Goal: Task Accomplishment & Management: Manage account settings

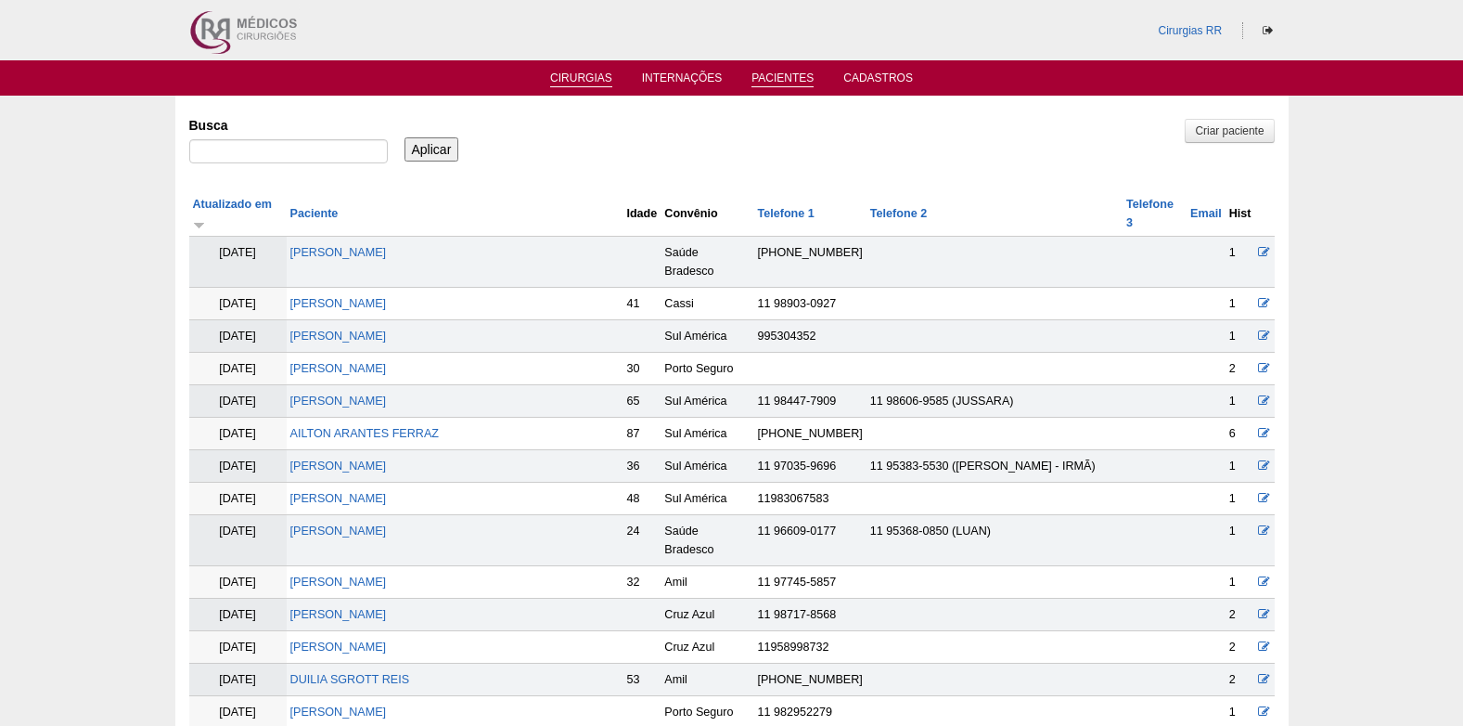
click at [587, 83] on link "Cirurgias" at bounding box center [581, 79] width 62 height 16
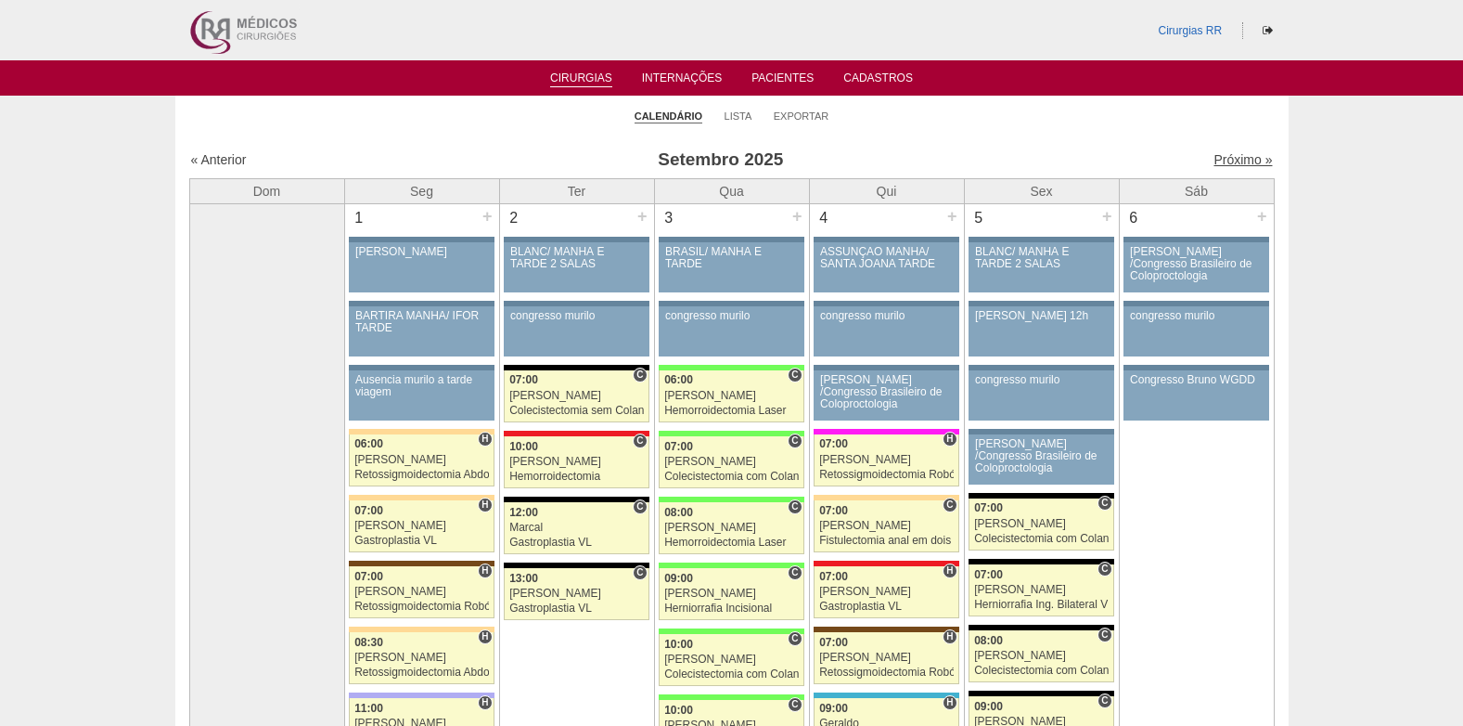
click at [1227, 158] on link "Próximo »" at bounding box center [1243, 159] width 58 height 15
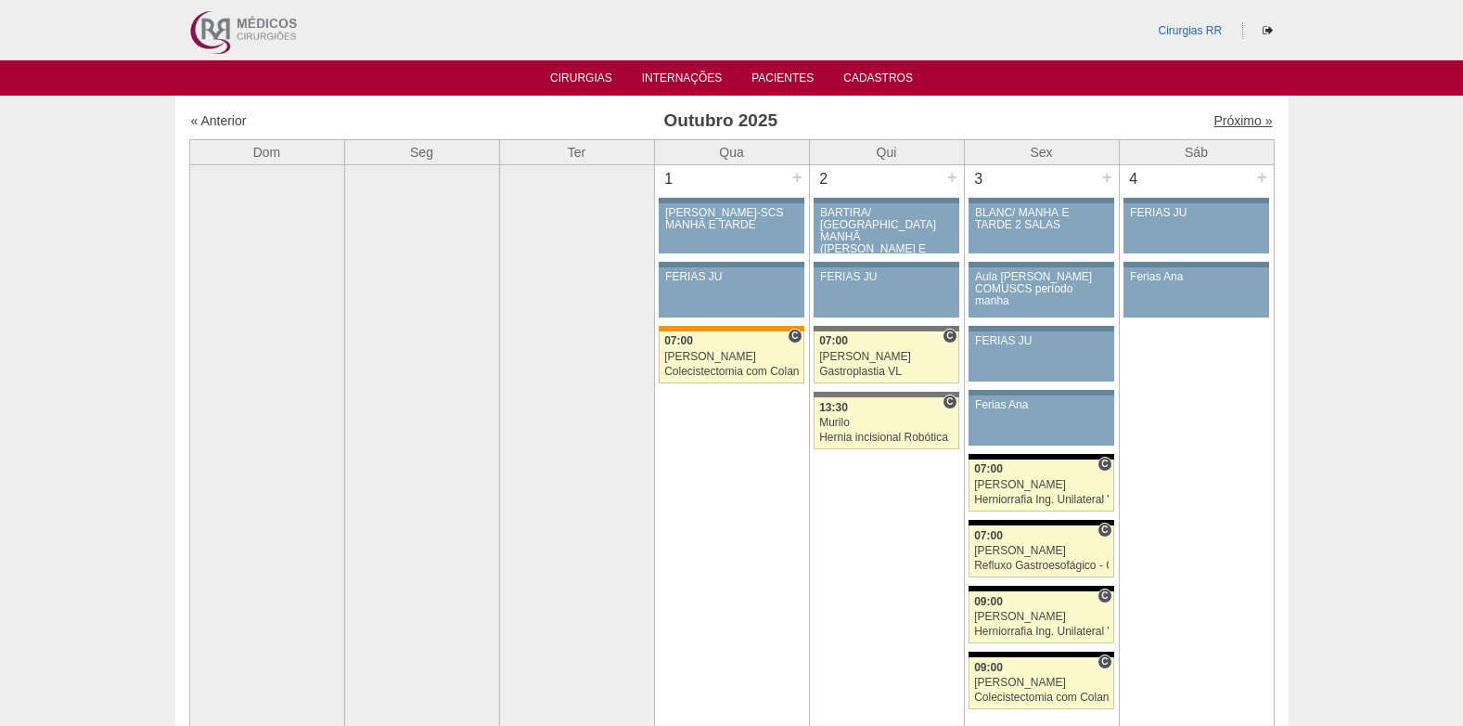
click at [1214, 122] on link "Próximo »" at bounding box center [1243, 120] width 58 height 15
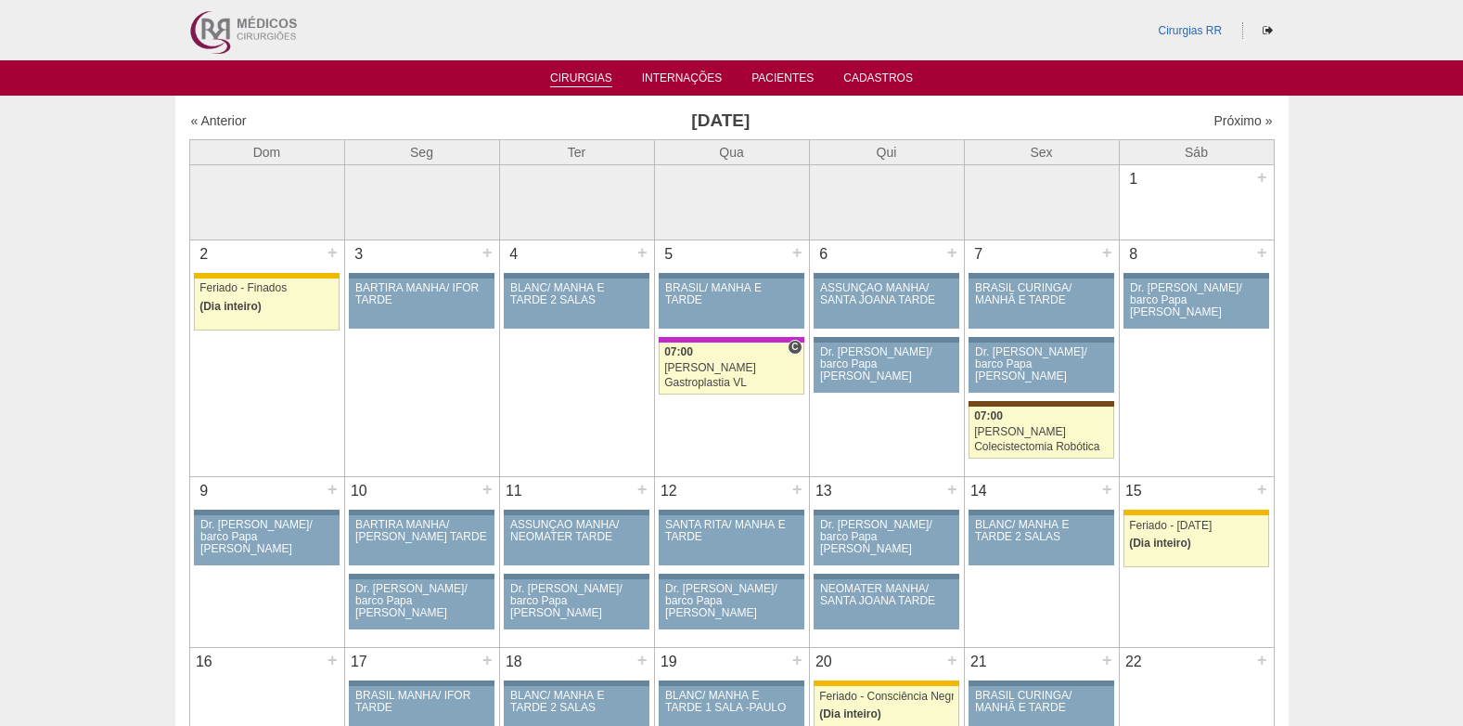
click at [575, 74] on link "Cirurgias" at bounding box center [581, 79] width 62 height 16
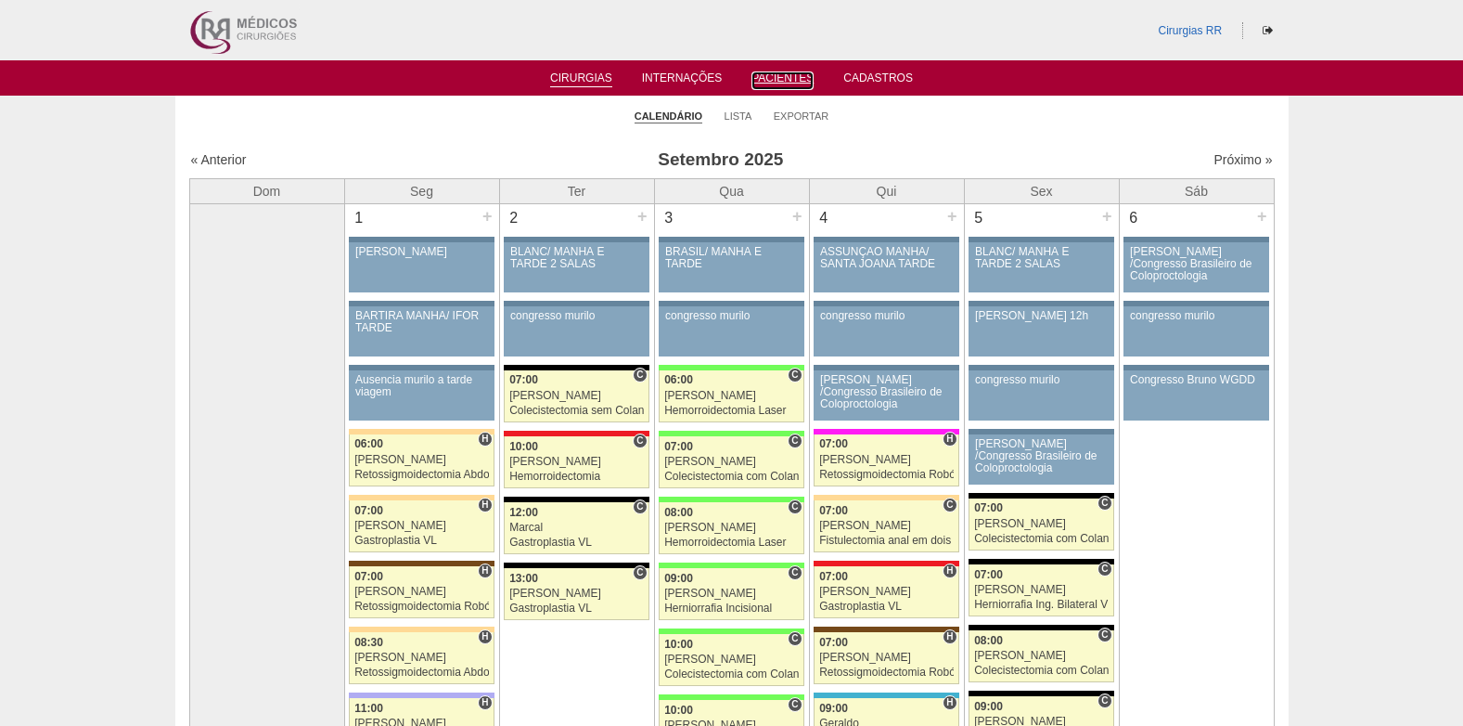
click at [780, 71] on link "Pacientes" at bounding box center [783, 80] width 62 height 19
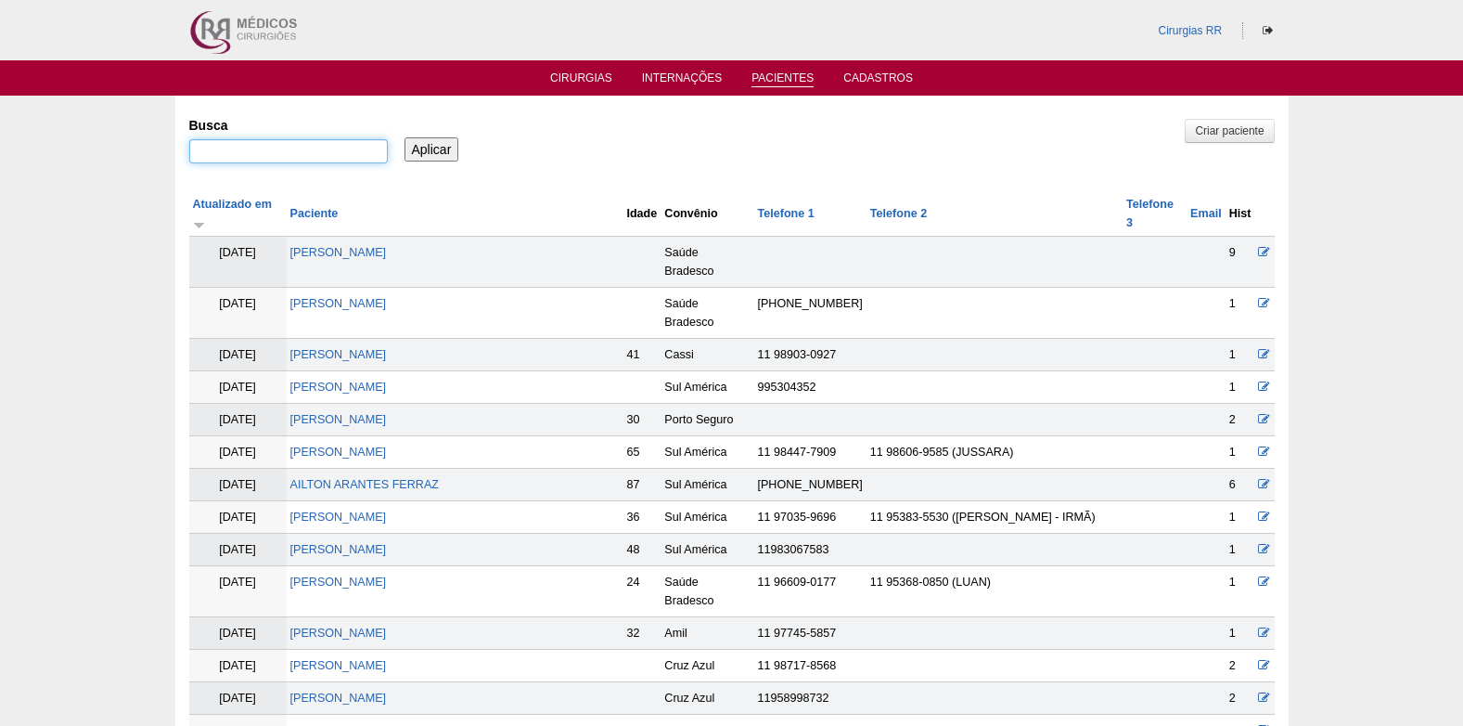
click at [353, 147] on input "Busca" at bounding box center [288, 151] width 199 height 24
paste input "[PERSON_NAME]"
type input "[PERSON_NAME]"
click at [428, 148] on input "Aplicar" at bounding box center [432, 149] width 55 height 24
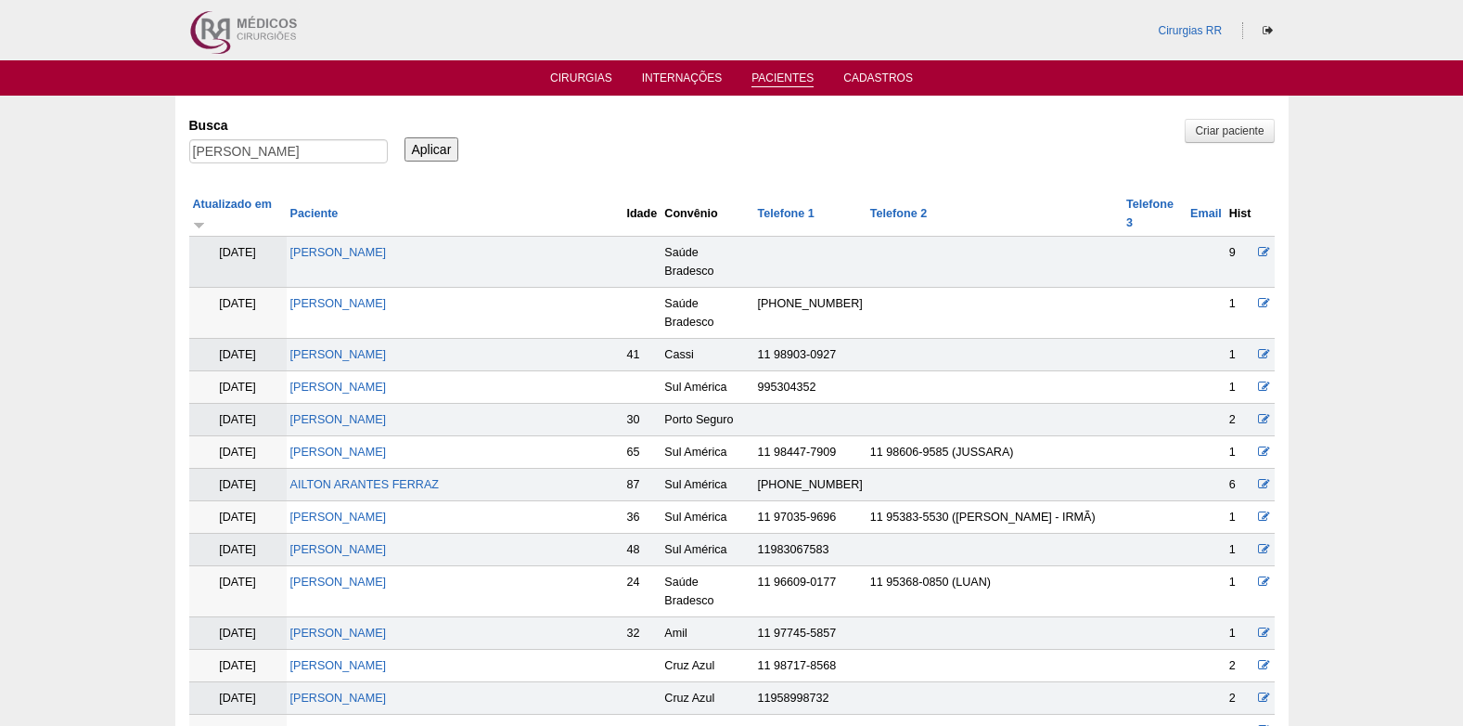
scroll to position [0, 0]
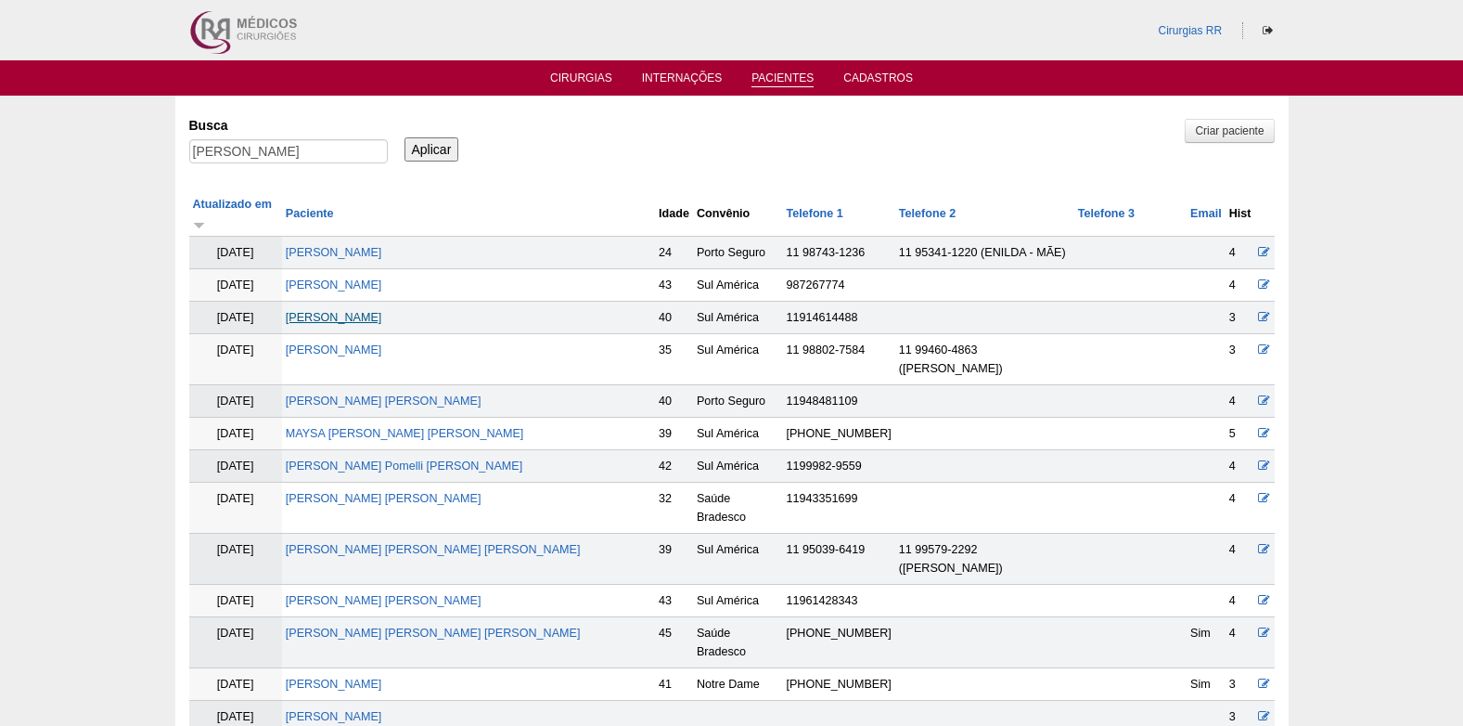
click at [382, 311] on link "[PERSON_NAME]" at bounding box center [334, 317] width 97 height 13
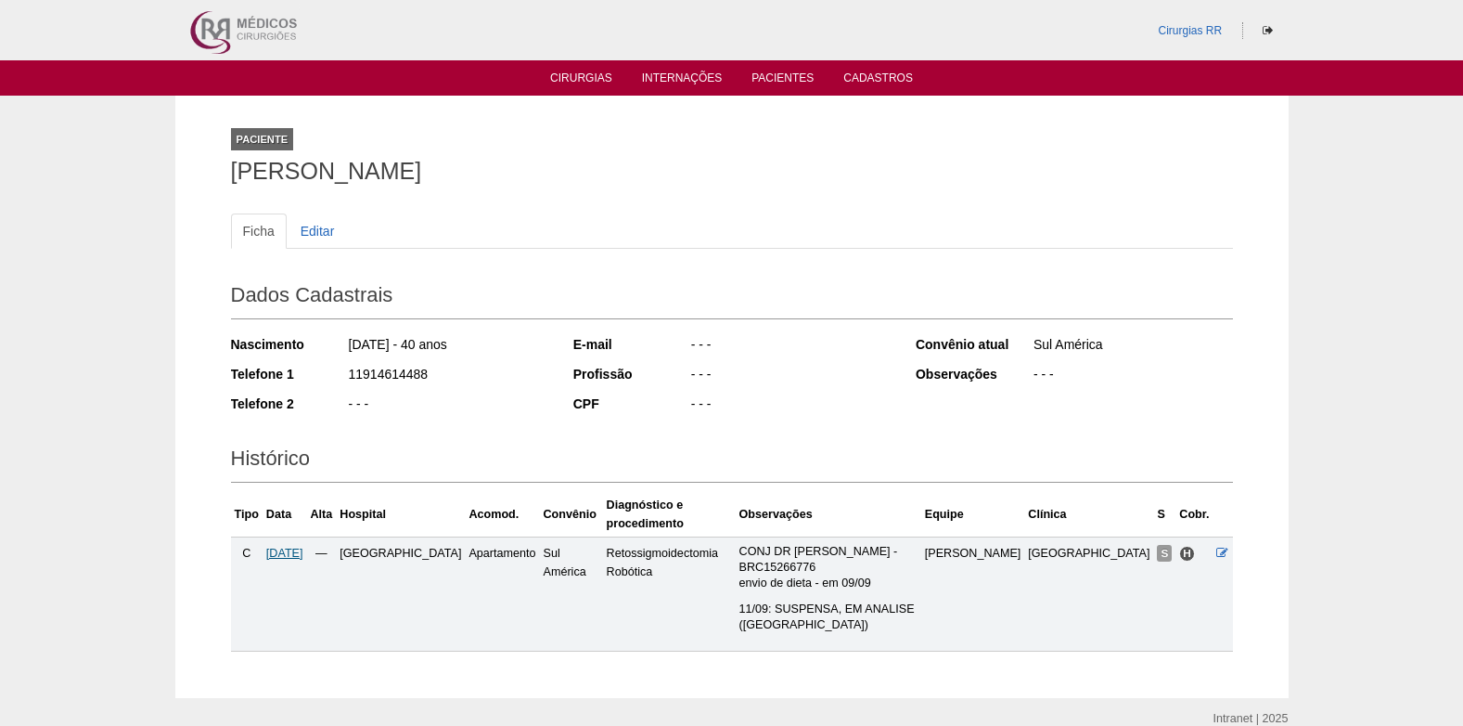
click at [303, 547] on span "[DATE]" at bounding box center [284, 553] width 37 height 13
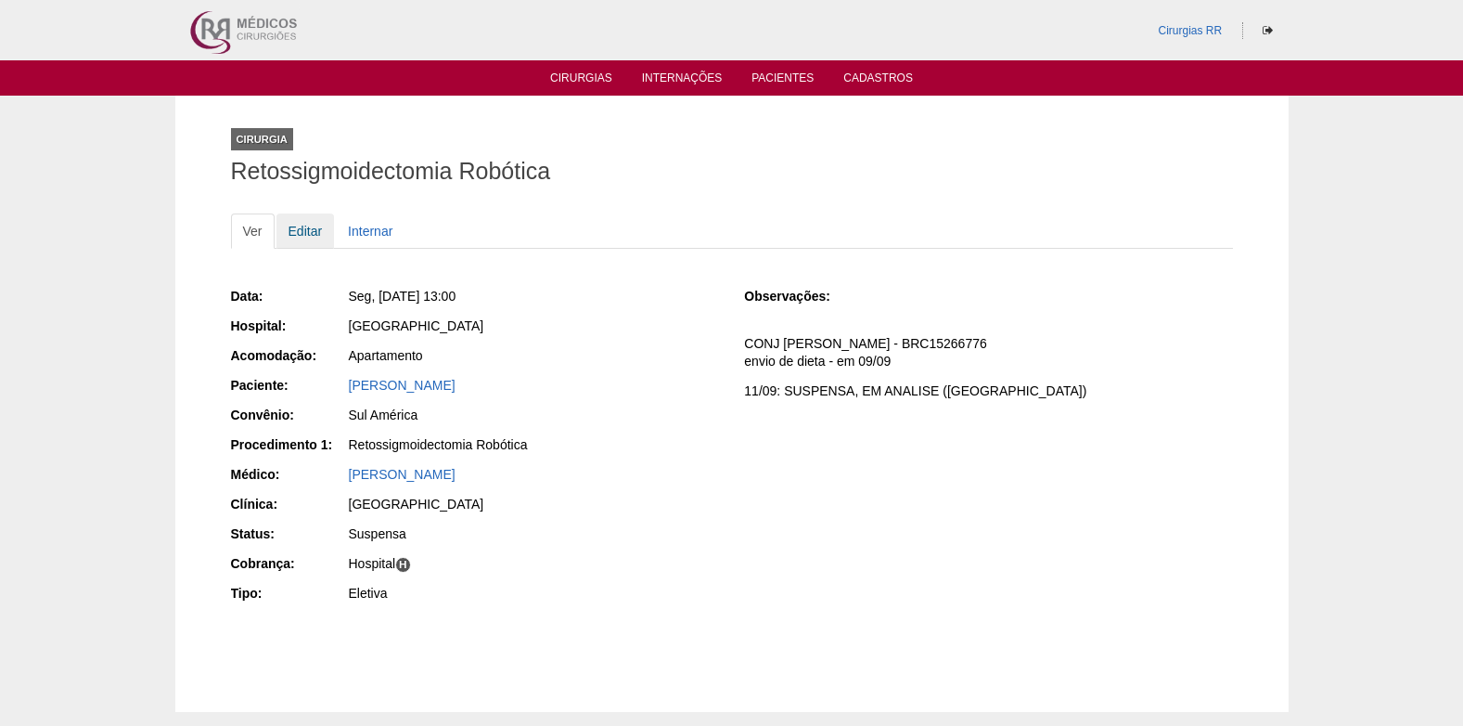
click at [313, 235] on link "Editar" at bounding box center [306, 230] width 58 height 35
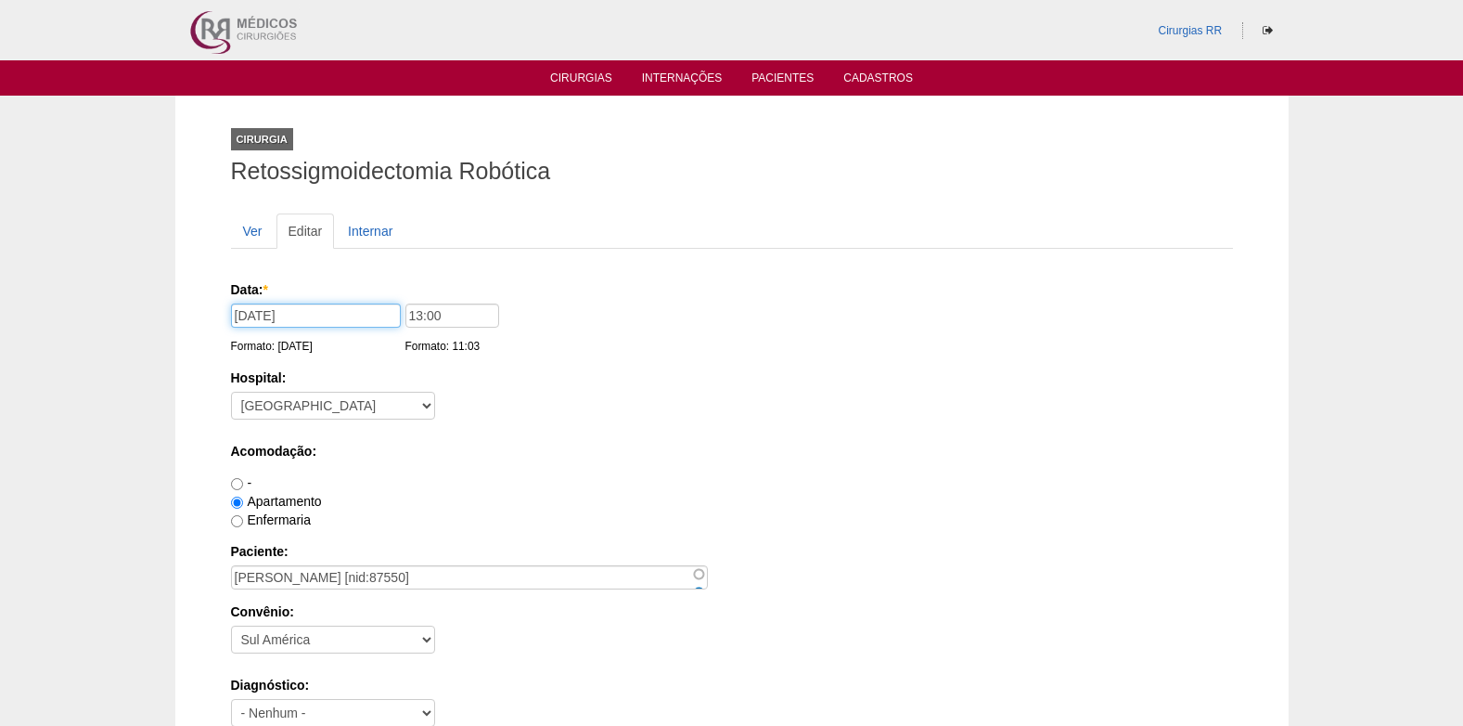
click at [334, 315] on input "[DATE]" at bounding box center [316, 315] width 170 height 24
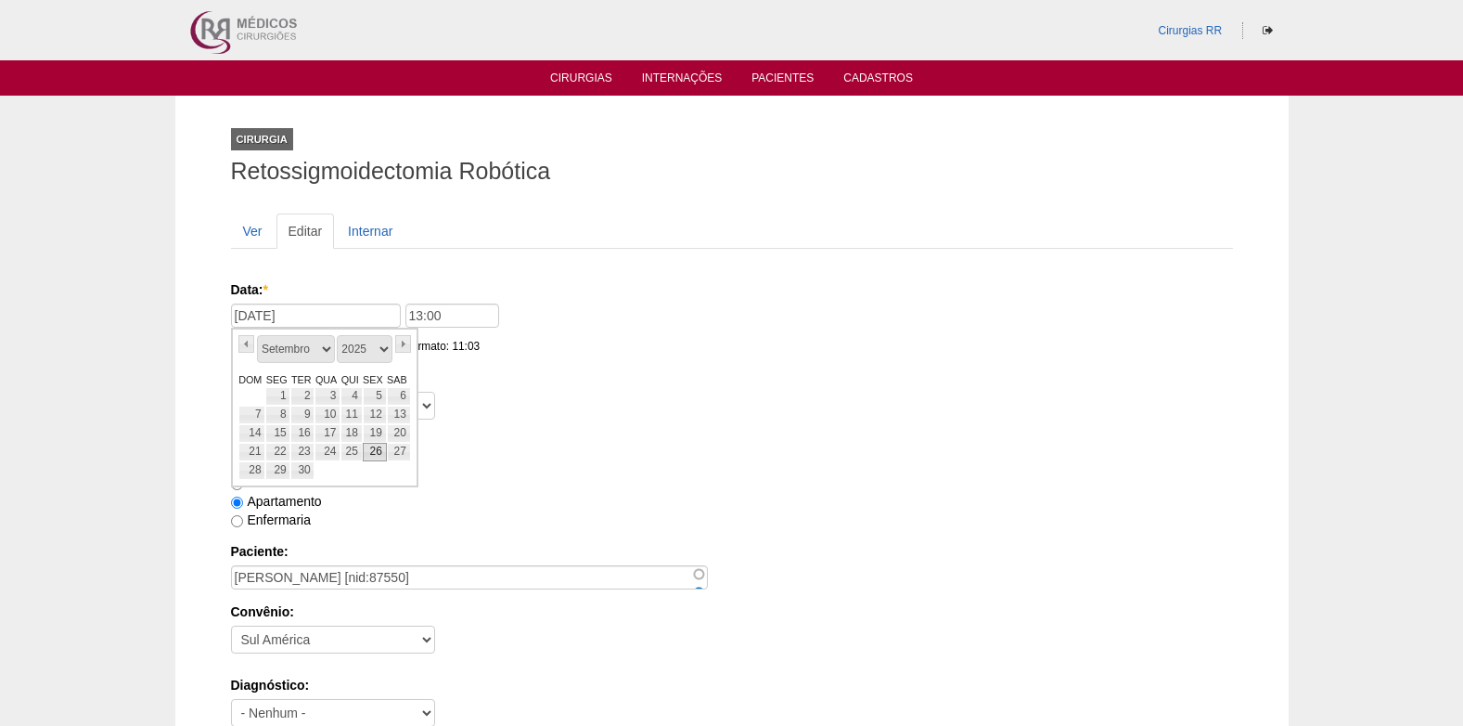
click at [371, 446] on link "26" at bounding box center [375, 452] width 24 height 19
type input "[DATE]"
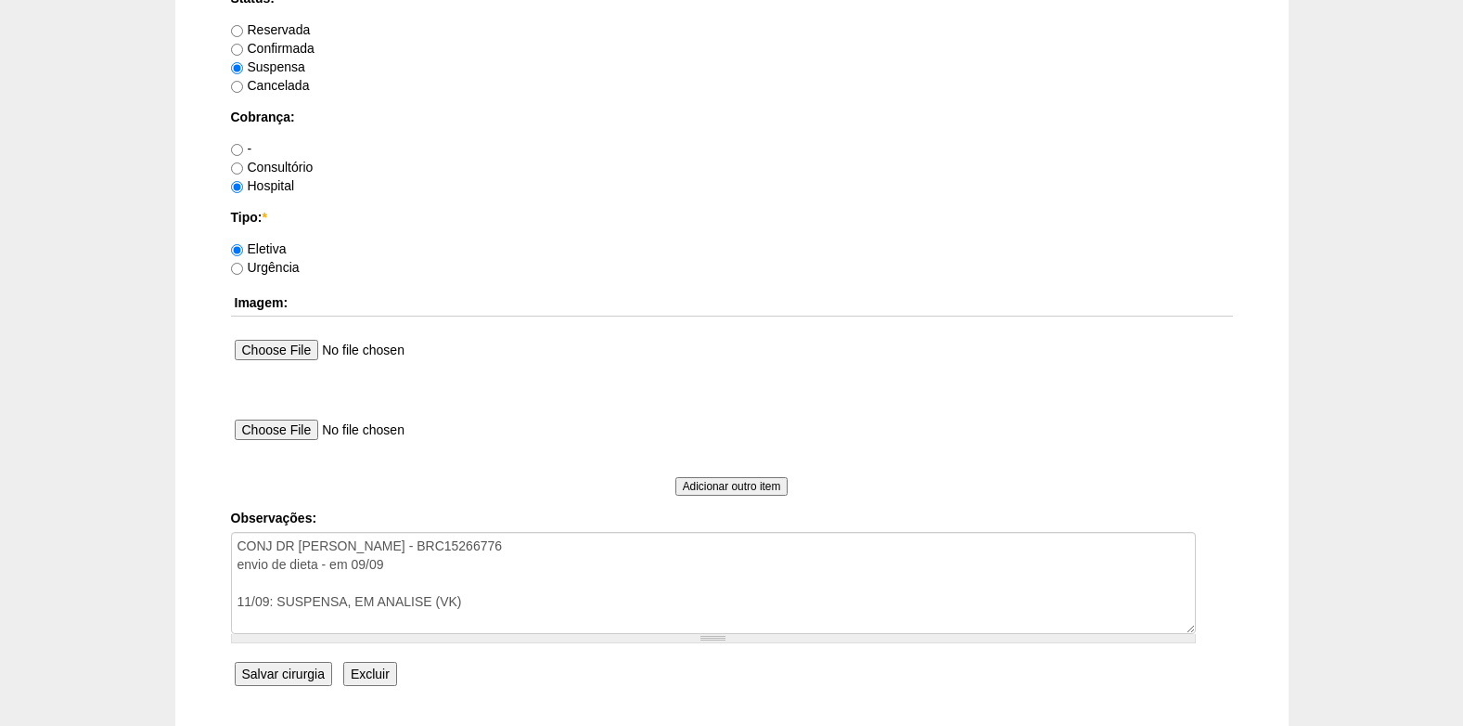
scroll to position [1666, 0]
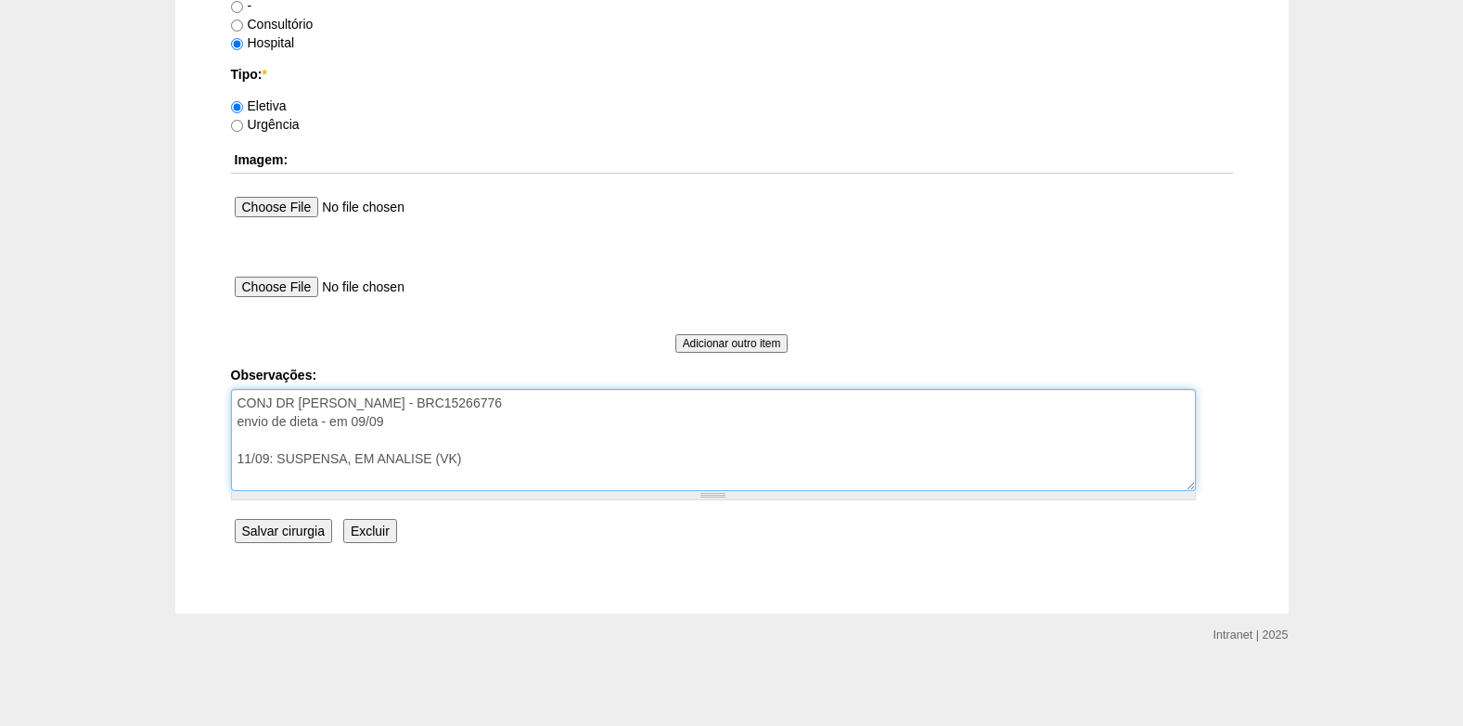
click at [503, 462] on textarea "CONJ DR [PERSON_NAME] - BRC15266776 envio de dieta - em 09/09 11/09: SUSPENSA, …" at bounding box center [713, 440] width 965 height 102
type textarea "CONJ DR [PERSON_NAME] - BRC15266776 envio de dieta - em 09/09 11/09: SUSPENSA, …"
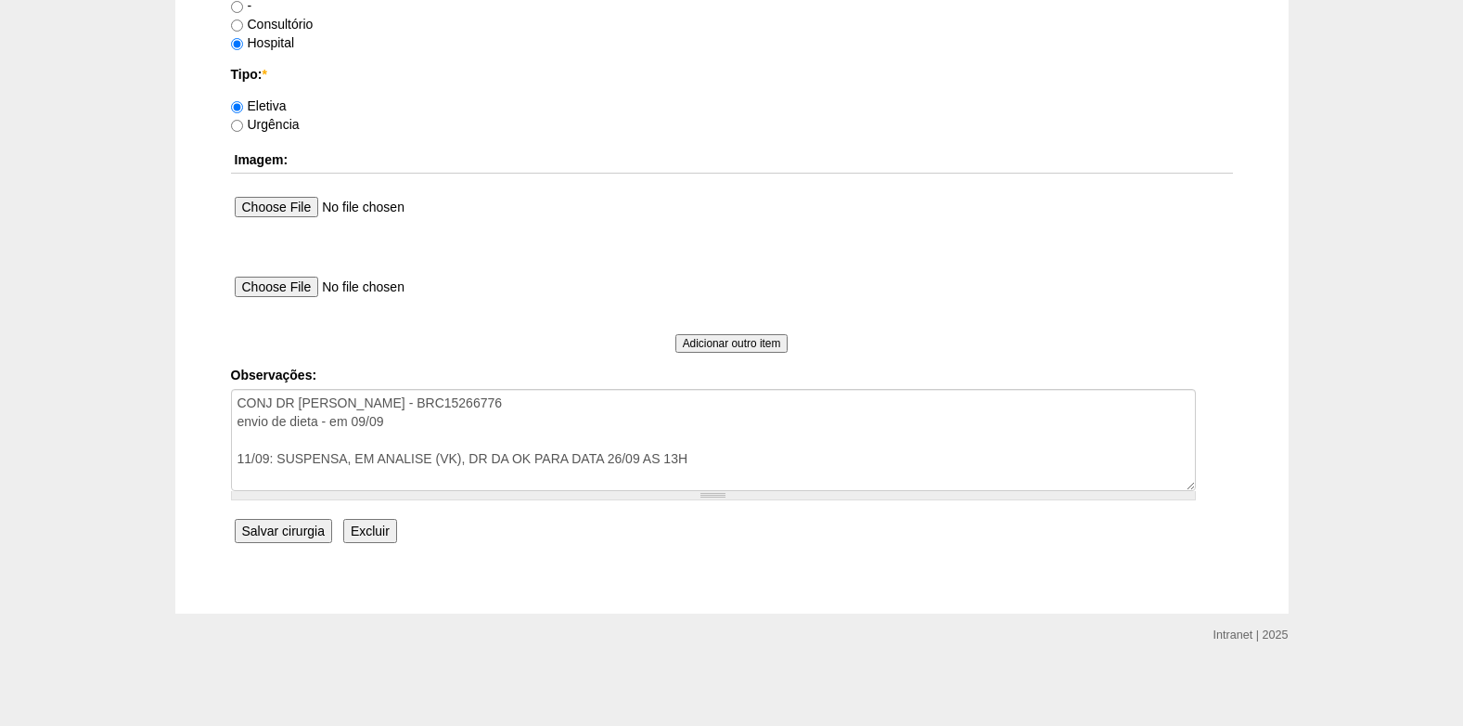
click at [285, 533] on input "Salvar cirurgia" at bounding box center [283, 531] width 97 height 24
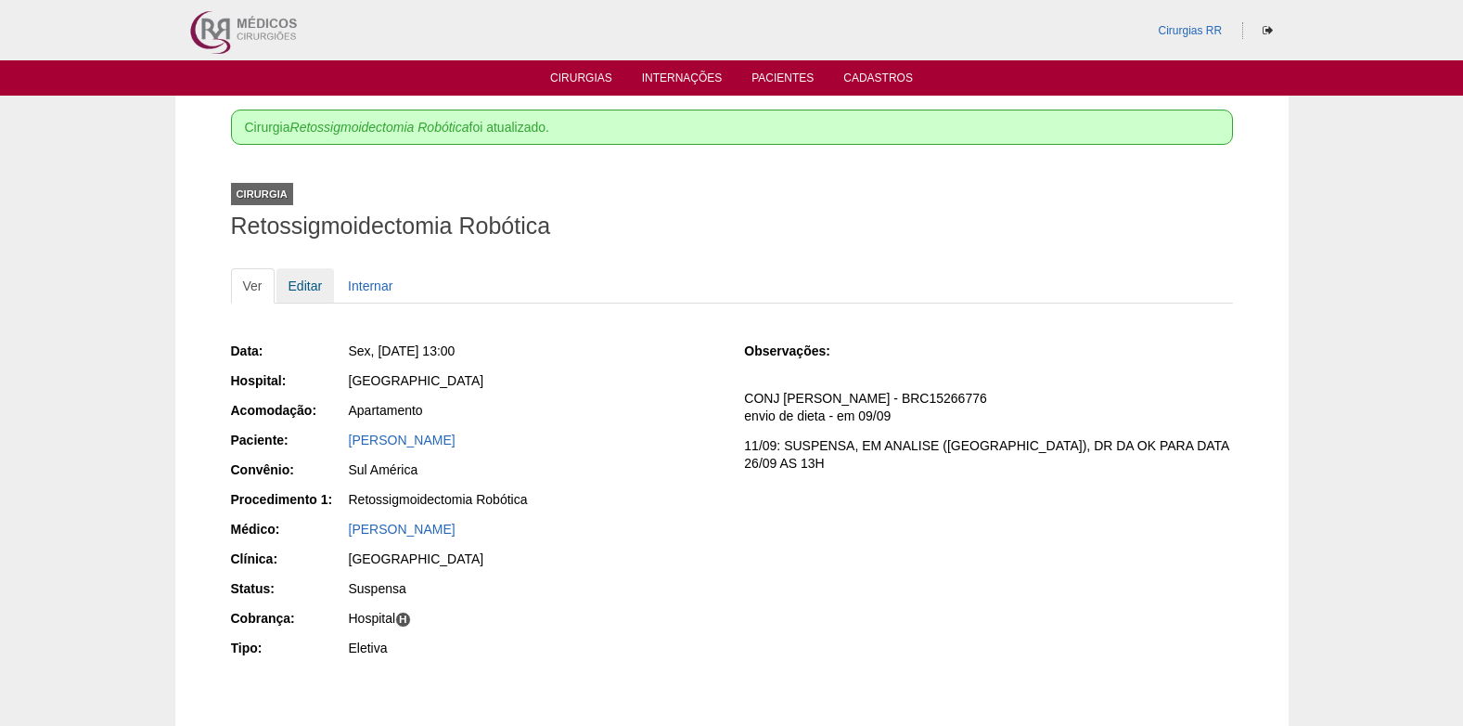
click at [310, 282] on link "Editar" at bounding box center [306, 285] width 58 height 35
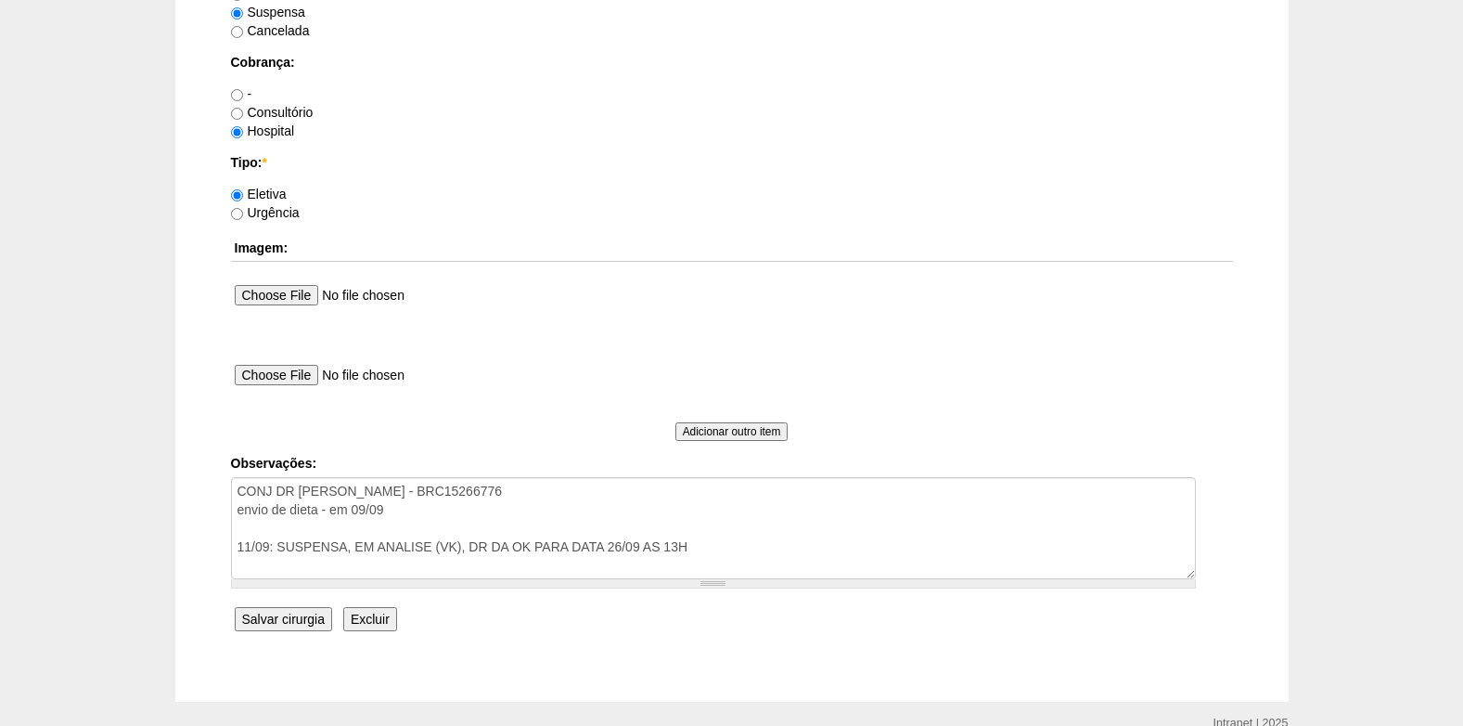
scroll to position [1392, 0]
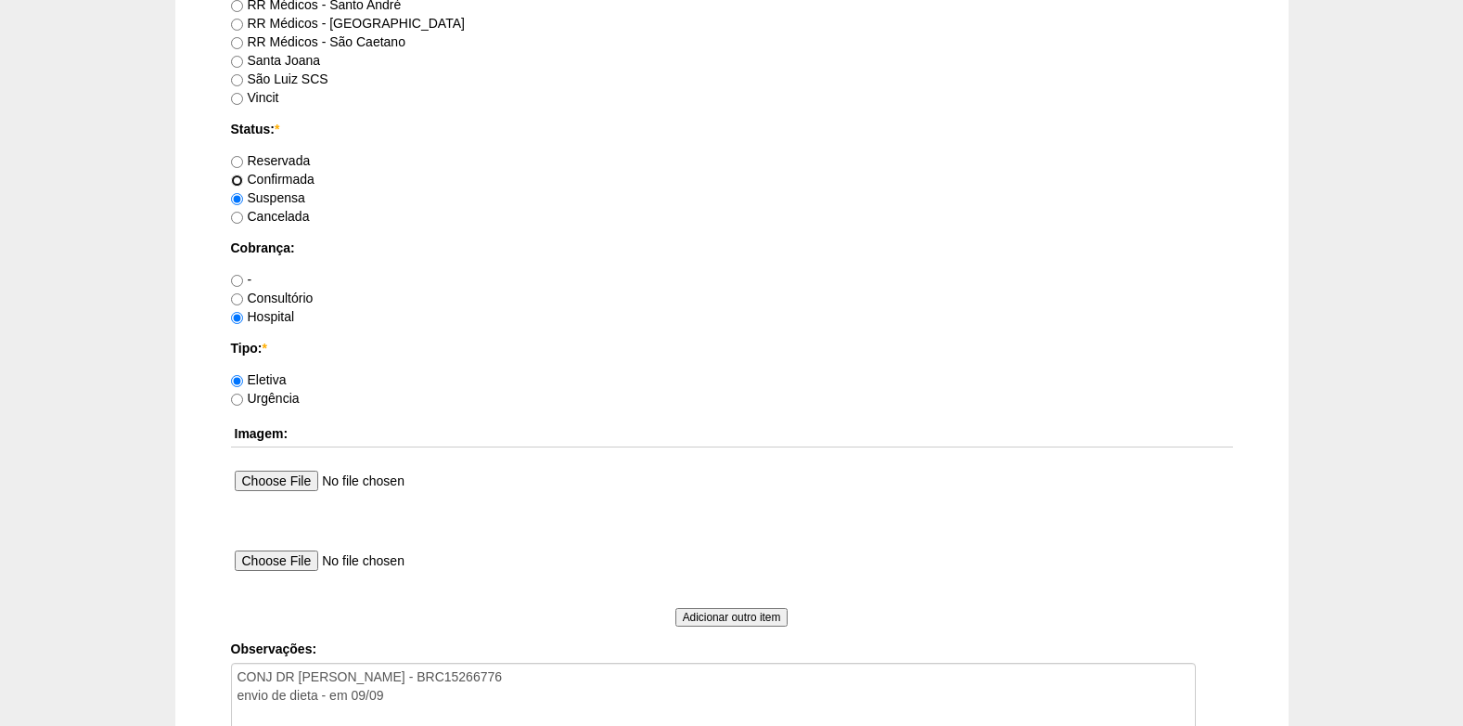
click at [236, 178] on input "Confirmada" at bounding box center [237, 180] width 12 height 12
radio input "true"
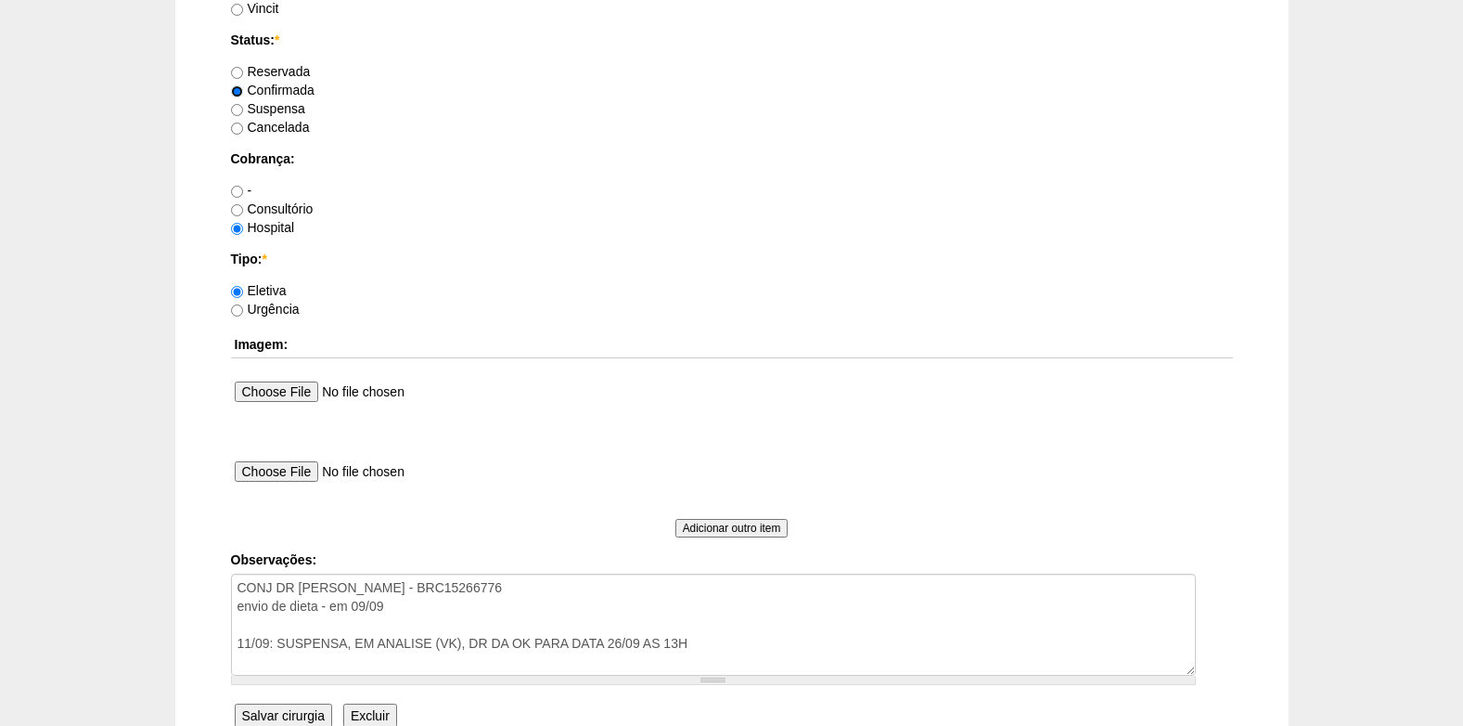
scroll to position [1666, 0]
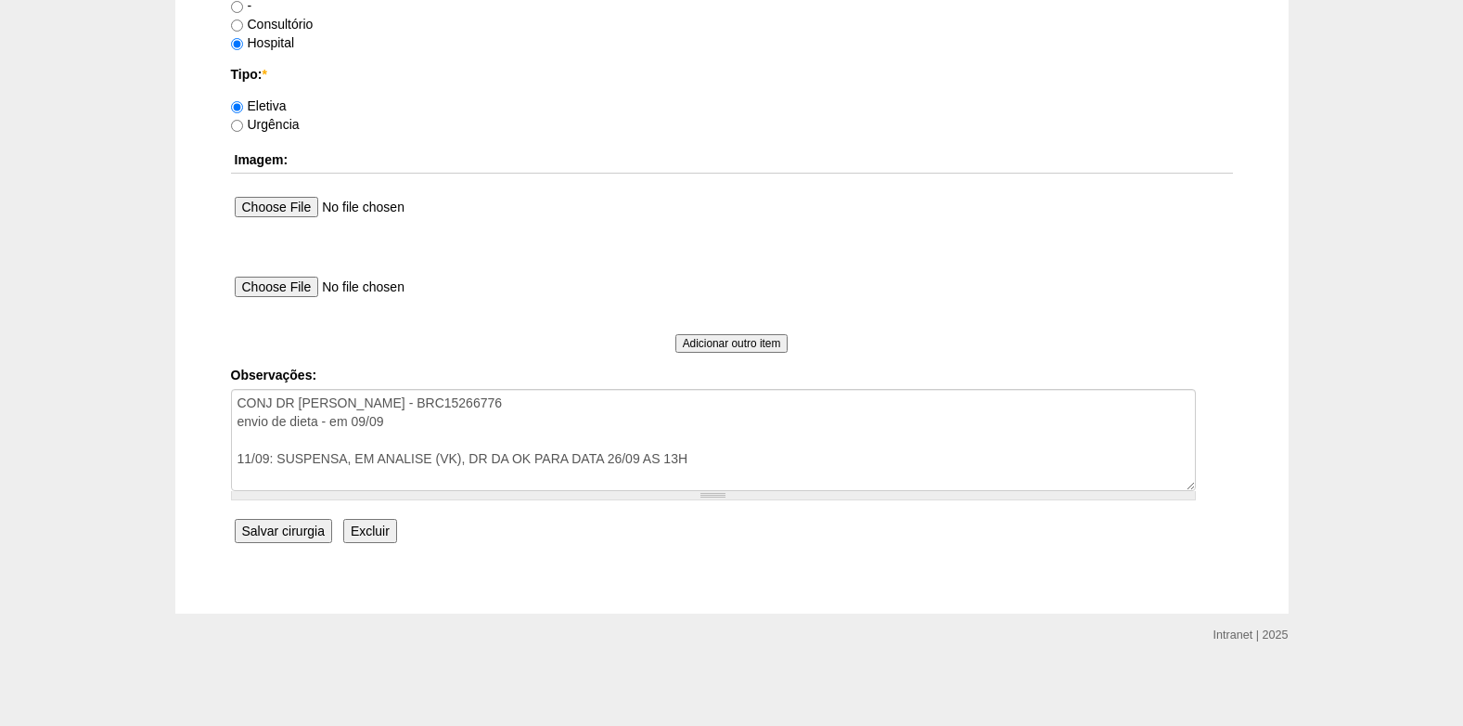
click at [283, 532] on input "Salvar cirurgia" at bounding box center [283, 531] width 97 height 24
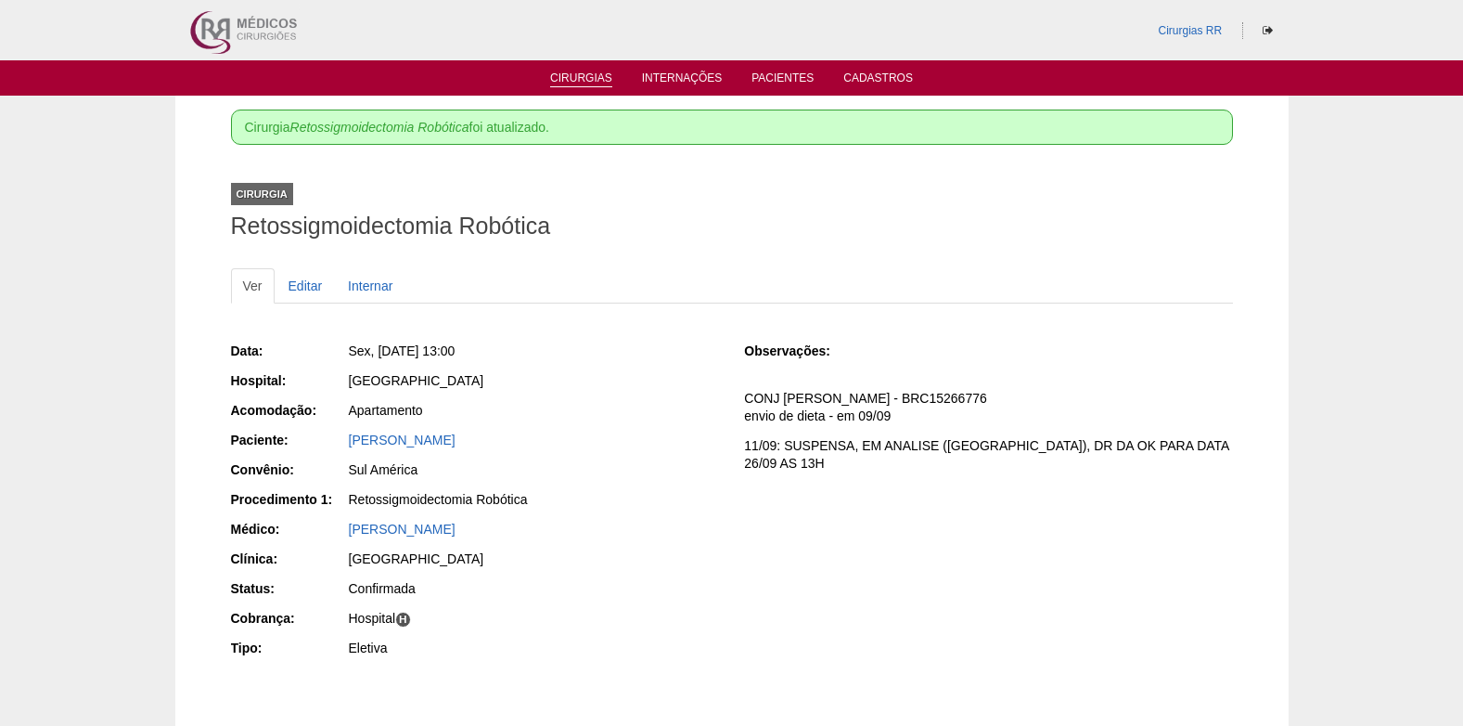
click at [592, 82] on link "Cirurgias" at bounding box center [581, 79] width 62 height 16
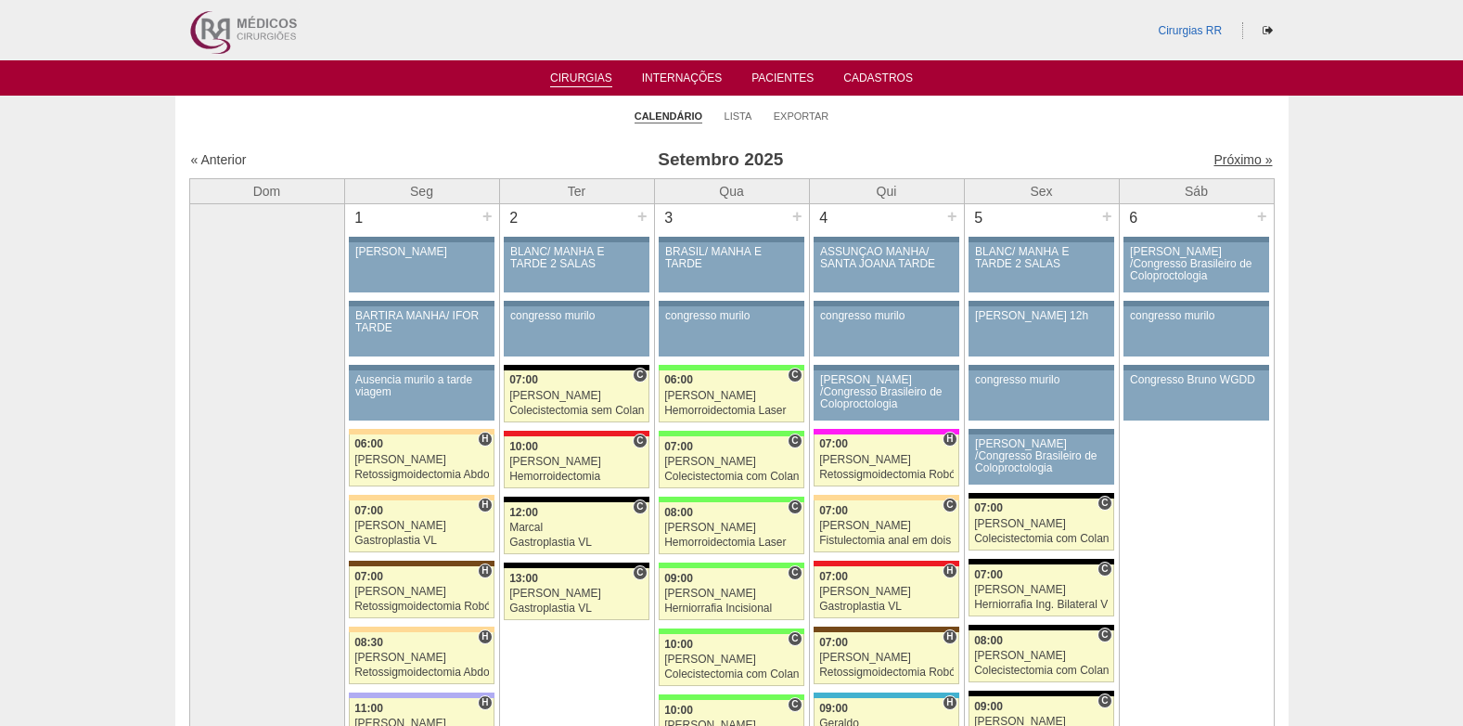
click at [1219, 161] on link "Próximo »" at bounding box center [1243, 159] width 58 height 15
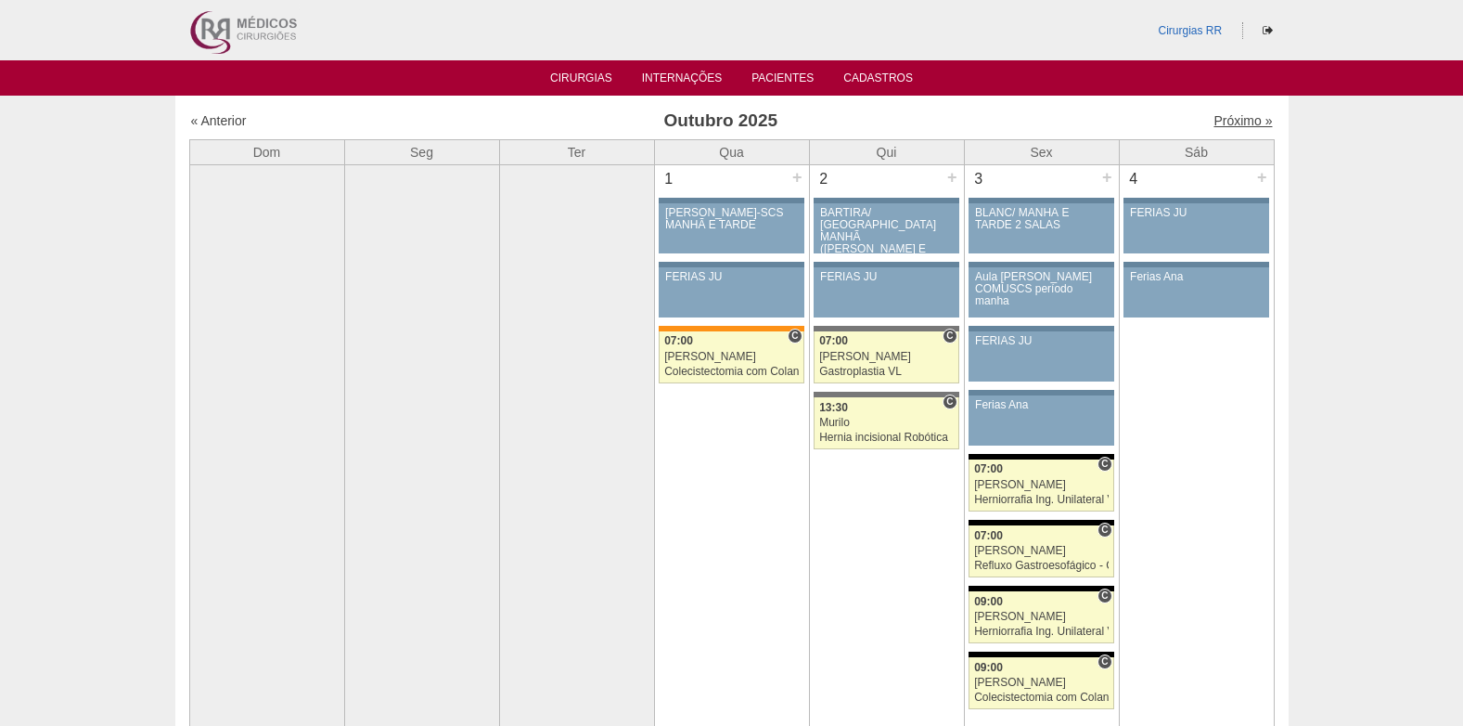
click at [1231, 119] on link "Próximo »" at bounding box center [1243, 120] width 58 height 15
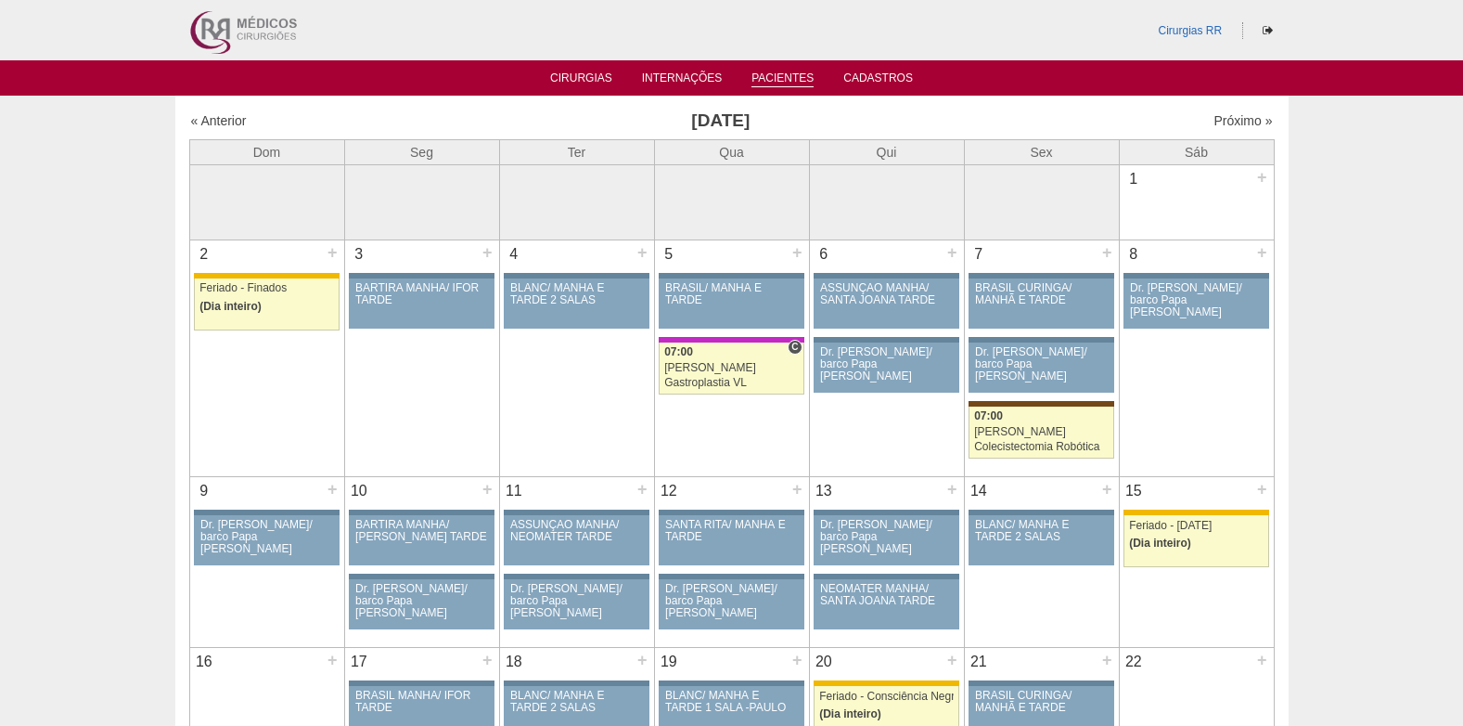
click at [760, 78] on link "Pacientes" at bounding box center [783, 79] width 62 height 16
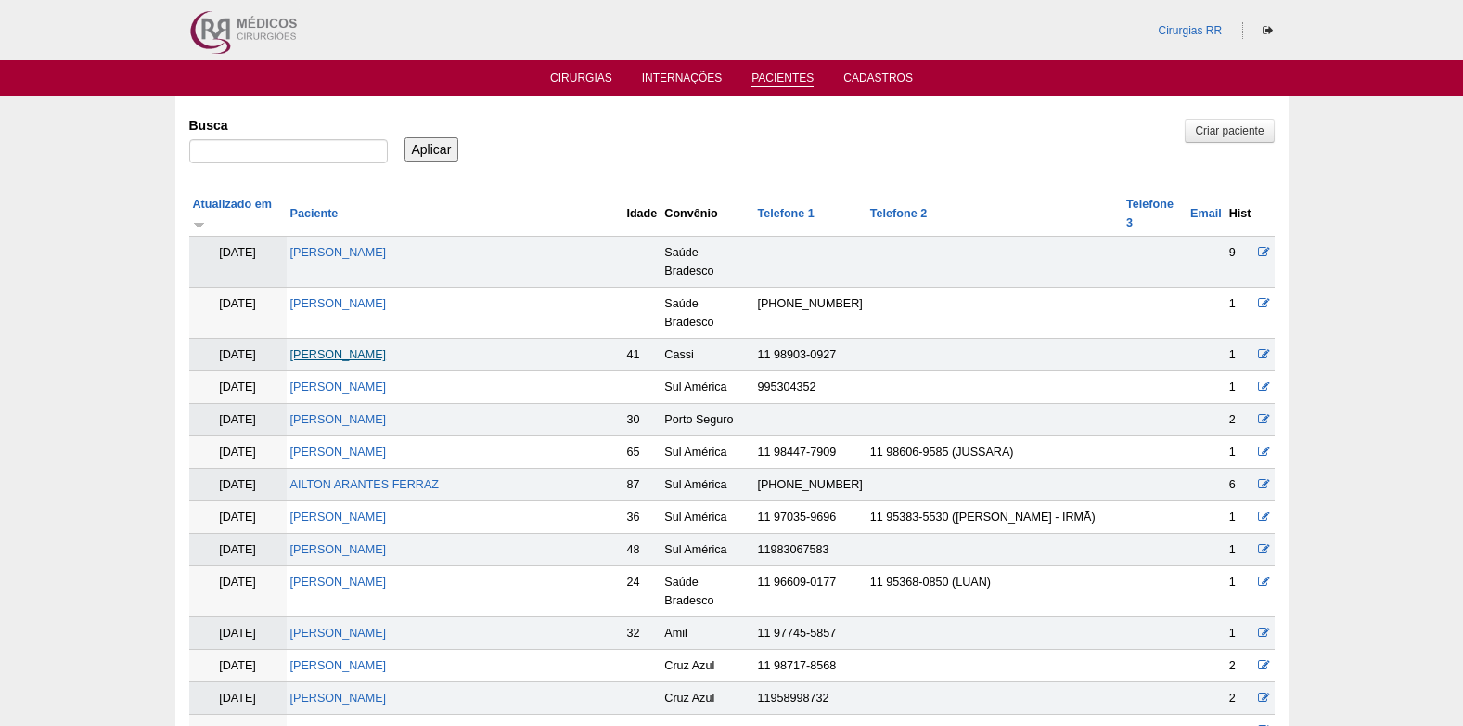
click at [379, 348] on link "[PERSON_NAME]" at bounding box center [338, 354] width 97 height 13
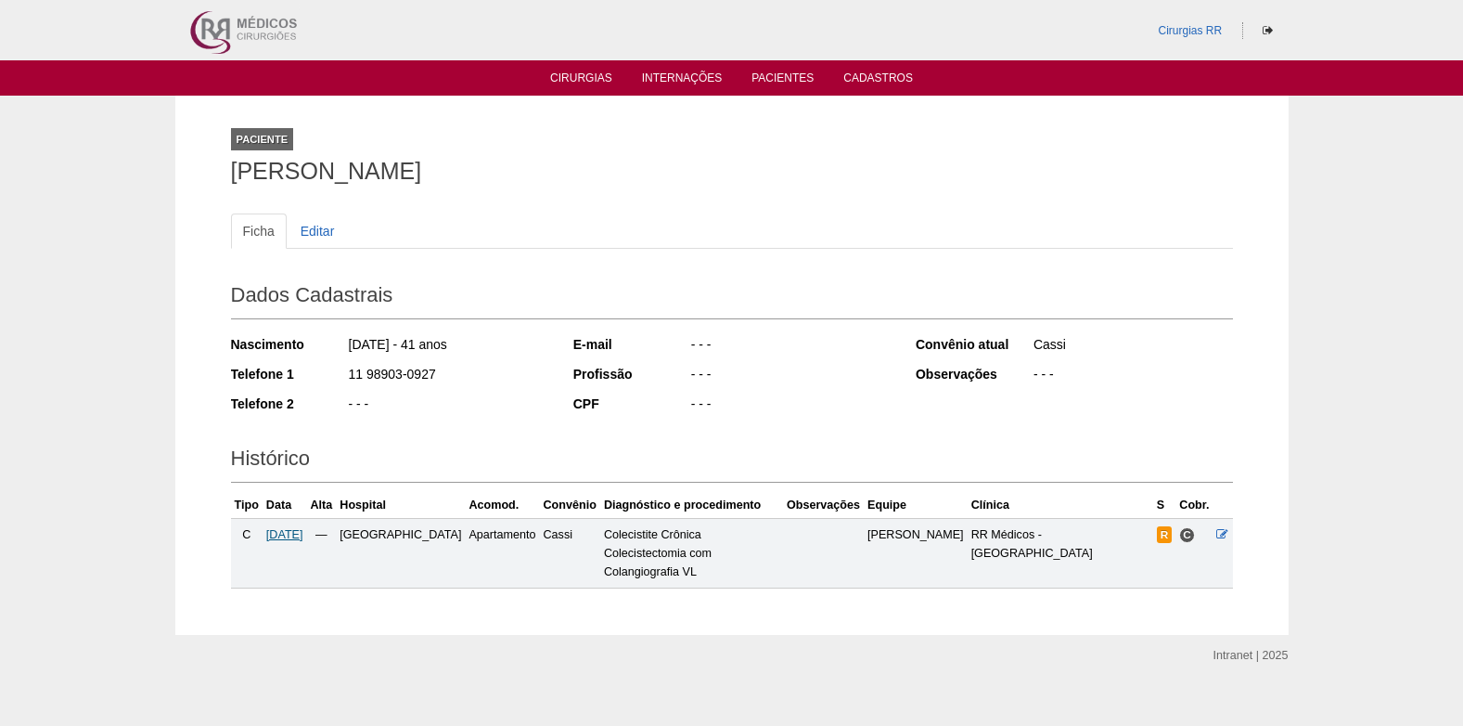
click at [288, 540] on span "[DATE]" at bounding box center [284, 534] width 37 height 13
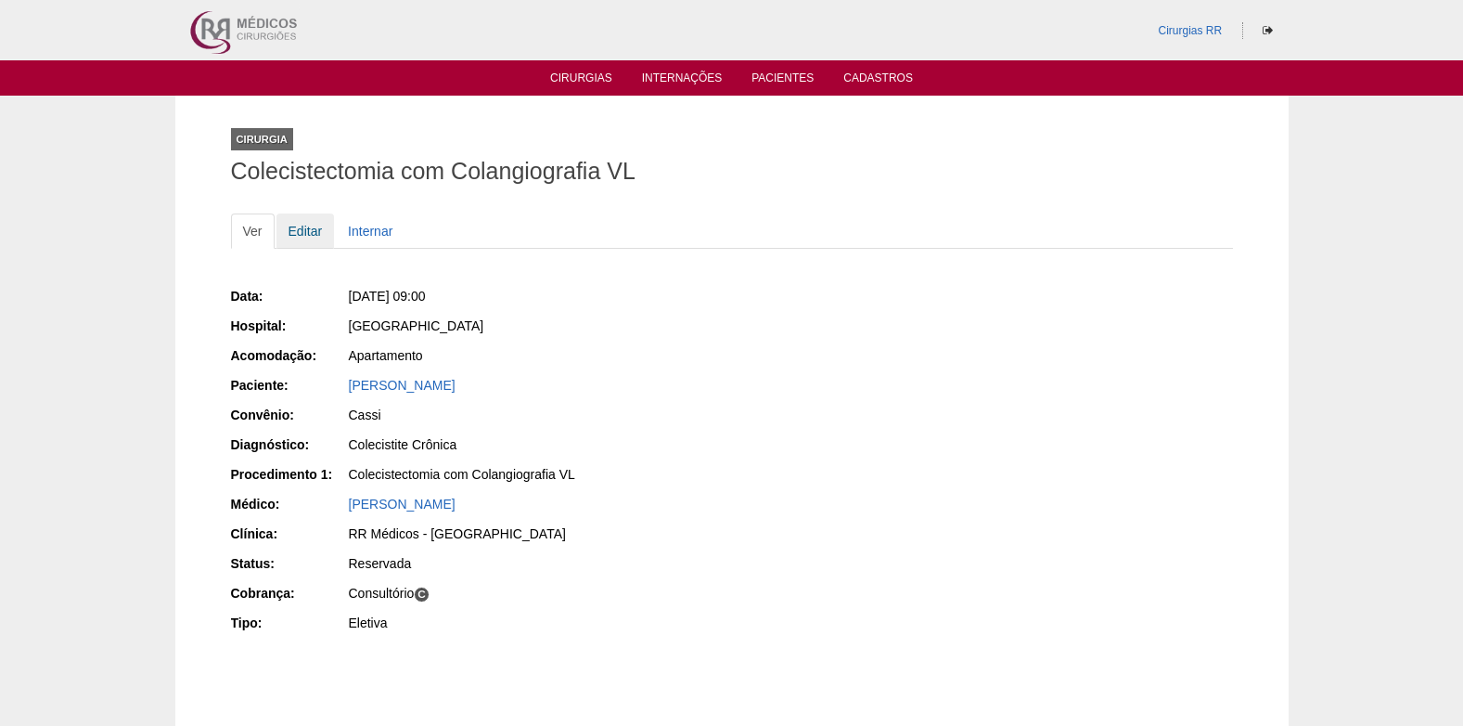
click at [298, 233] on link "Editar" at bounding box center [306, 230] width 58 height 35
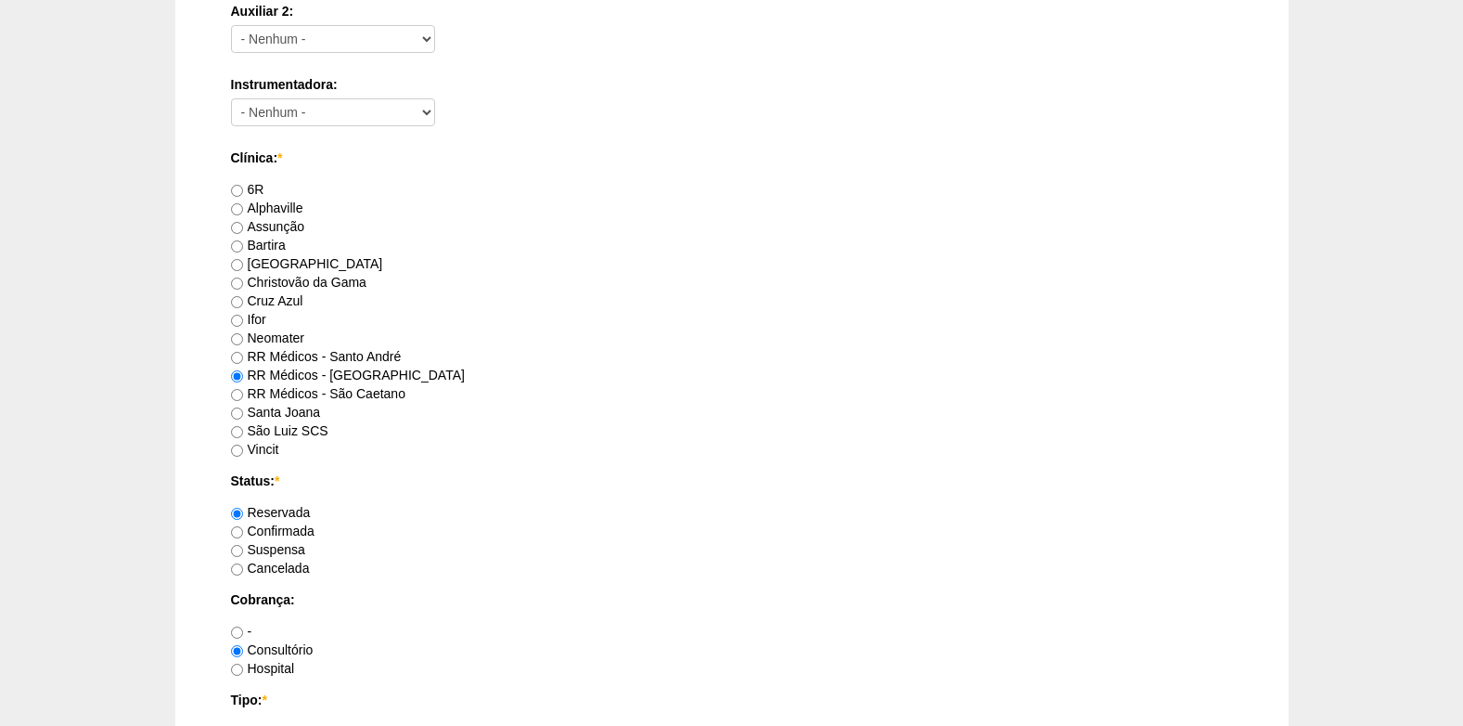
scroll to position [1299, 0]
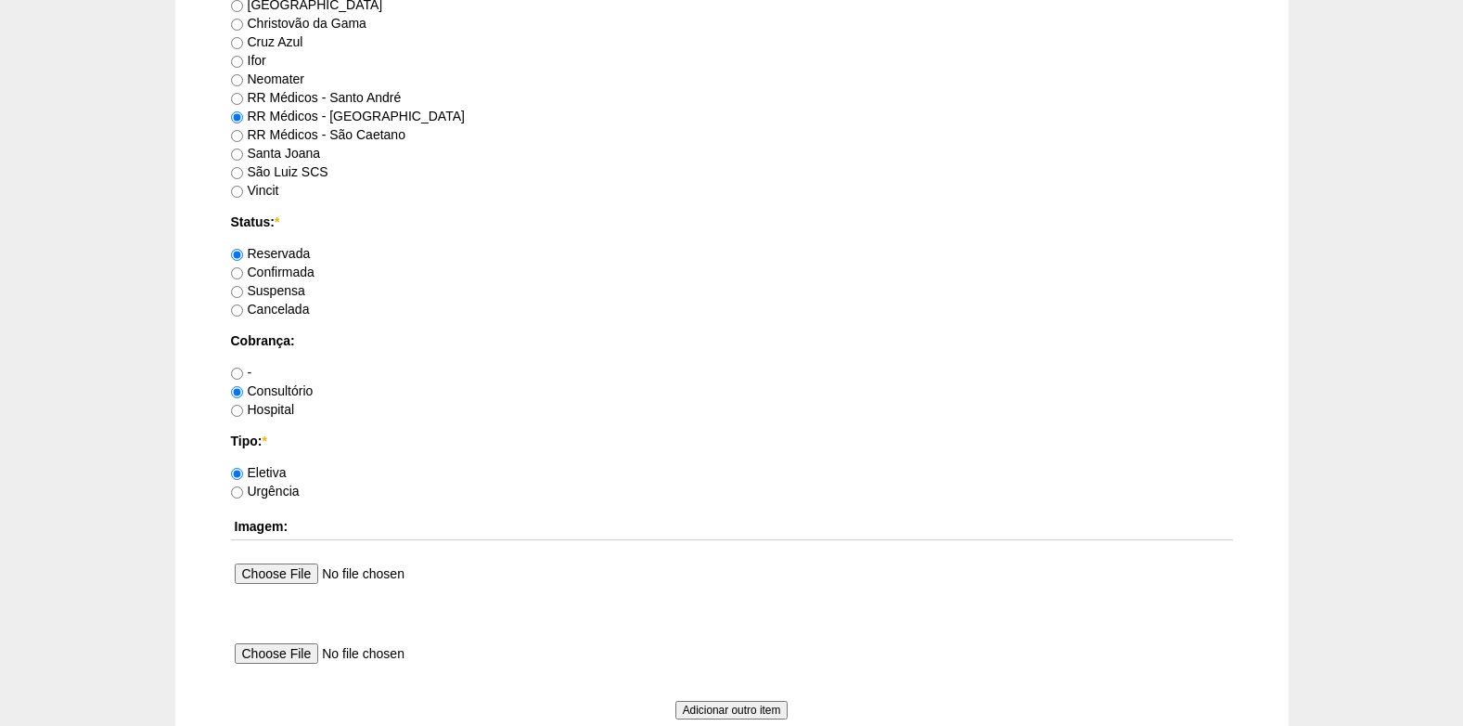
click at [248, 272] on label "Confirmada" at bounding box center [273, 271] width 84 height 15
click at [243, 272] on input "Confirmada" at bounding box center [237, 273] width 12 height 12
radio input "true"
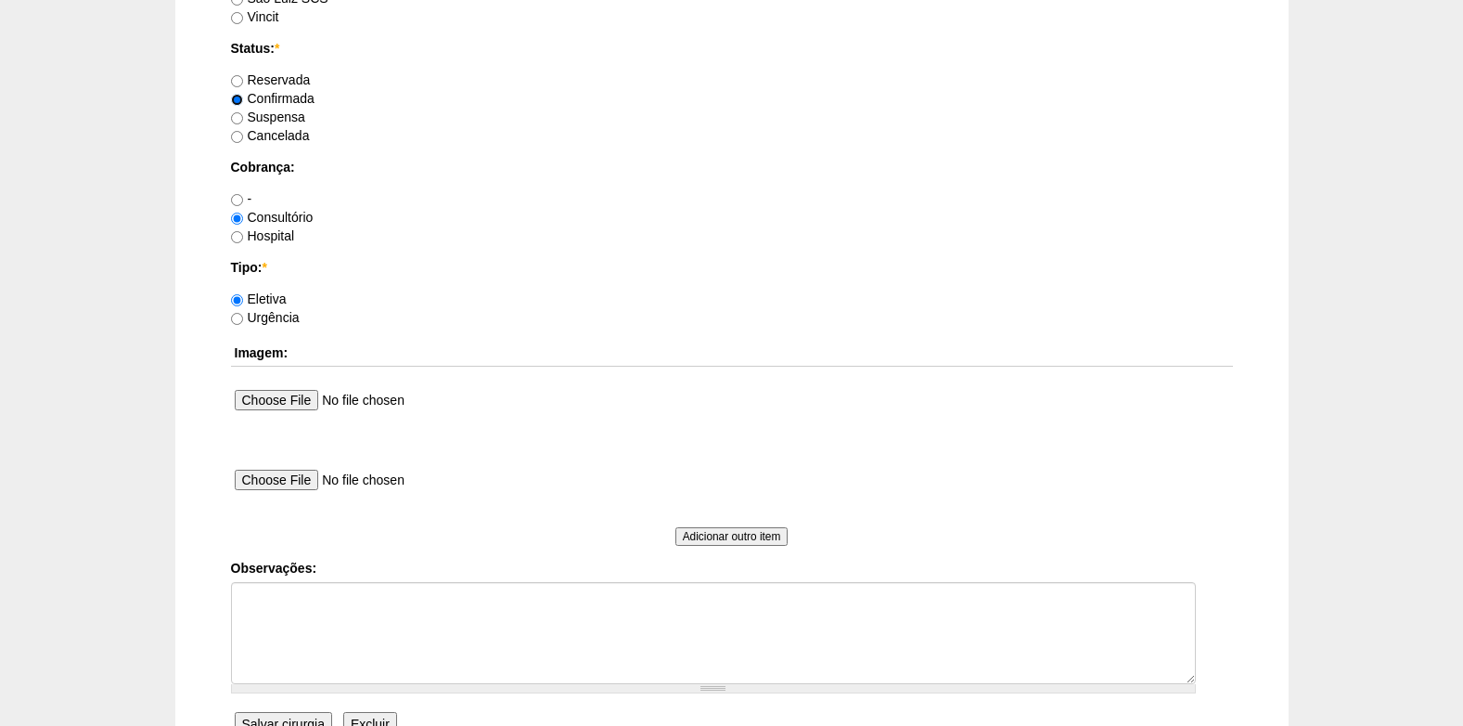
scroll to position [1578, 0]
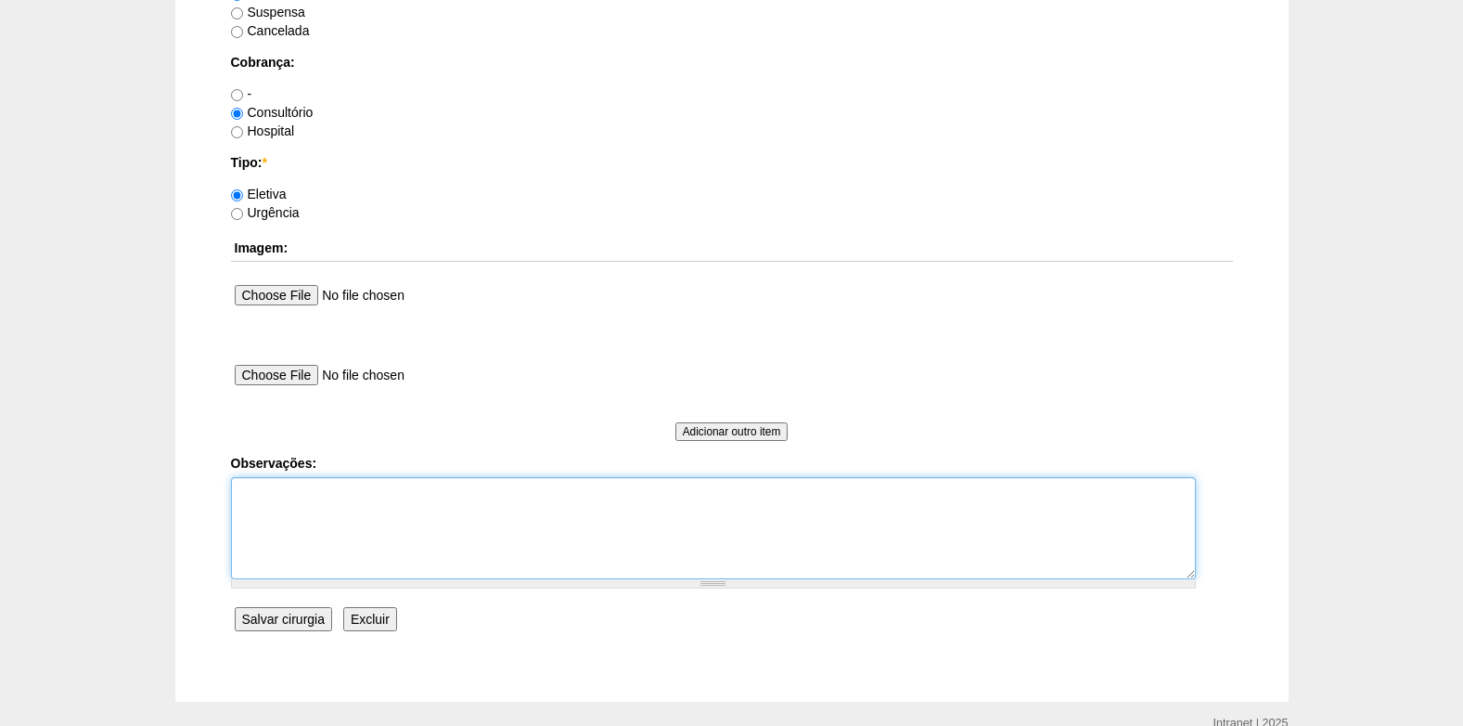
click at [308, 529] on textarea "Observações:" at bounding box center [713, 528] width 965 height 102
type textarea "COBRANÇA CONSULTÓRIO"
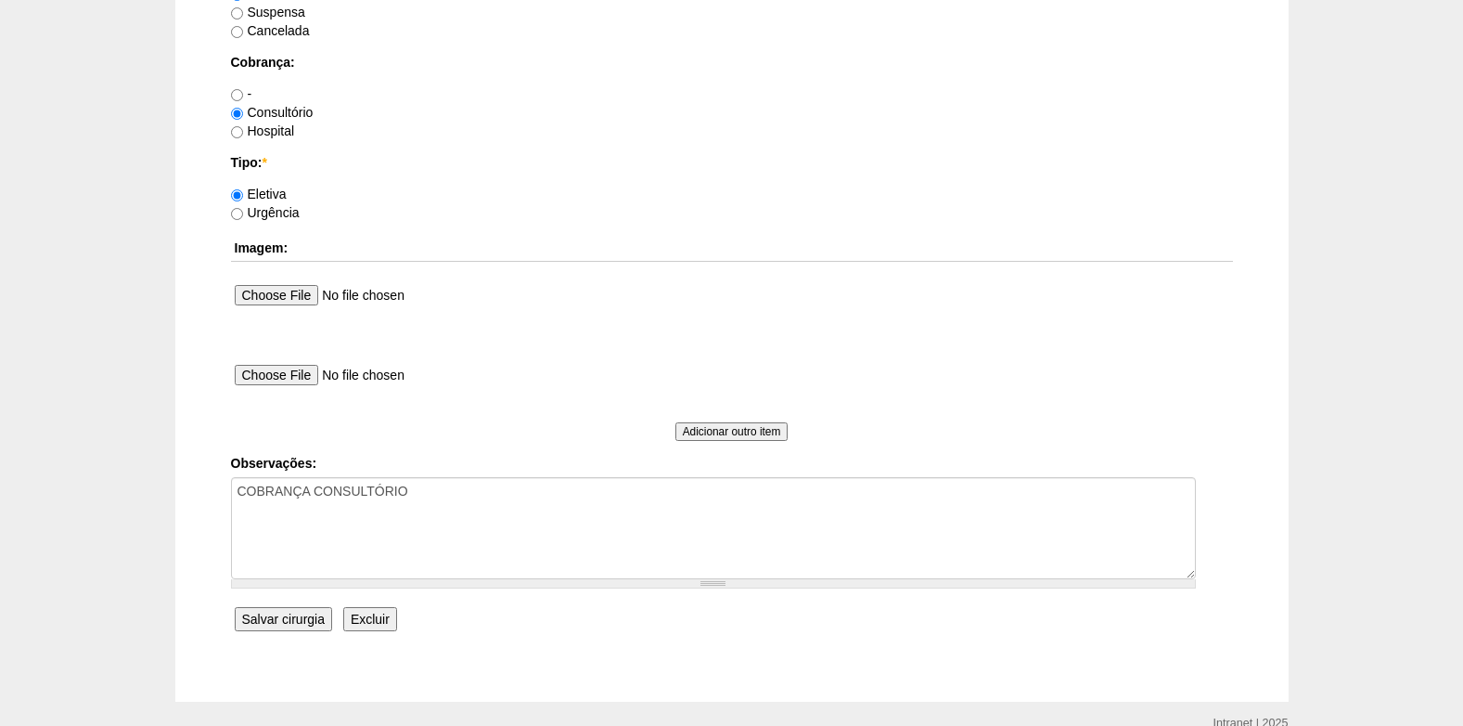
click at [282, 608] on input "Salvar cirurgia" at bounding box center [283, 619] width 97 height 24
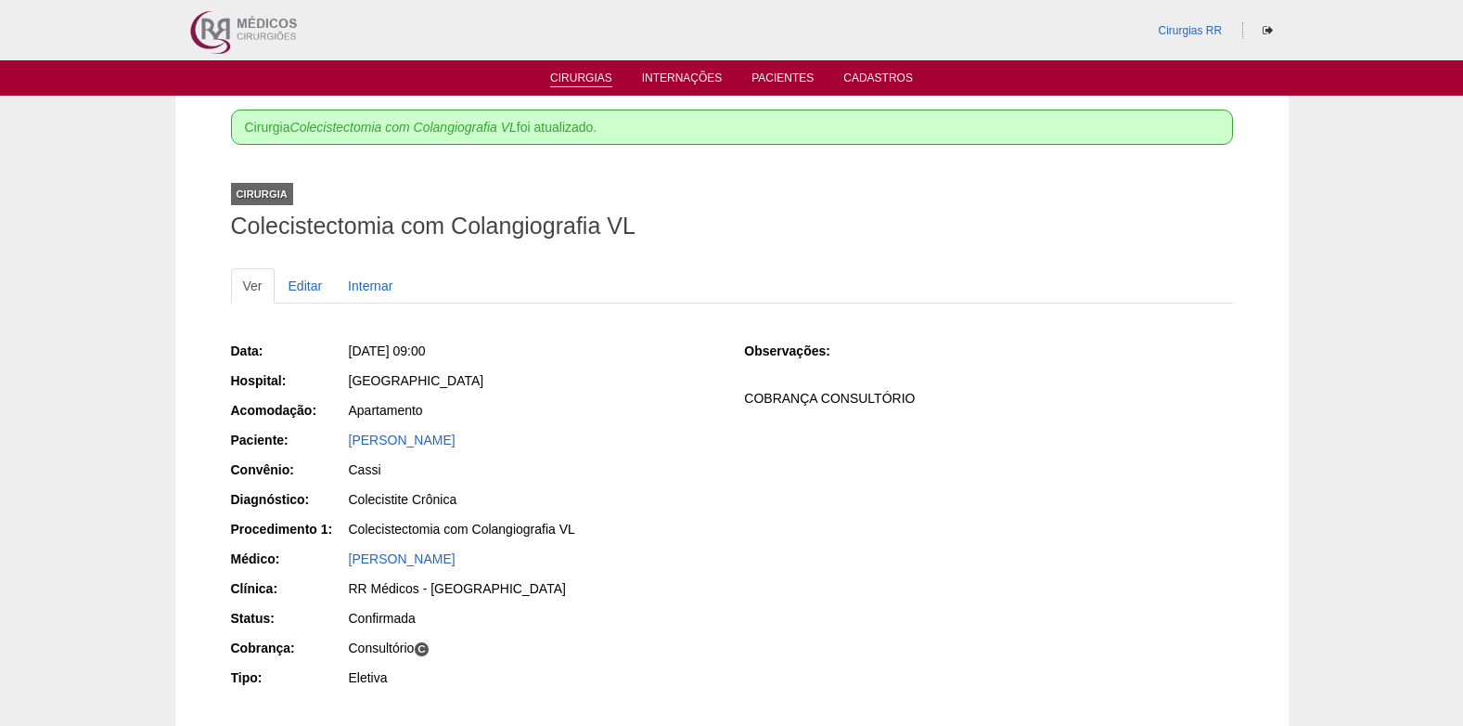
click at [566, 77] on link "Cirurgias" at bounding box center [581, 79] width 62 height 16
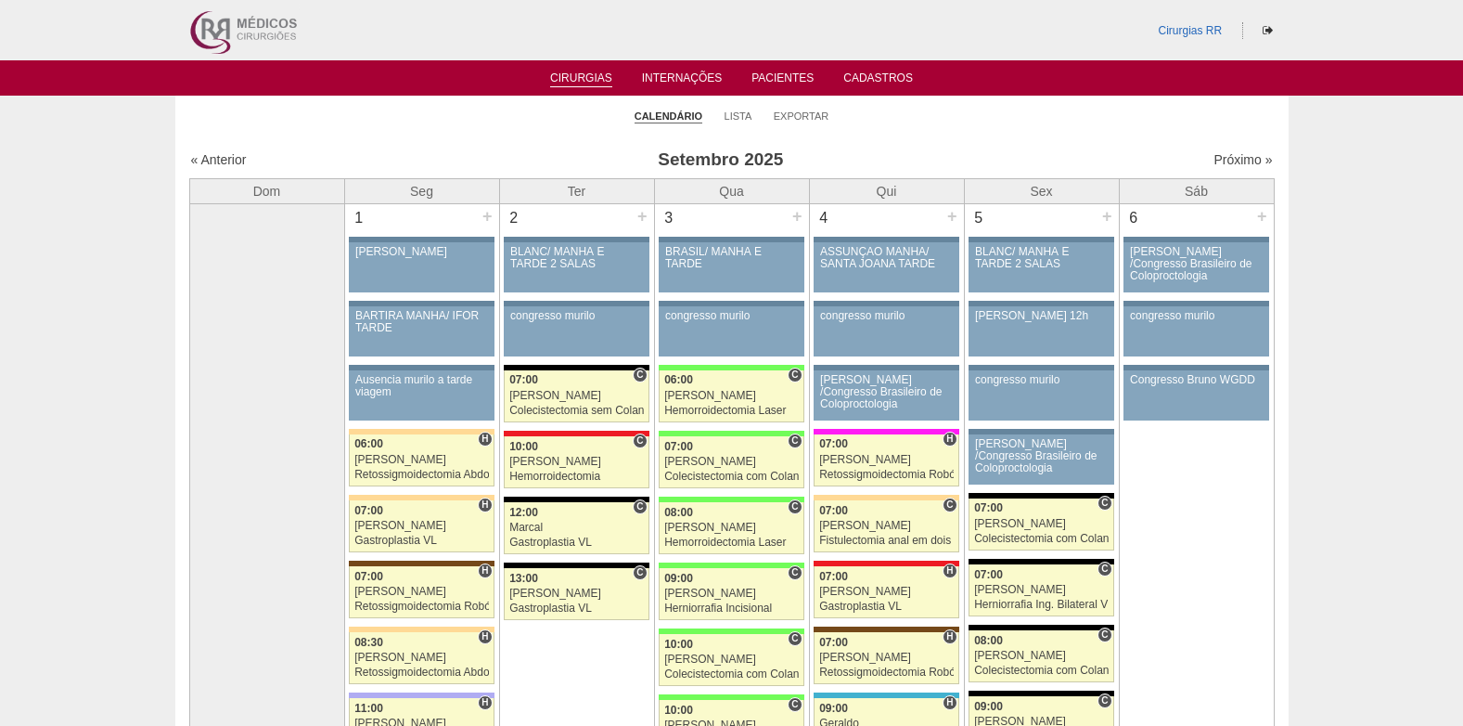
click at [579, 71] on li "Cirurgias" at bounding box center [581, 77] width 88 height 15
click at [585, 87] on ul "Cirurgias Internações Pacientes Cadastros" at bounding box center [731, 77] width 1463 height 35
click at [588, 79] on link "Cirurgias" at bounding box center [581, 79] width 62 height 16
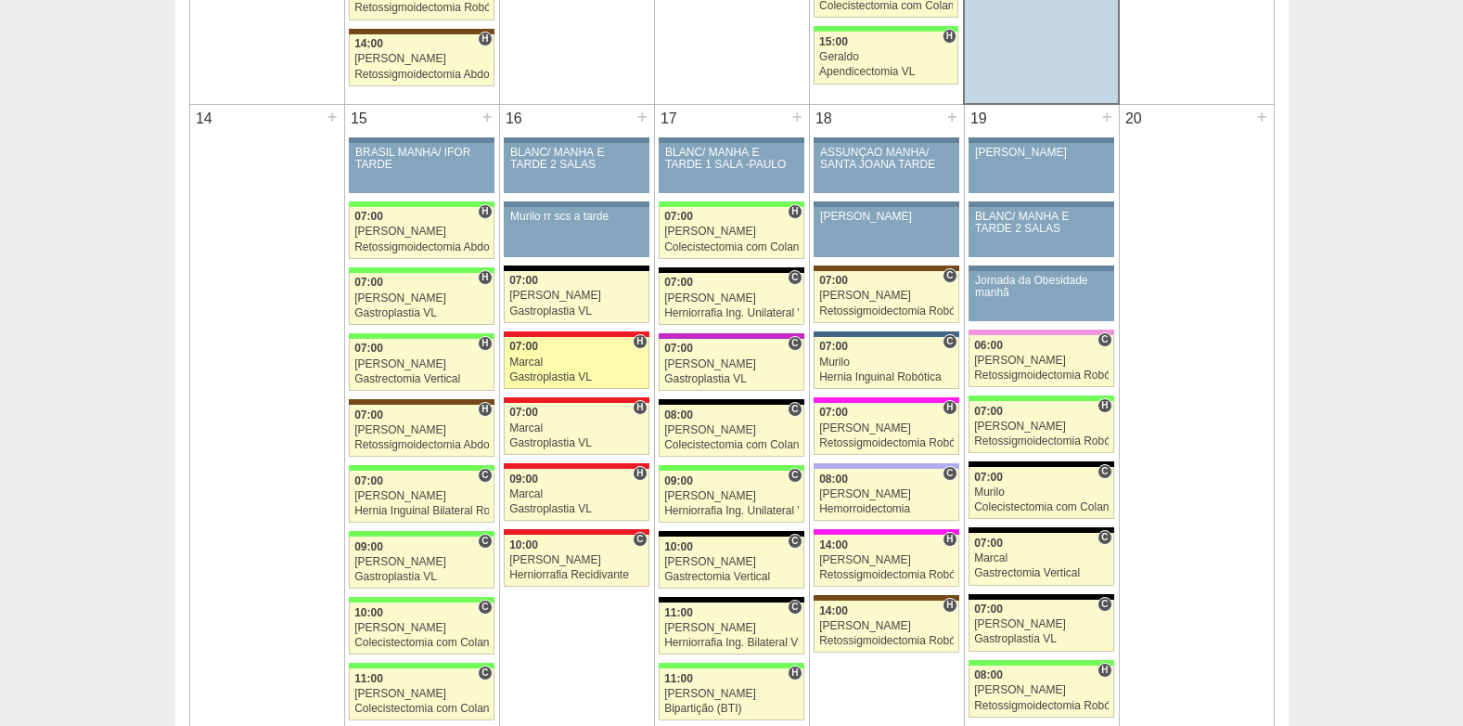
scroll to position [1856, 0]
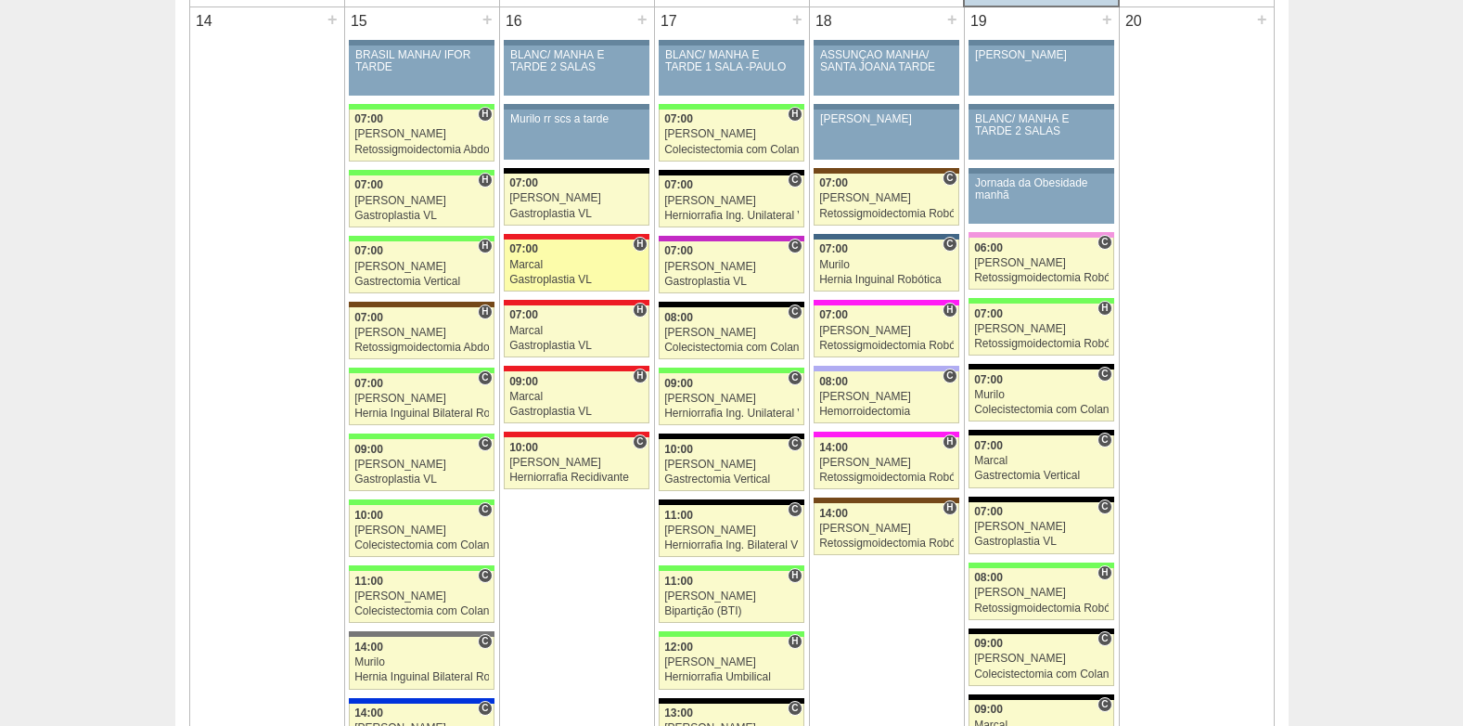
click at [532, 264] on div "Marcal" at bounding box center [576, 265] width 135 height 12
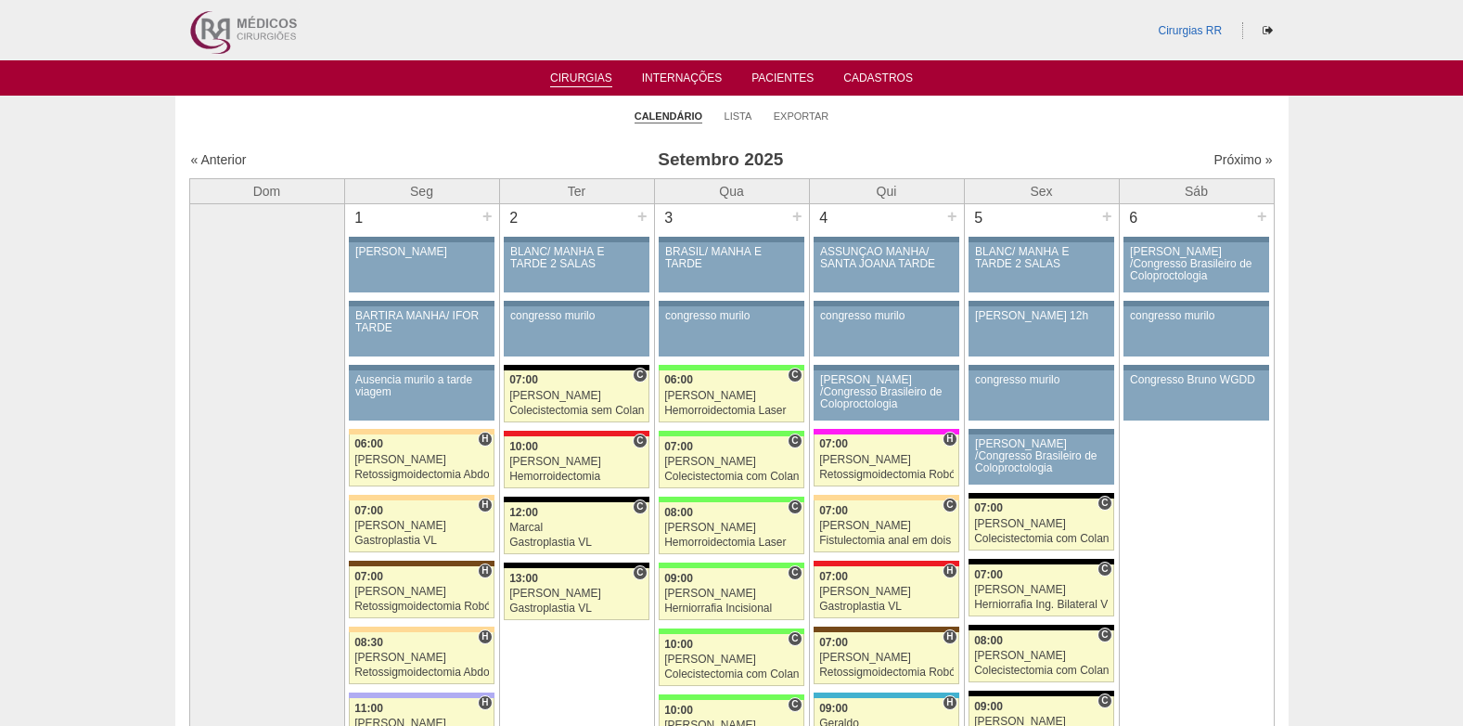
scroll to position [1856, 0]
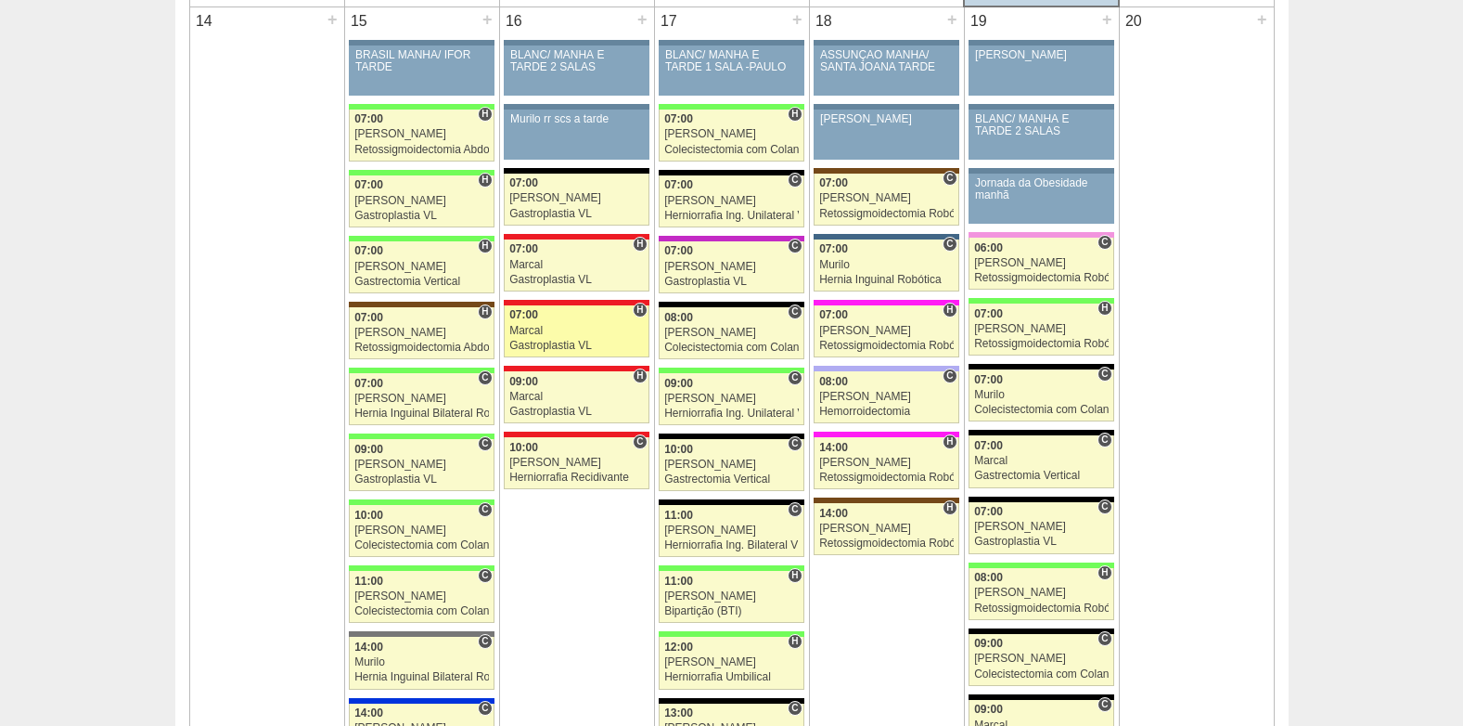
click at [567, 335] on div "Marcal" at bounding box center [576, 331] width 135 height 12
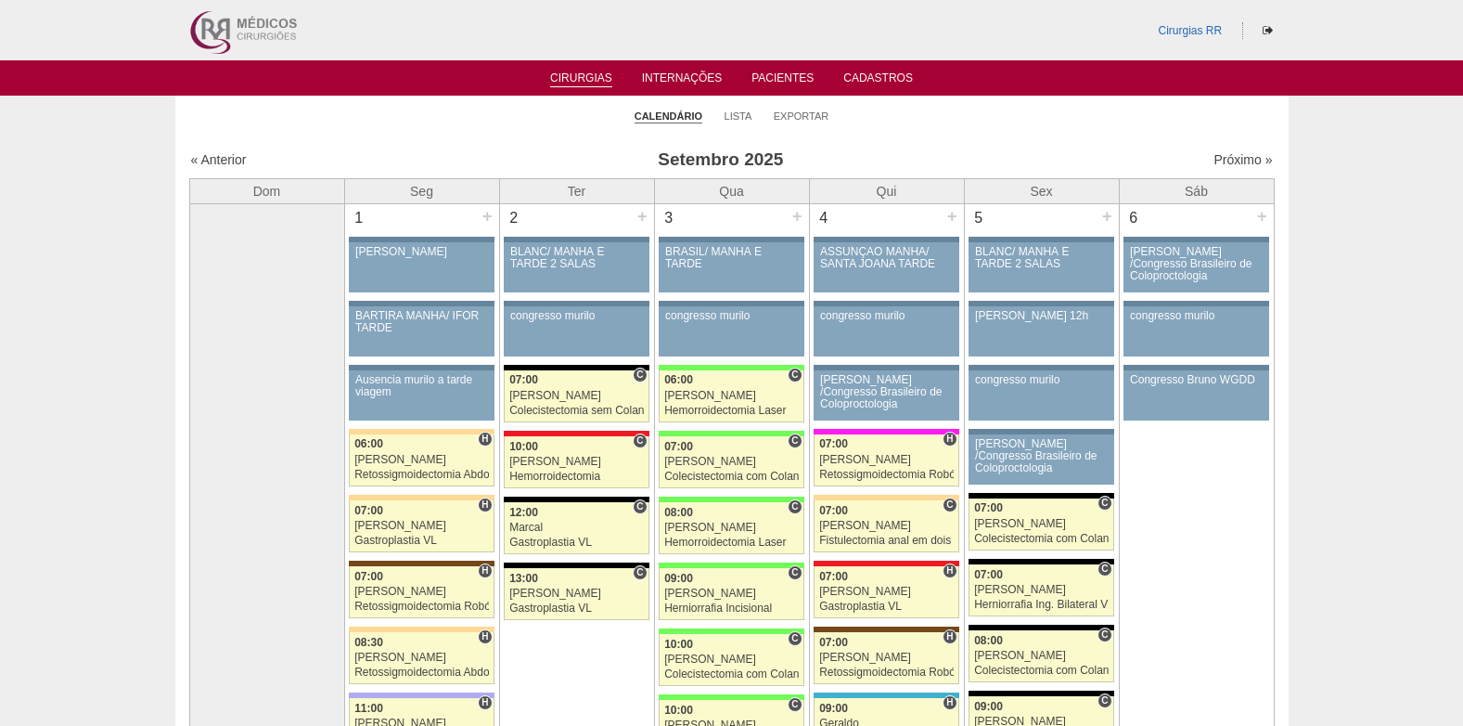
scroll to position [1856, 0]
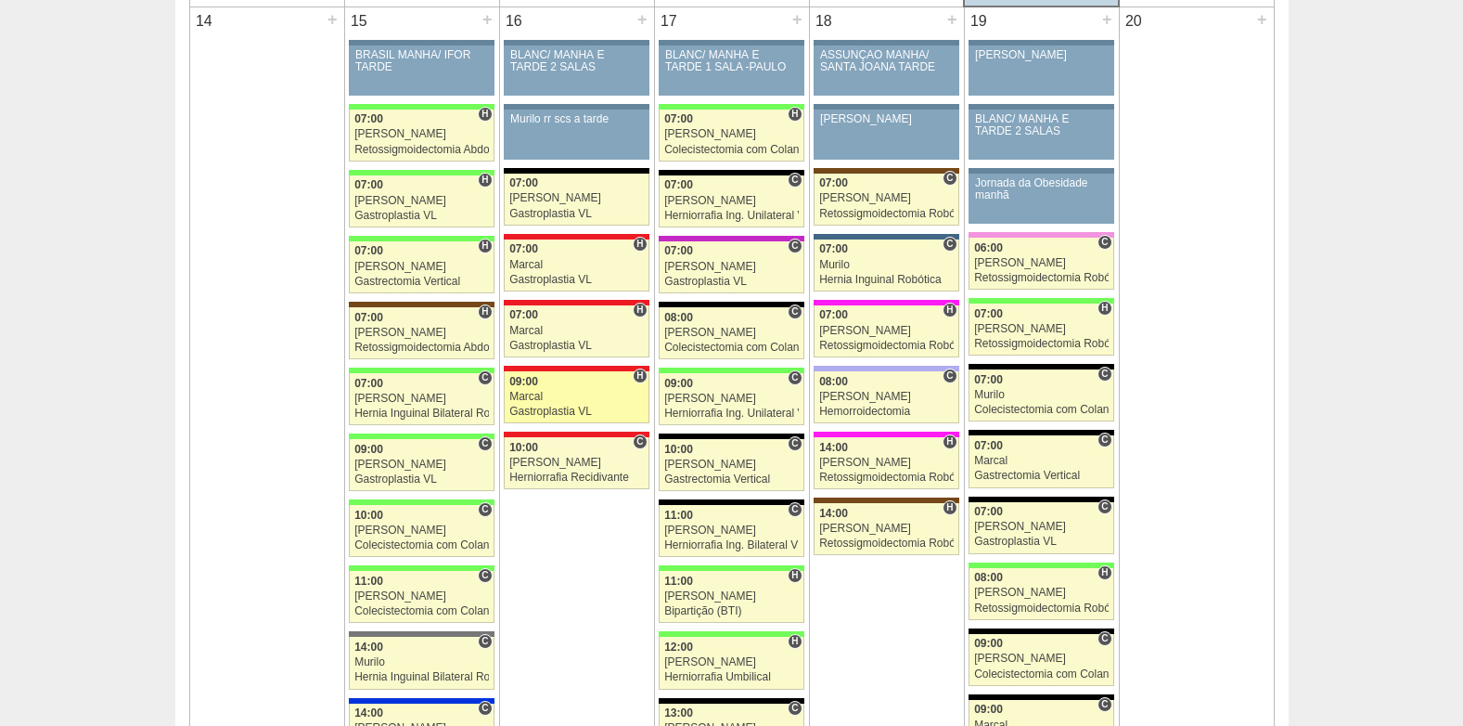
click at [557, 385] on div "09:00" at bounding box center [576, 382] width 135 height 12
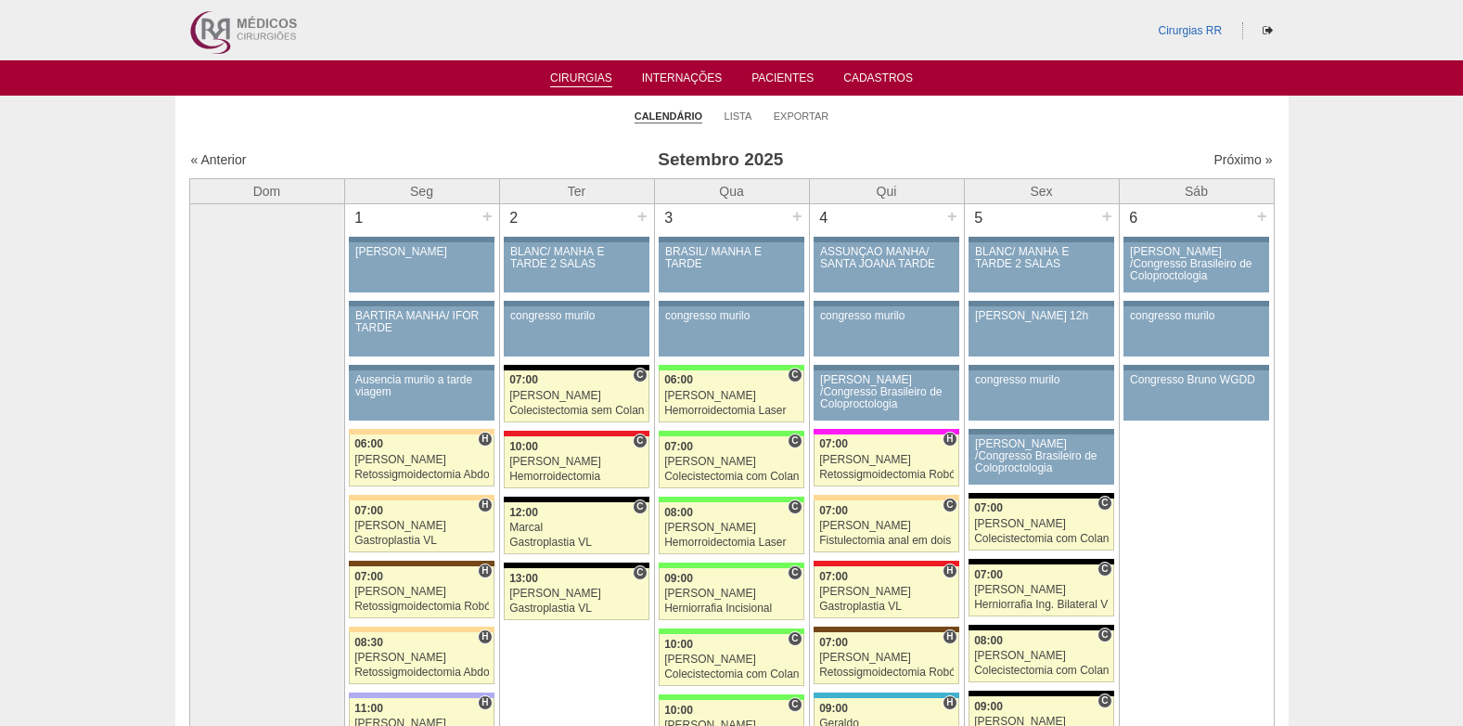
scroll to position [1856, 0]
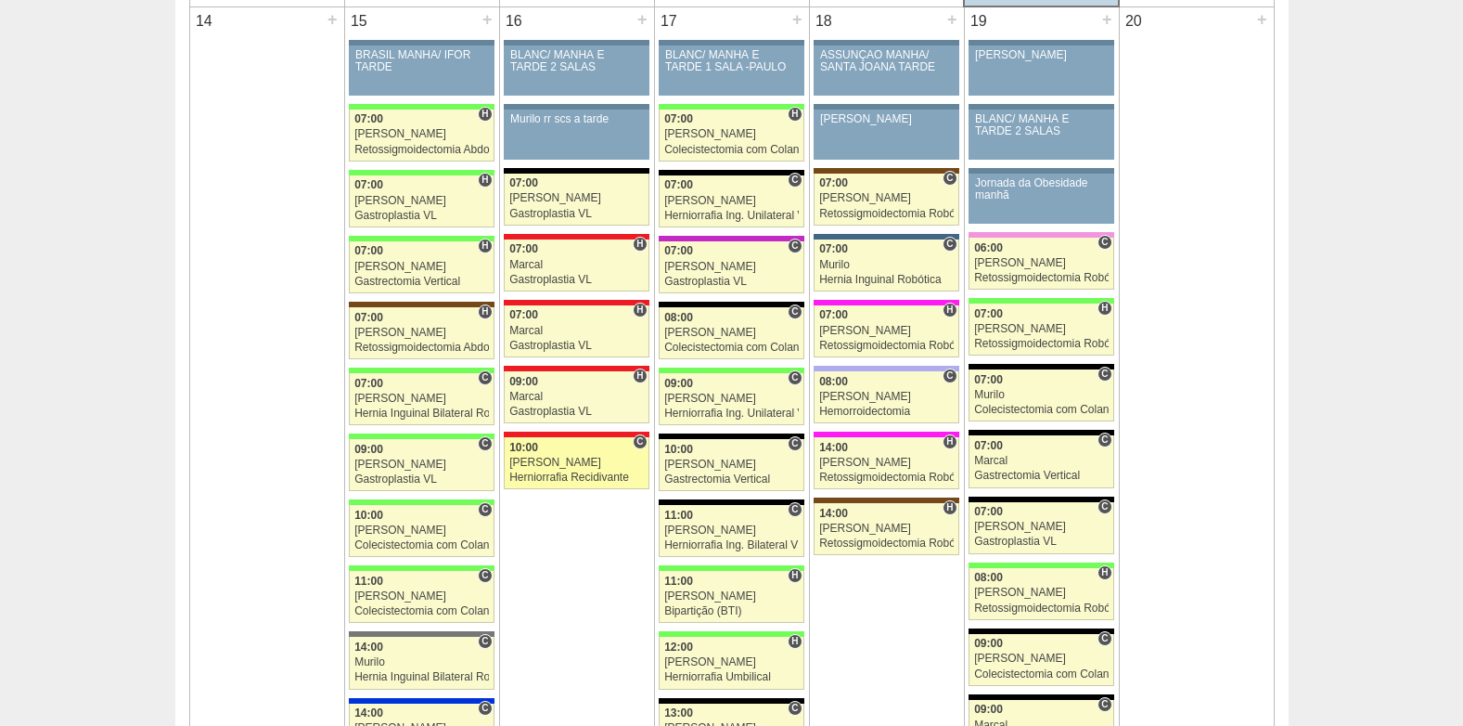
click at [535, 453] on span "10:00" at bounding box center [523, 447] width 29 height 13
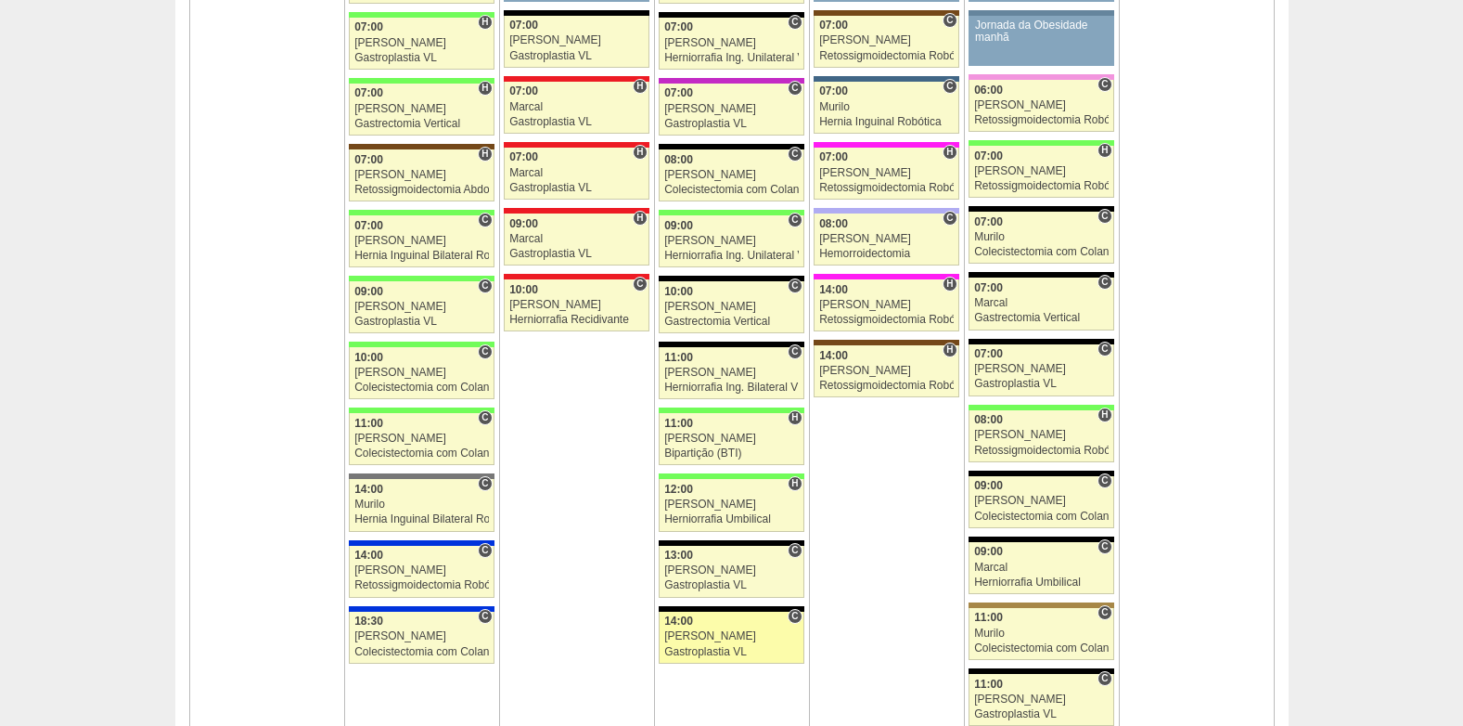
scroll to position [2042, 0]
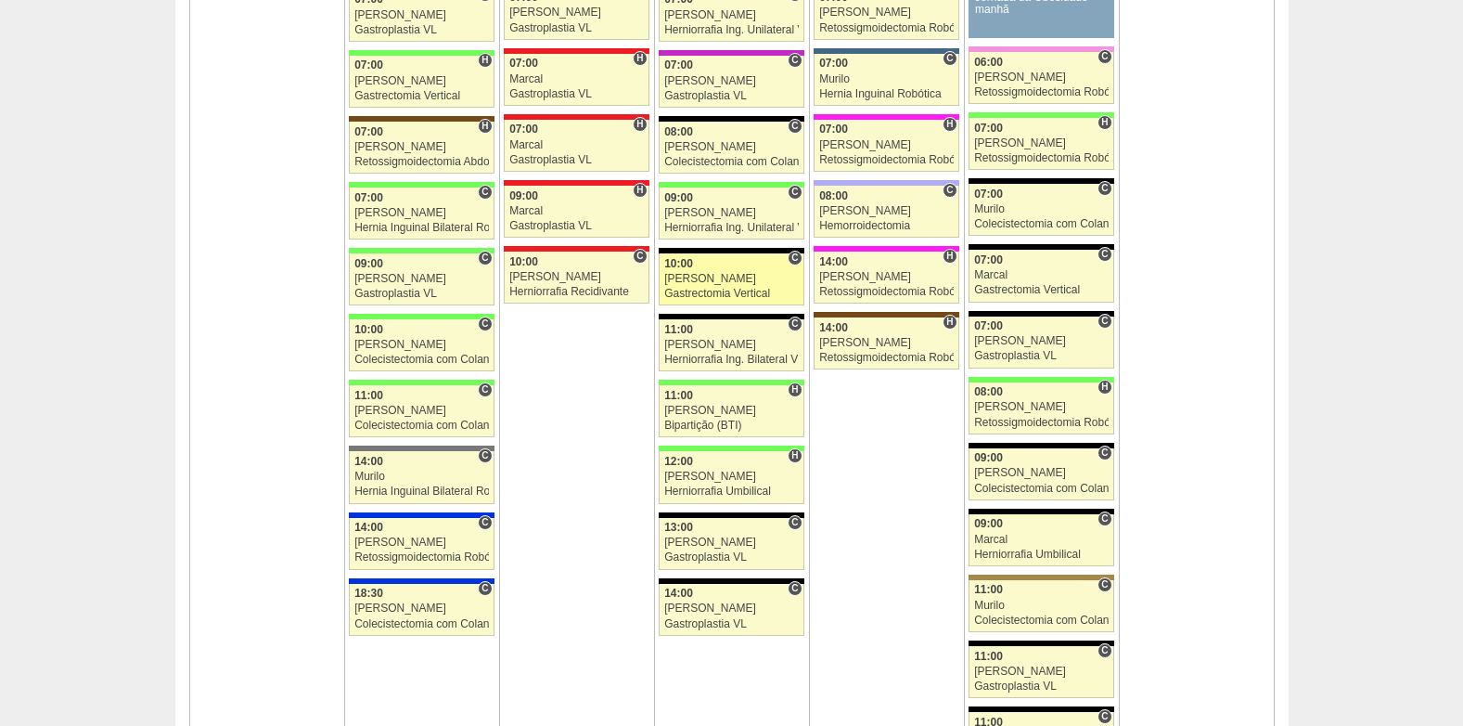
click at [697, 290] on div "Gastrectomia Vertical" at bounding box center [731, 294] width 135 height 12
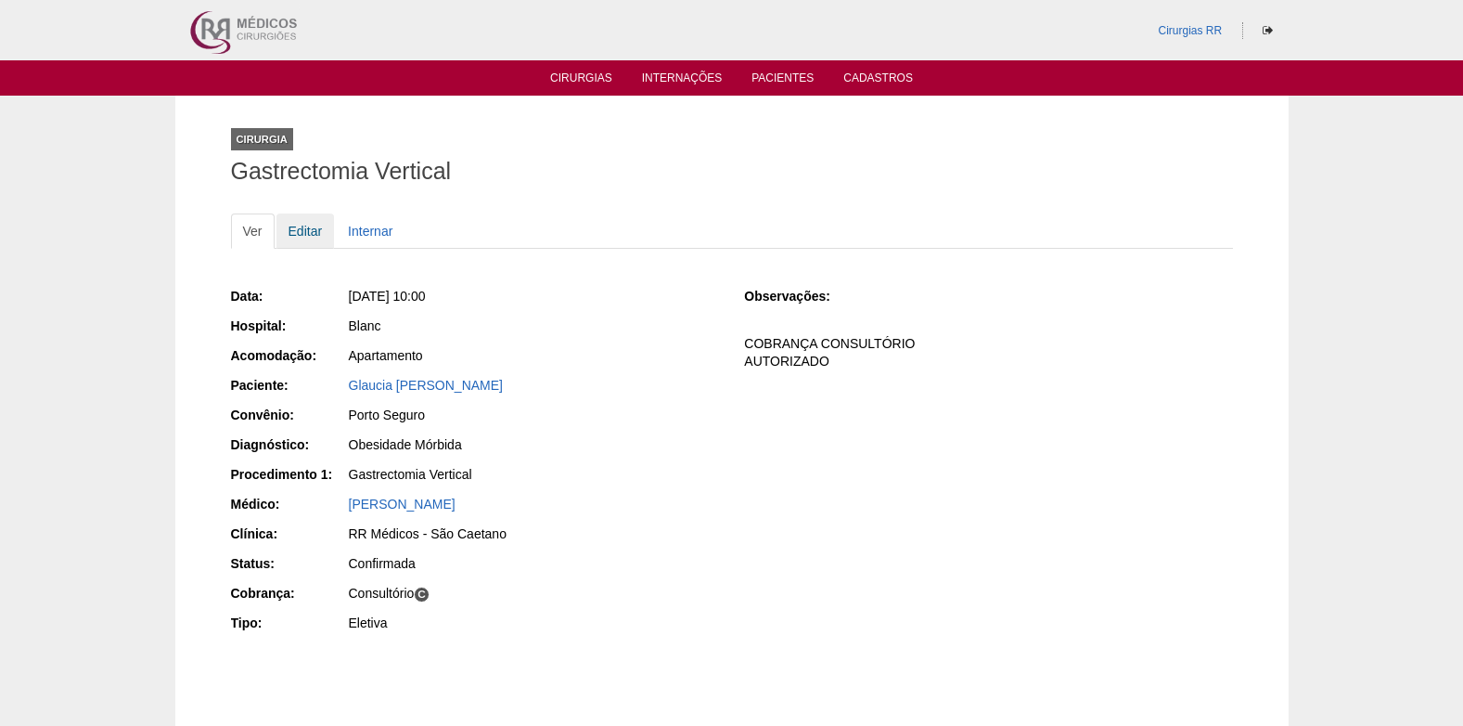
click at [295, 226] on link "Editar" at bounding box center [306, 230] width 58 height 35
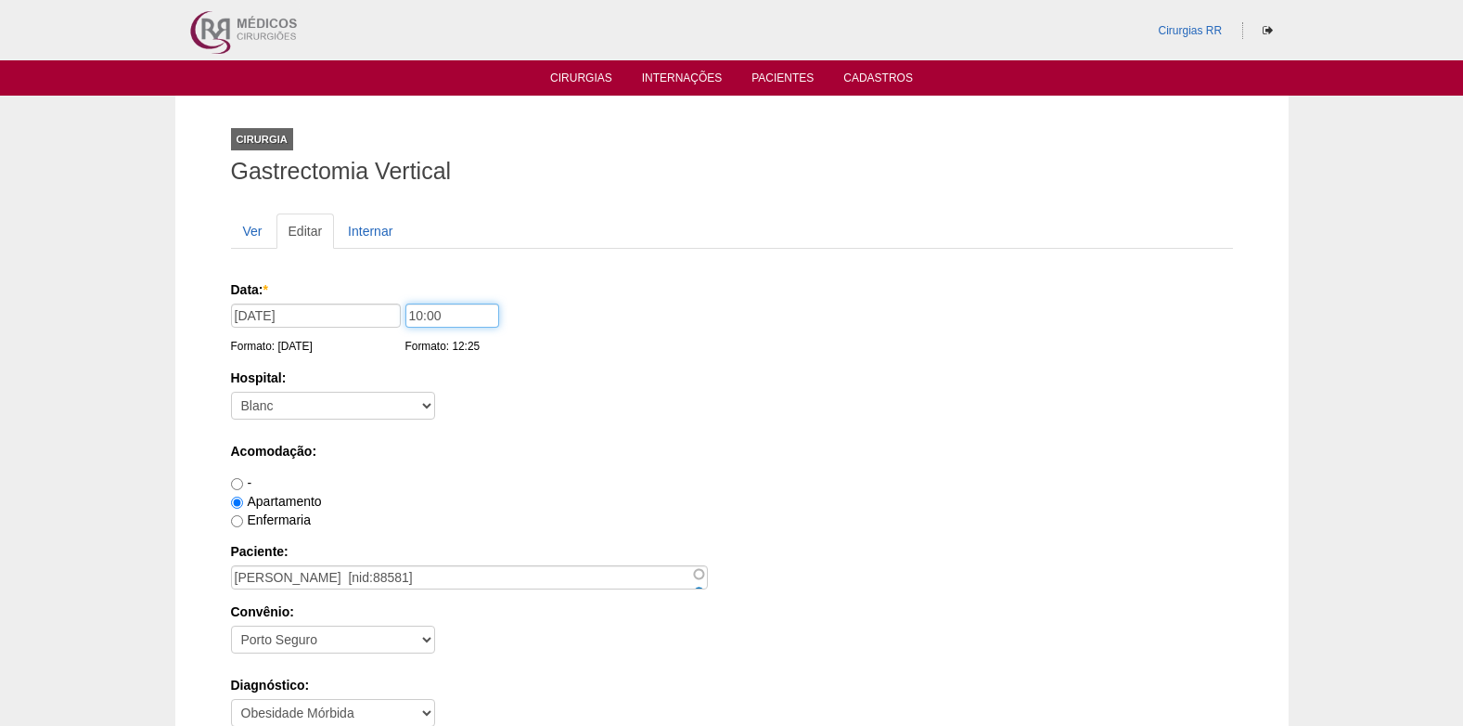
drag, startPoint x: 474, startPoint y: 311, endPoint x: 403, endPoint y: 334, distance: 75.1
click at [406, 334] on div "10:00 Formato: 12:25" at bounding box center [455, 329] width 98 height 52
type input "09:0"
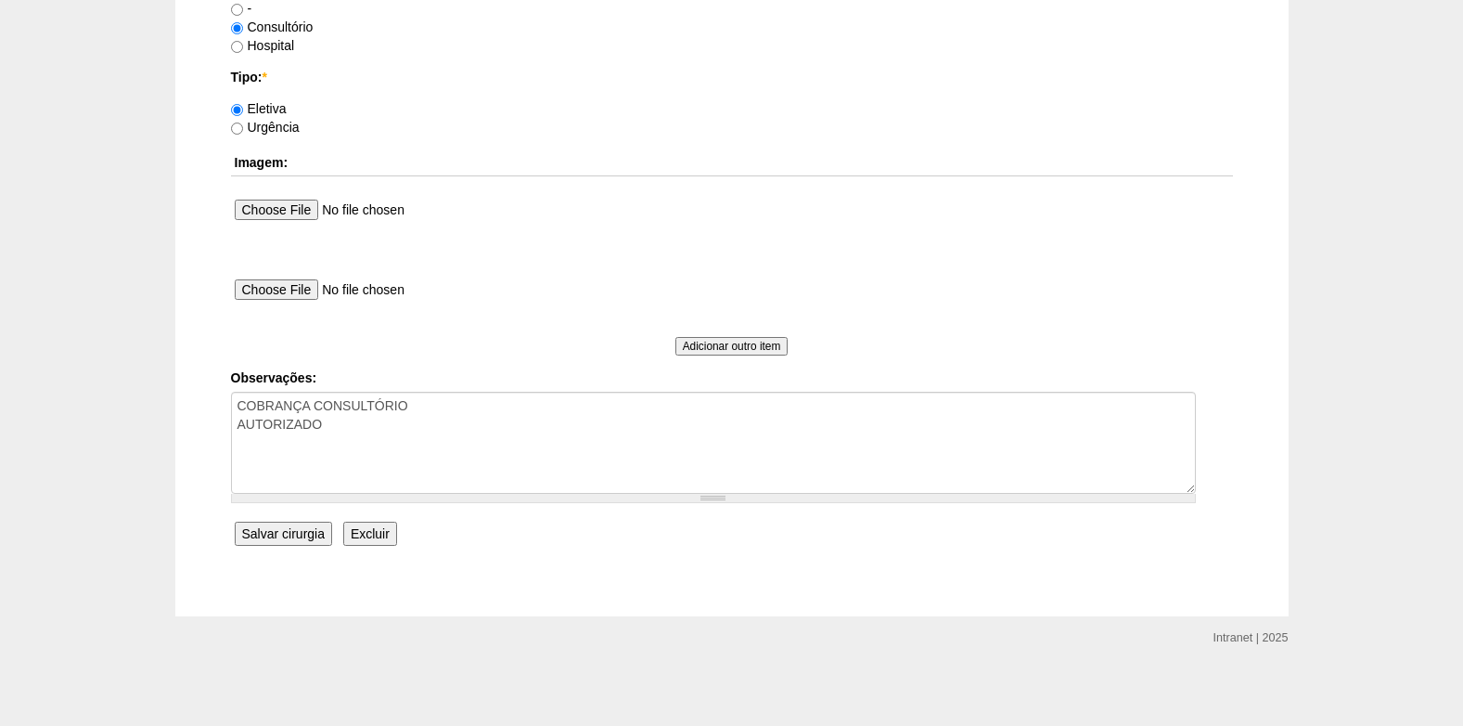
scroll to position [1666, 0]
click at [290, 536] on input "Salvar cirurgia" at bounding box center [283, 531] width 97 height 24
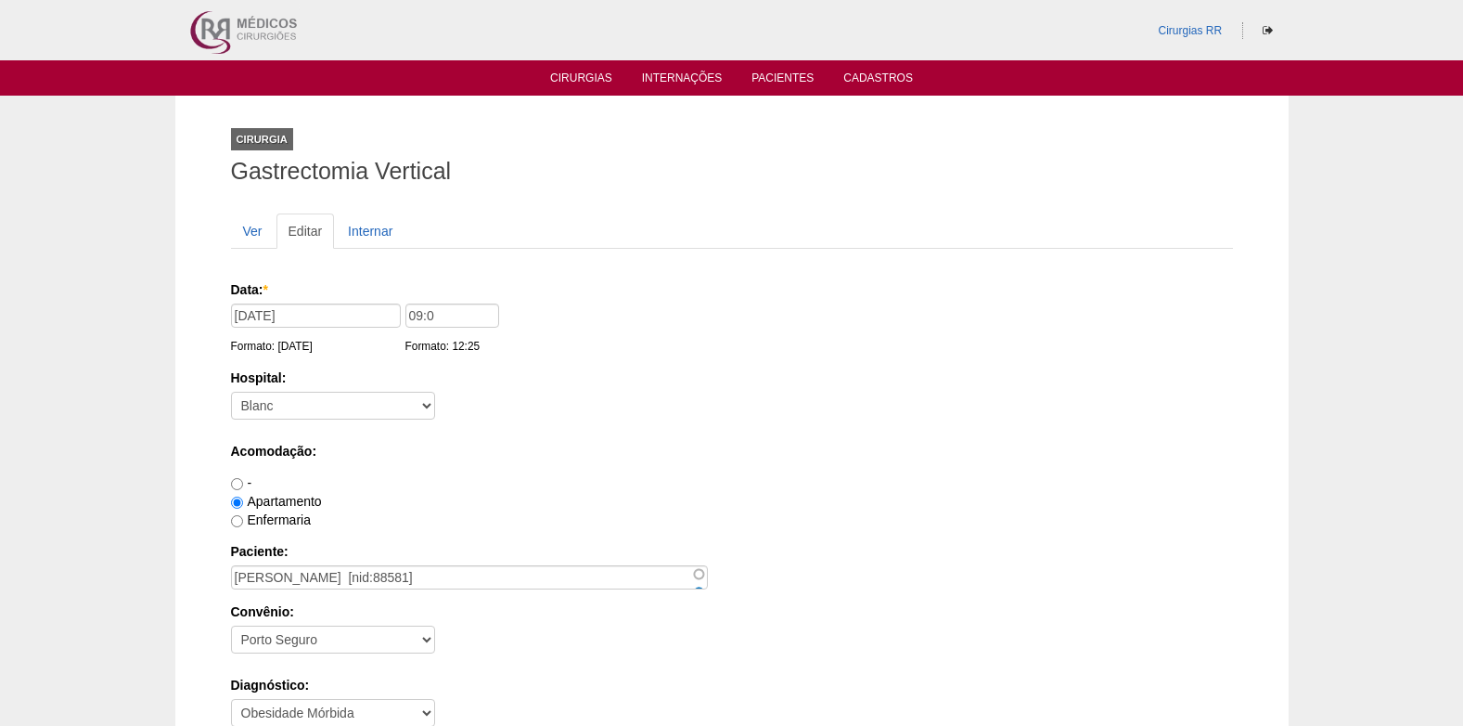
scroll to position [1666, 0]
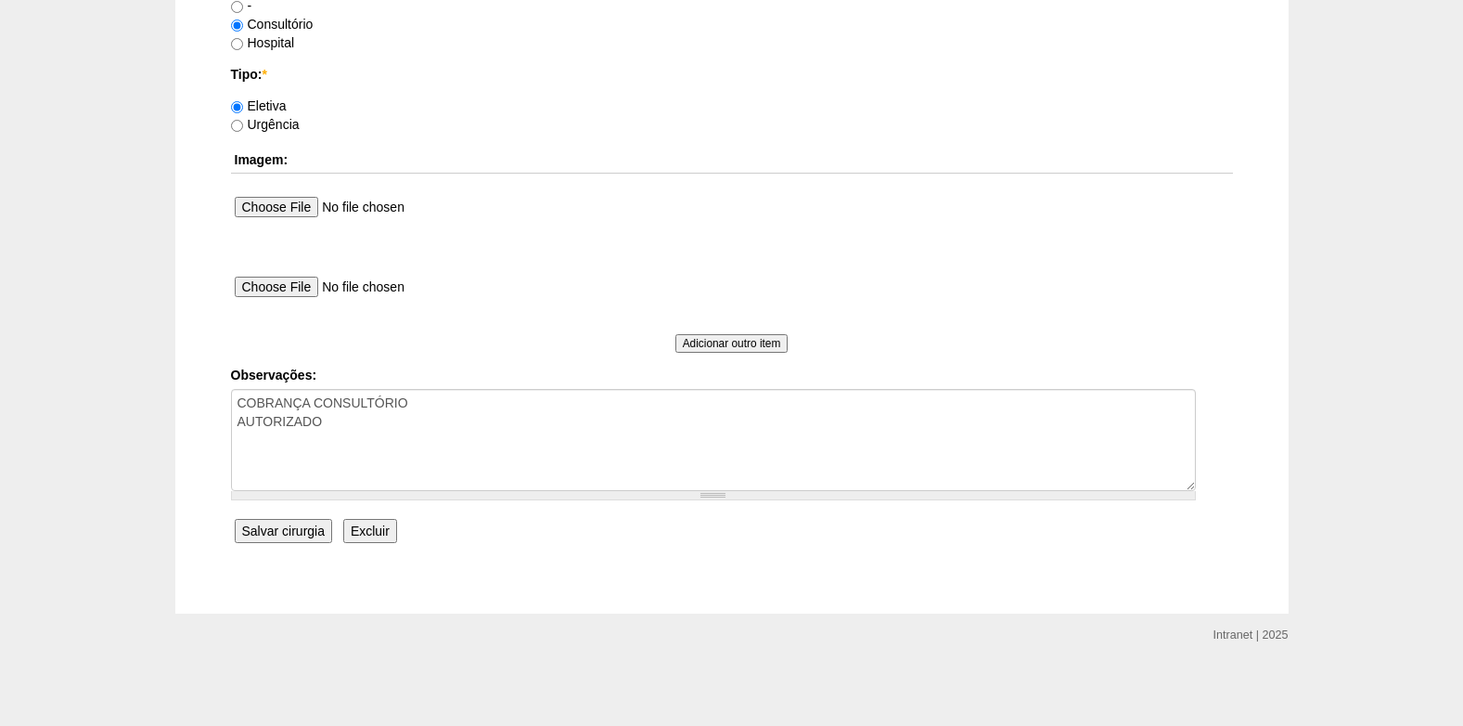
click at [274, 531] on input "Salvar cirurgia" at bounding box center [283, 531] width 97 height 24
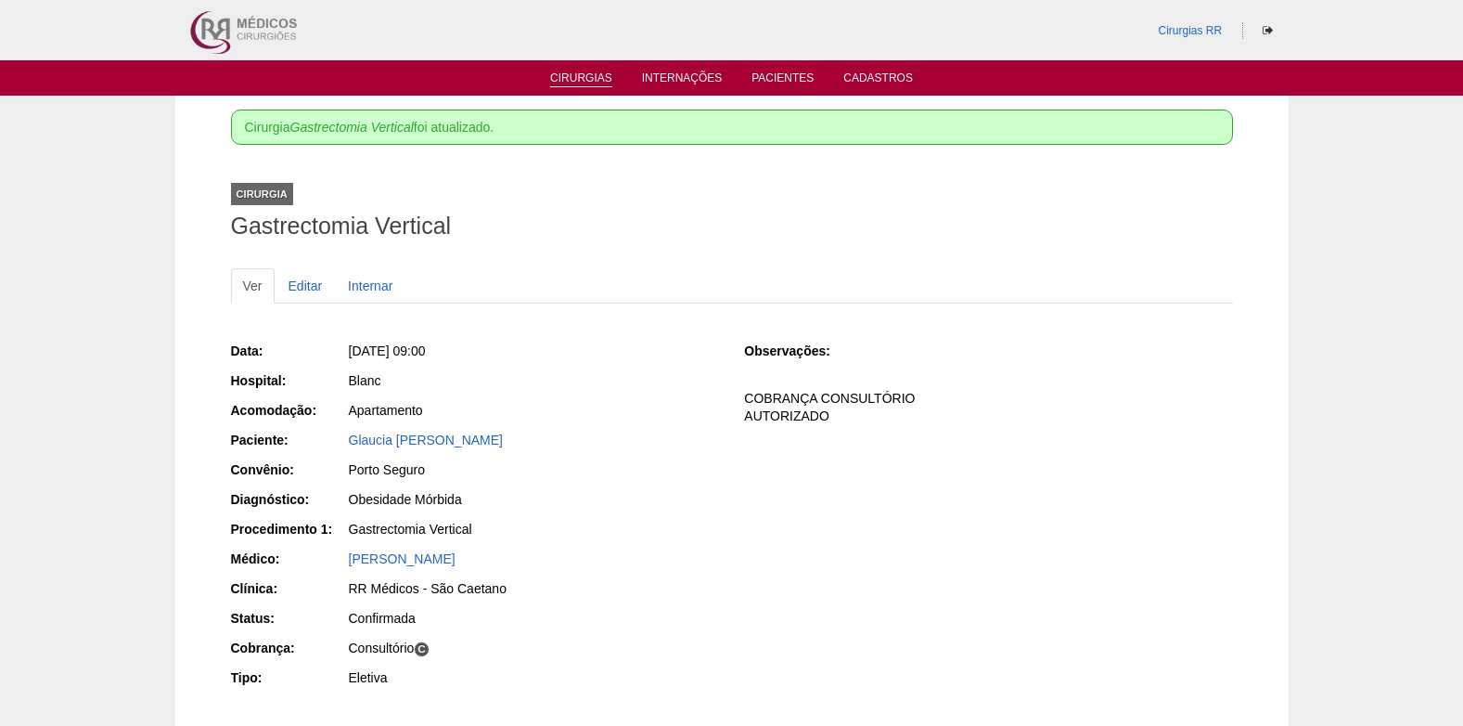
click at [584, 81] on link "Cirurgias" at bounding box center [581, 79] width 62 height 16
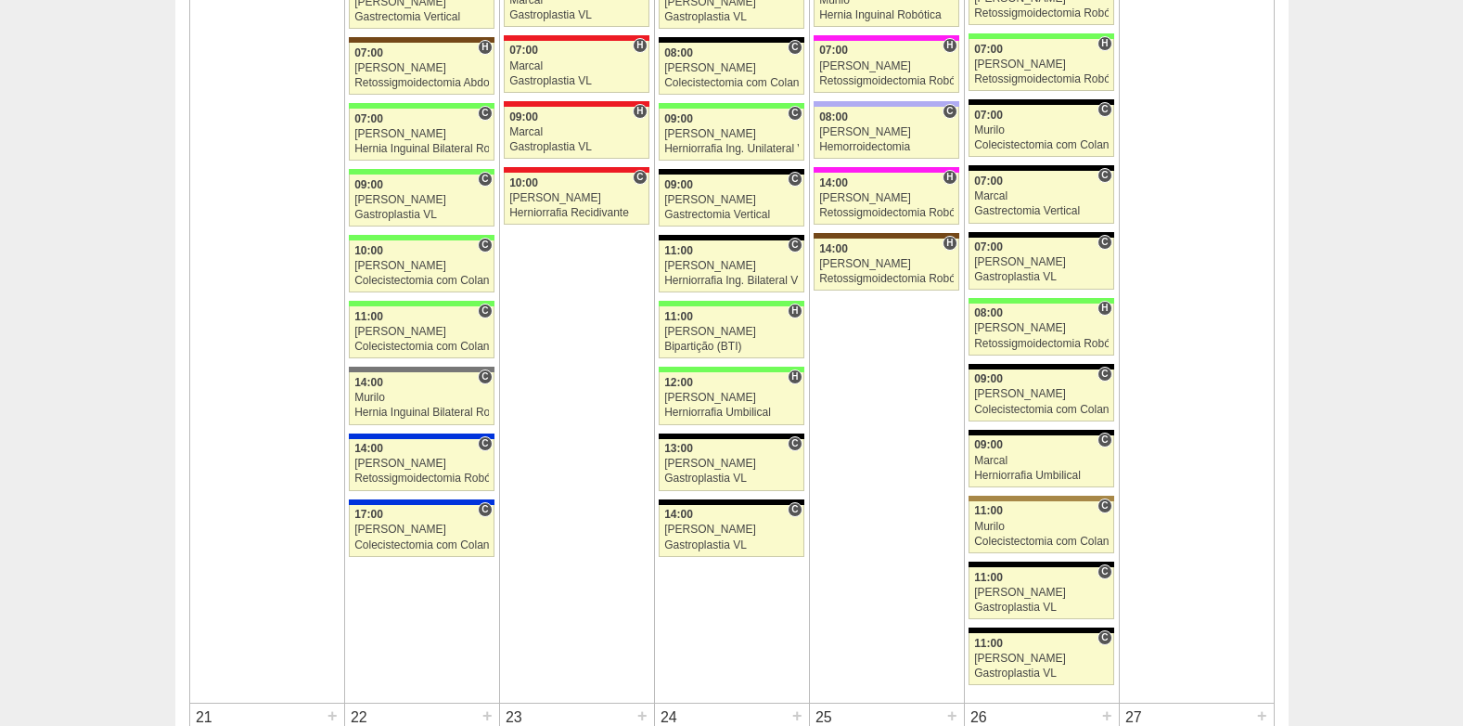
scroll to position [1763, 0]
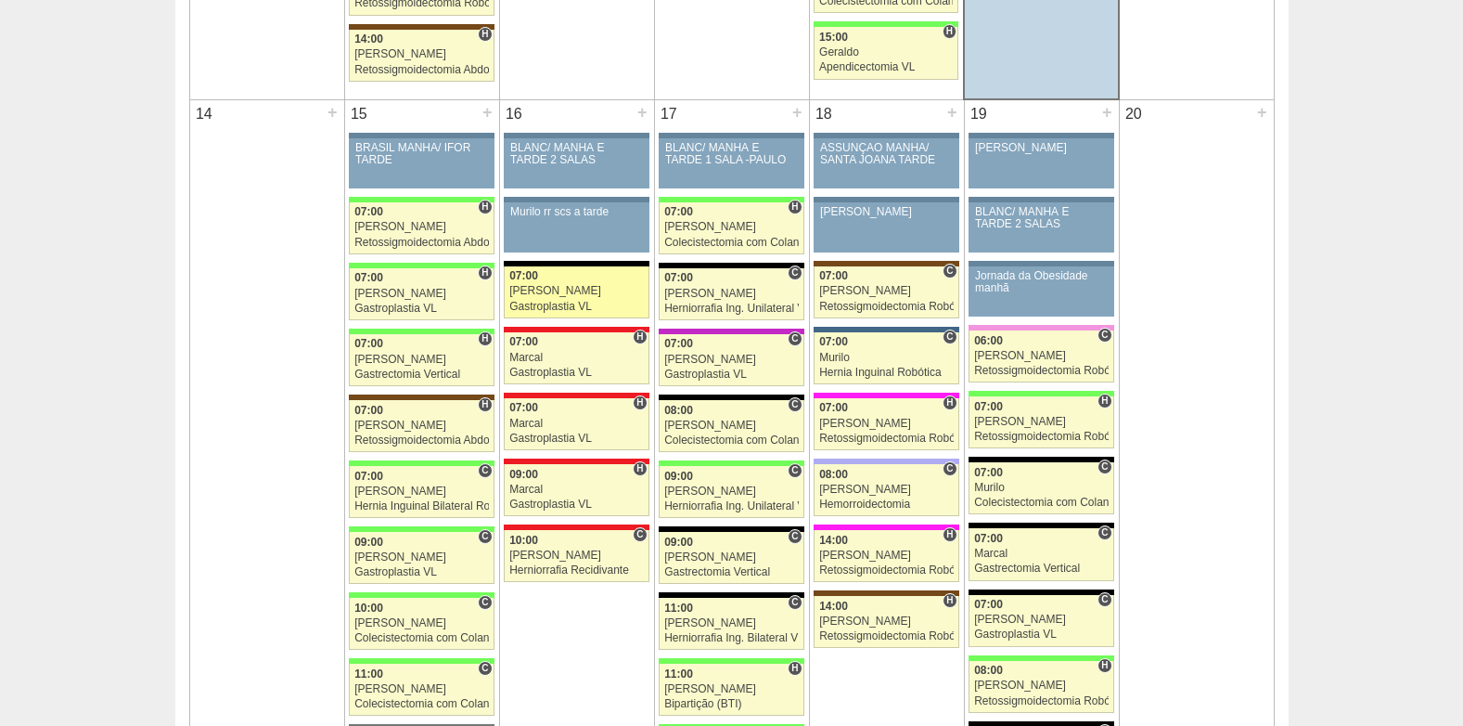
click at [570, 290] on div "Bruno" at bounding box center [576, 291] width 135 height 12
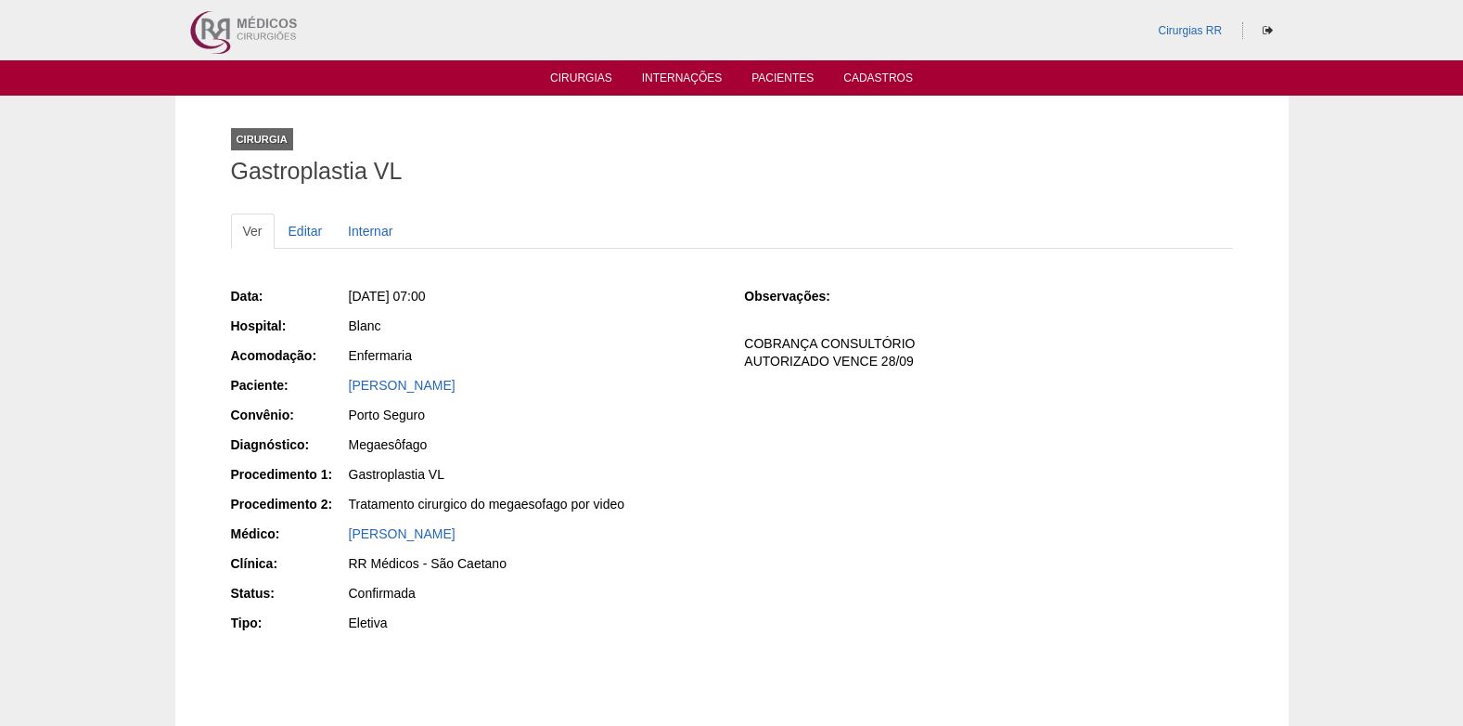
click at [338, 386] on div "Paciente:" at bounding box center [289, 385] width 116 height 19
drag, startPoint x: 362, startPoint y: 391, endPoint x: 536, endPoint y: 387, distance: 174.5
click at [536, 387] on div "Paciente: DAYANE GOMES DE OLIVEIRA" at bounding box center [475, 387] width 488 height 23
copy div "Paciente: DAYANE GOMES DE OLIVEIRA"
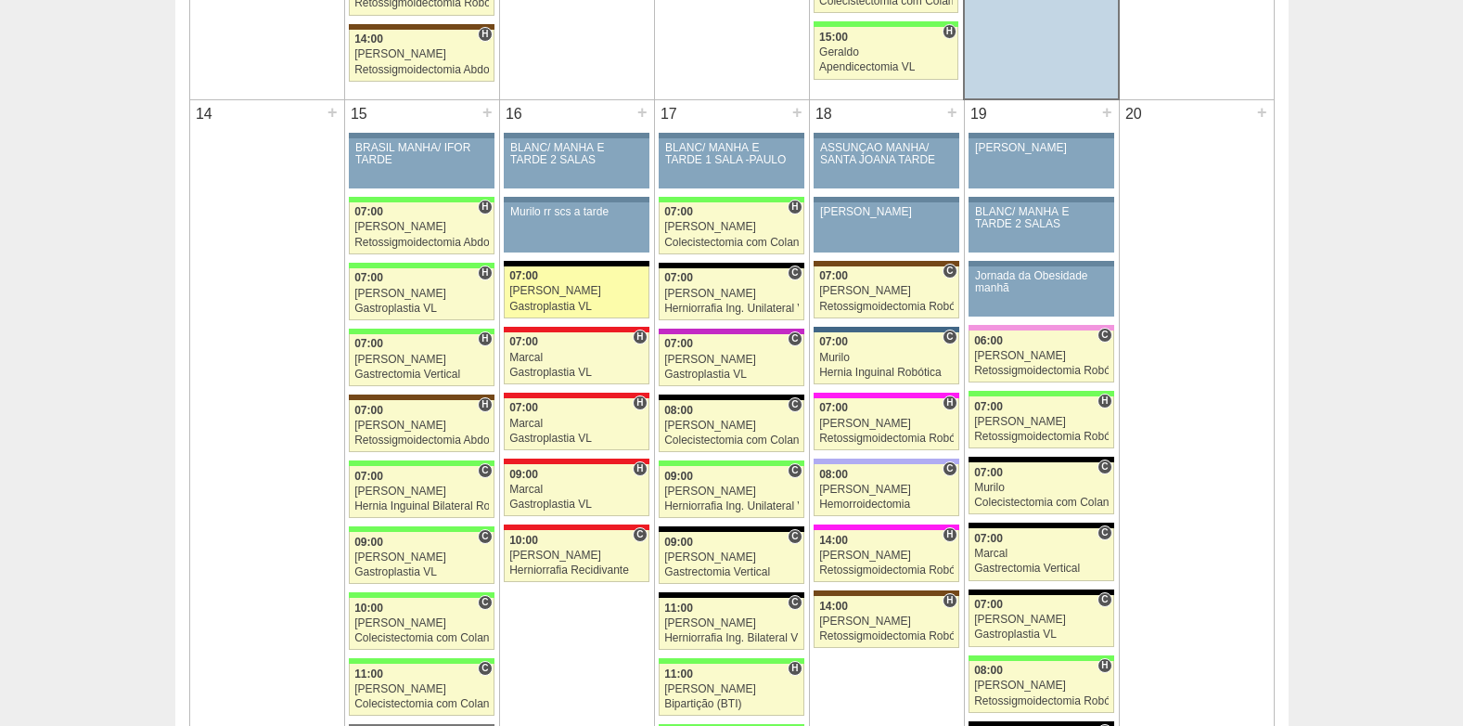
scroll to position [1763, 0]
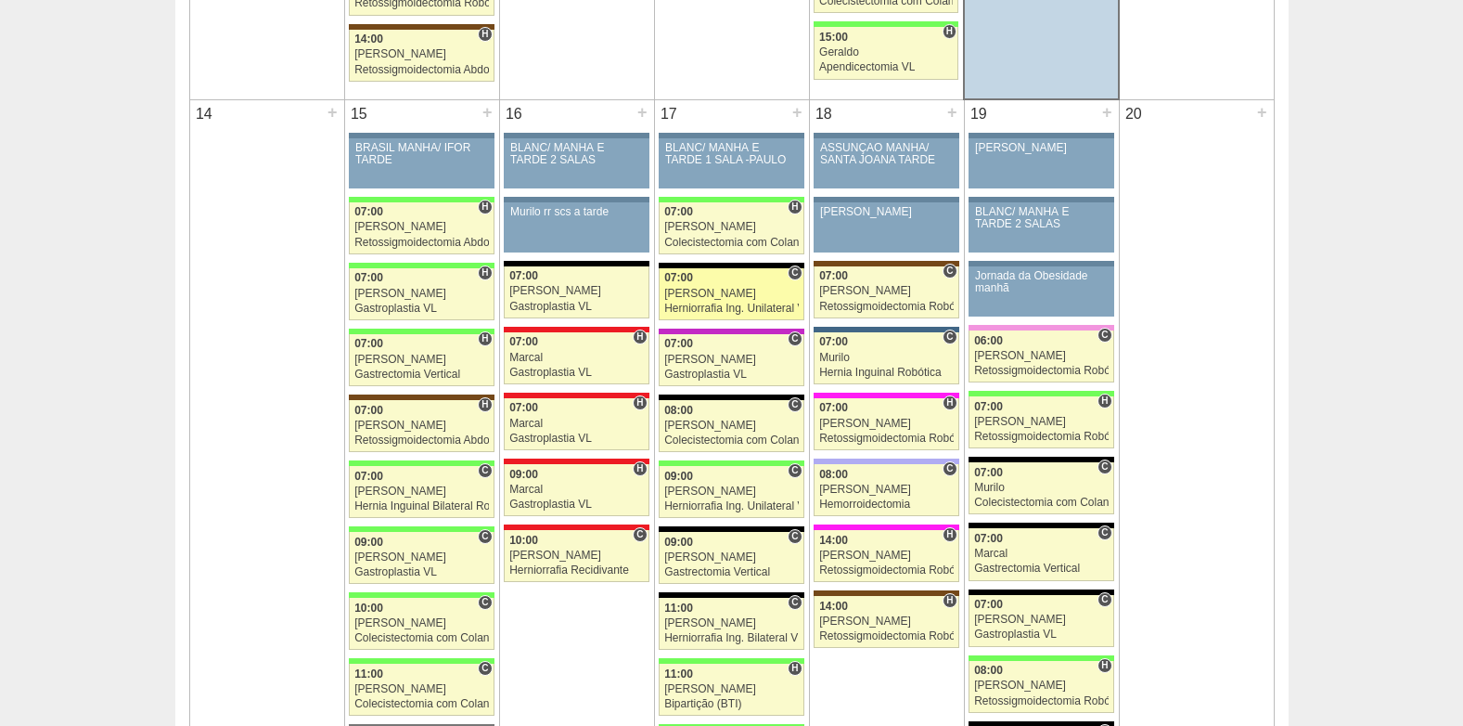
click at [689, 304] on div "Herniorrafia Ing. Unilateral VL" at bounding box center [731, 309] width 135 height 12
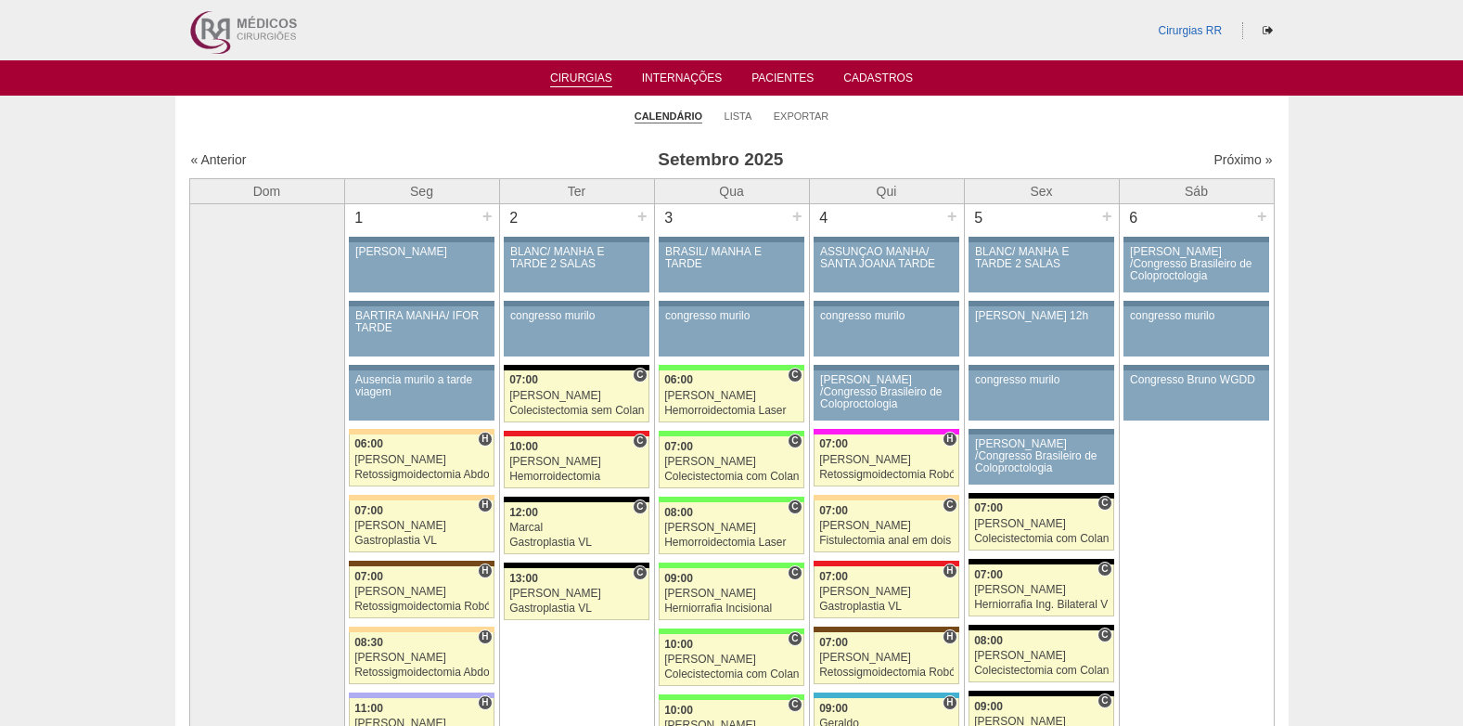
scroll to position [1763, 0]
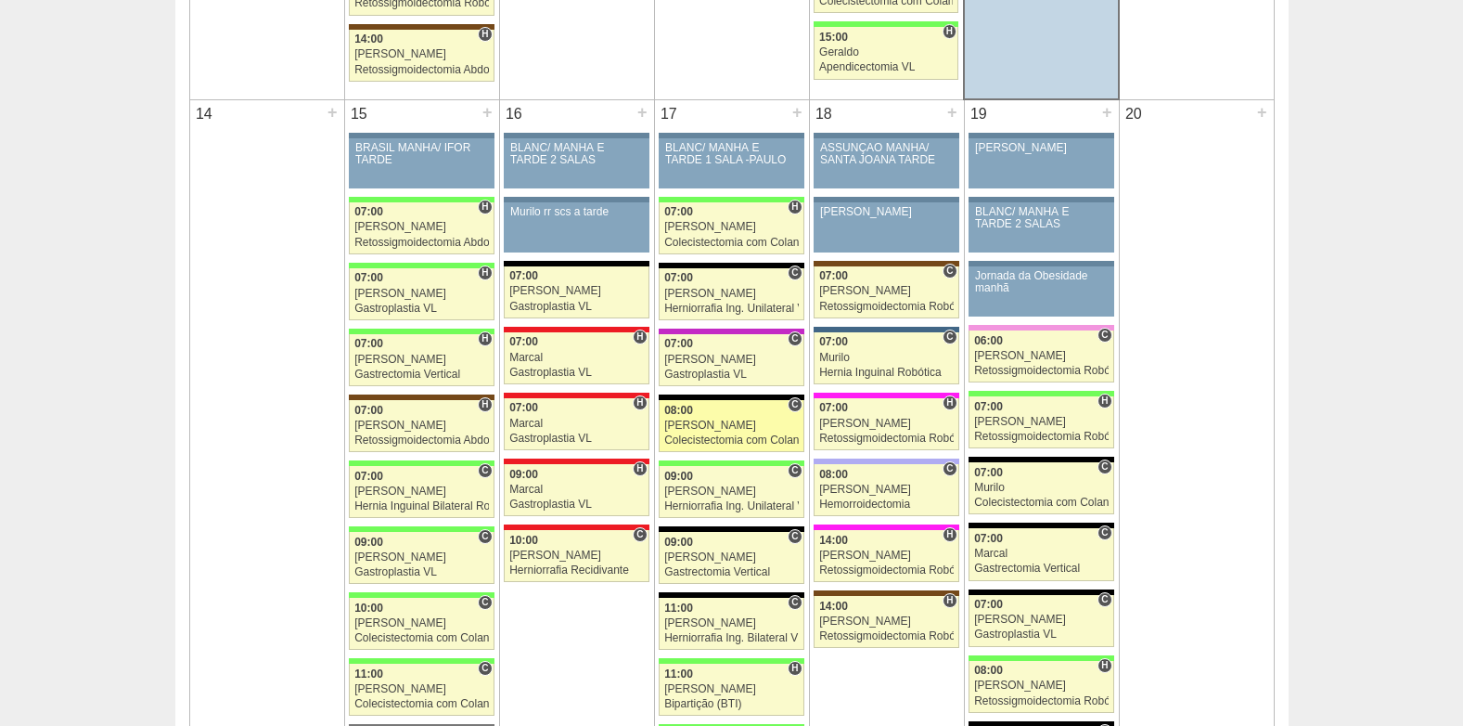
click at [715, 421] on div "[PERSON_NAME]" at bounding box center [731, 425] width 135 height 12
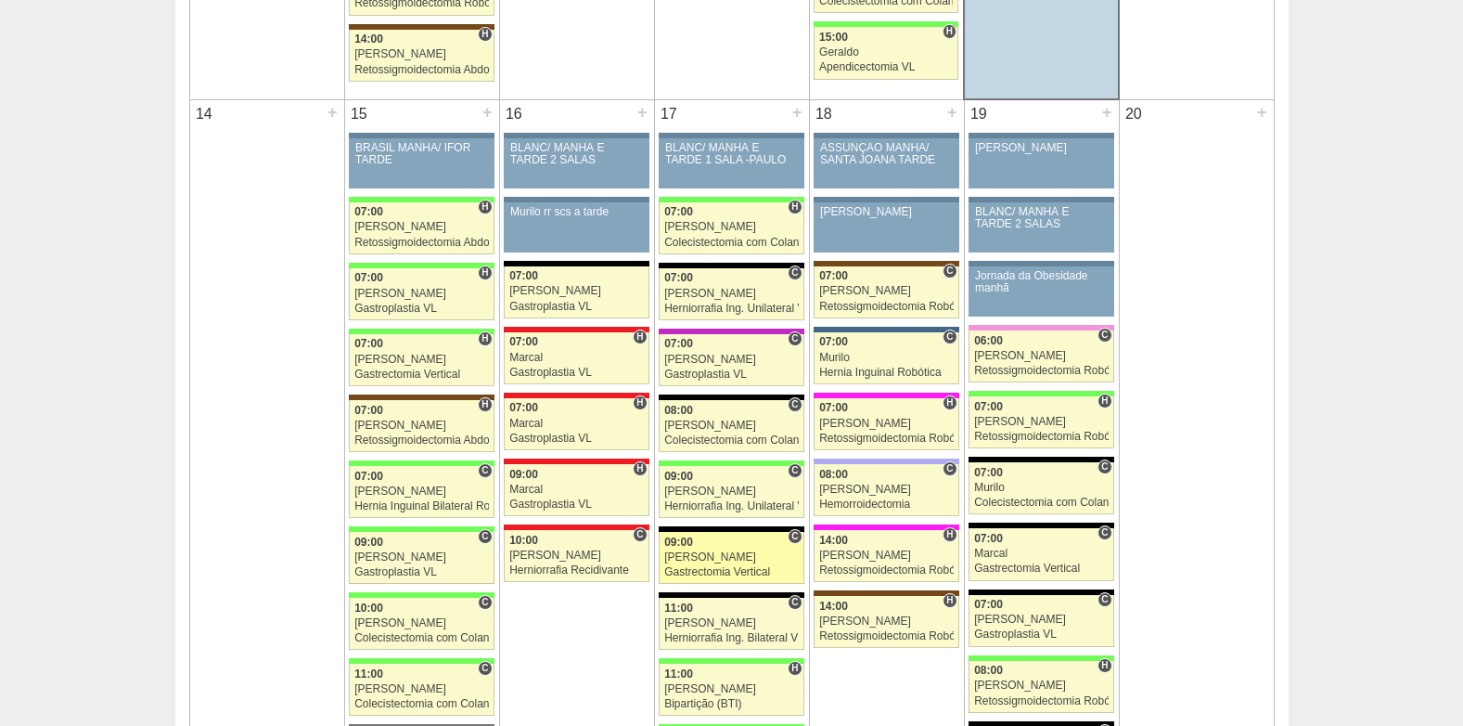
click at [734, 564] on link "88582 Paulo Regina C 09:00 Paulo Regina Gastrectomia Vertical Hospital Blanc RR…" at bounding box center [731, 558] width 145 height 52
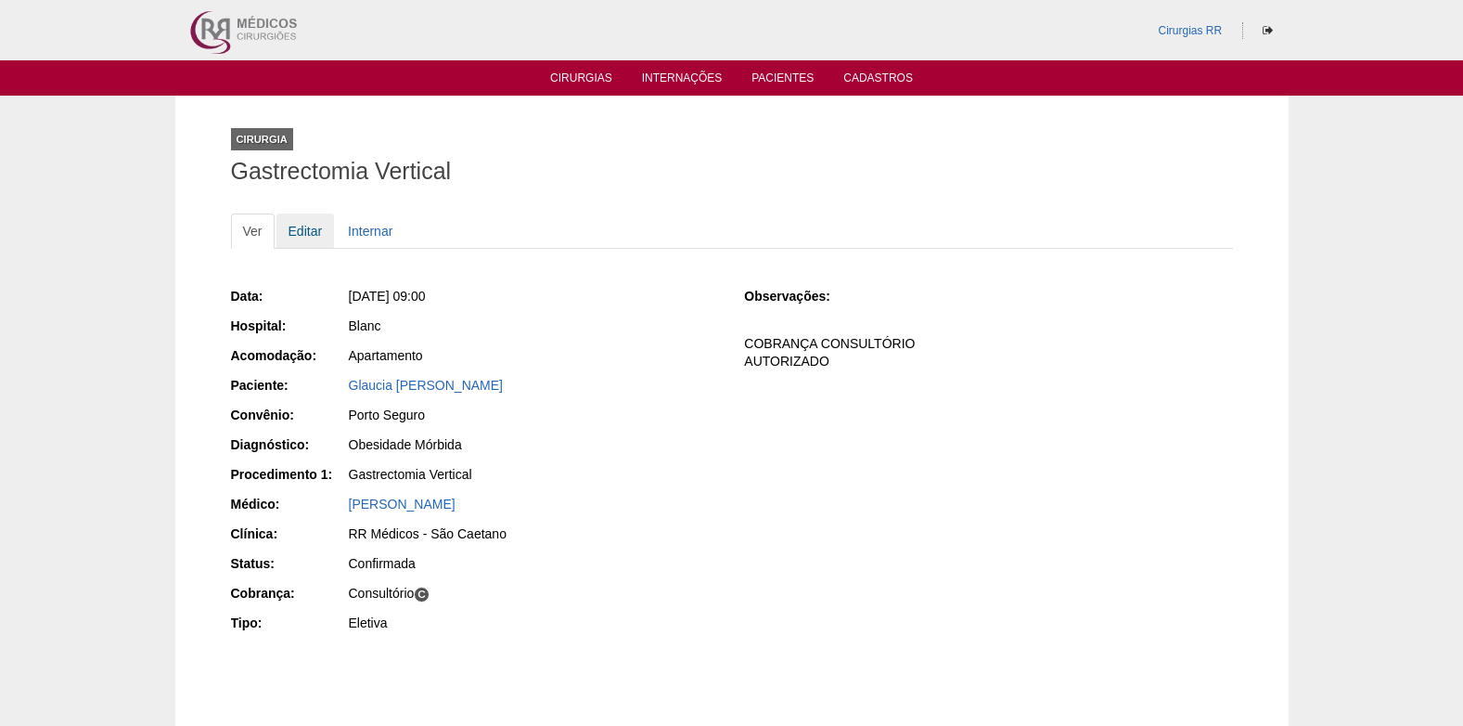
click at [303, 233] on link "Editar" at bounding box center [306, 230] width 58 height 35
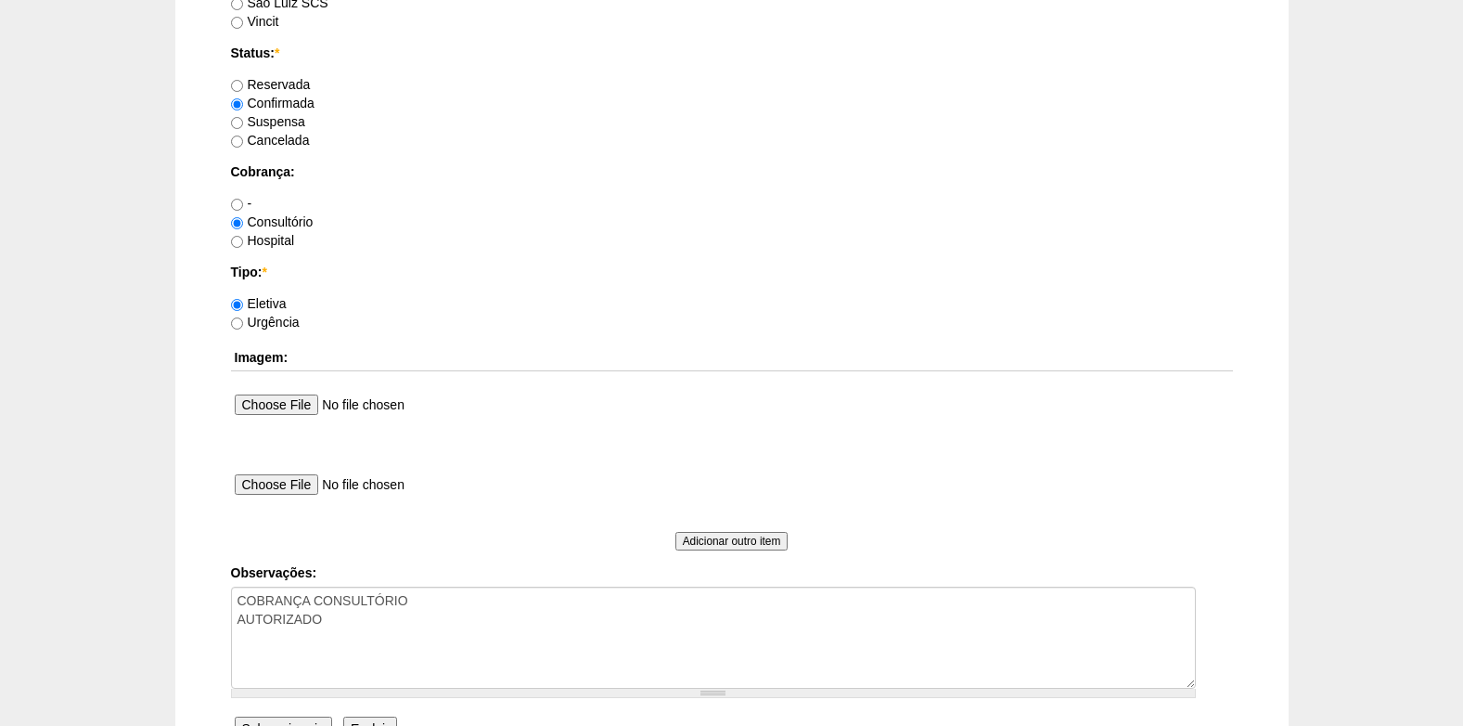
scroll to position [1666, 0]
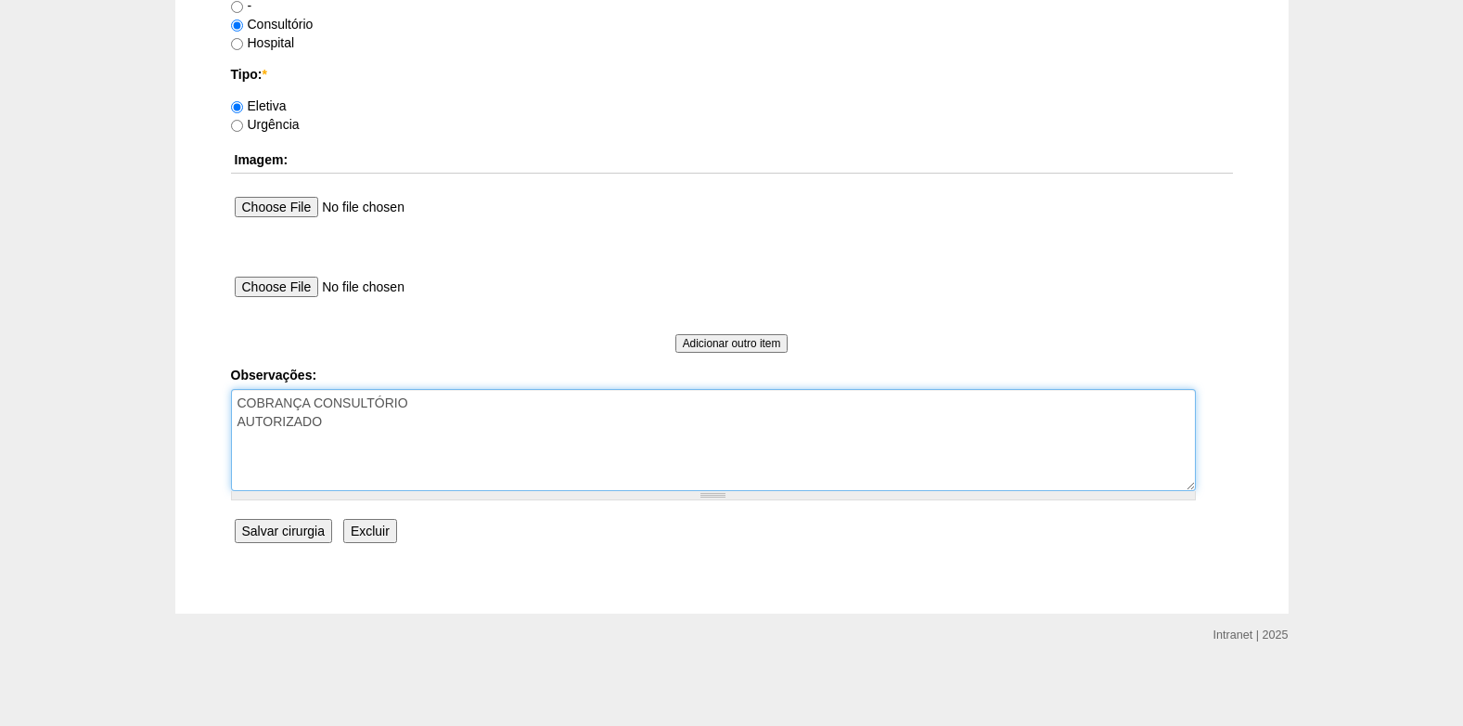
click at [388, 432] on textarea "COBRANÇA CONSULTÓRIO AUTORIZADO" at bounding box center [713, 440] width 965 height 102
type textarea "COBRANÇA CONSULTÓRIO AUTORIZADO VENCE 02/10"
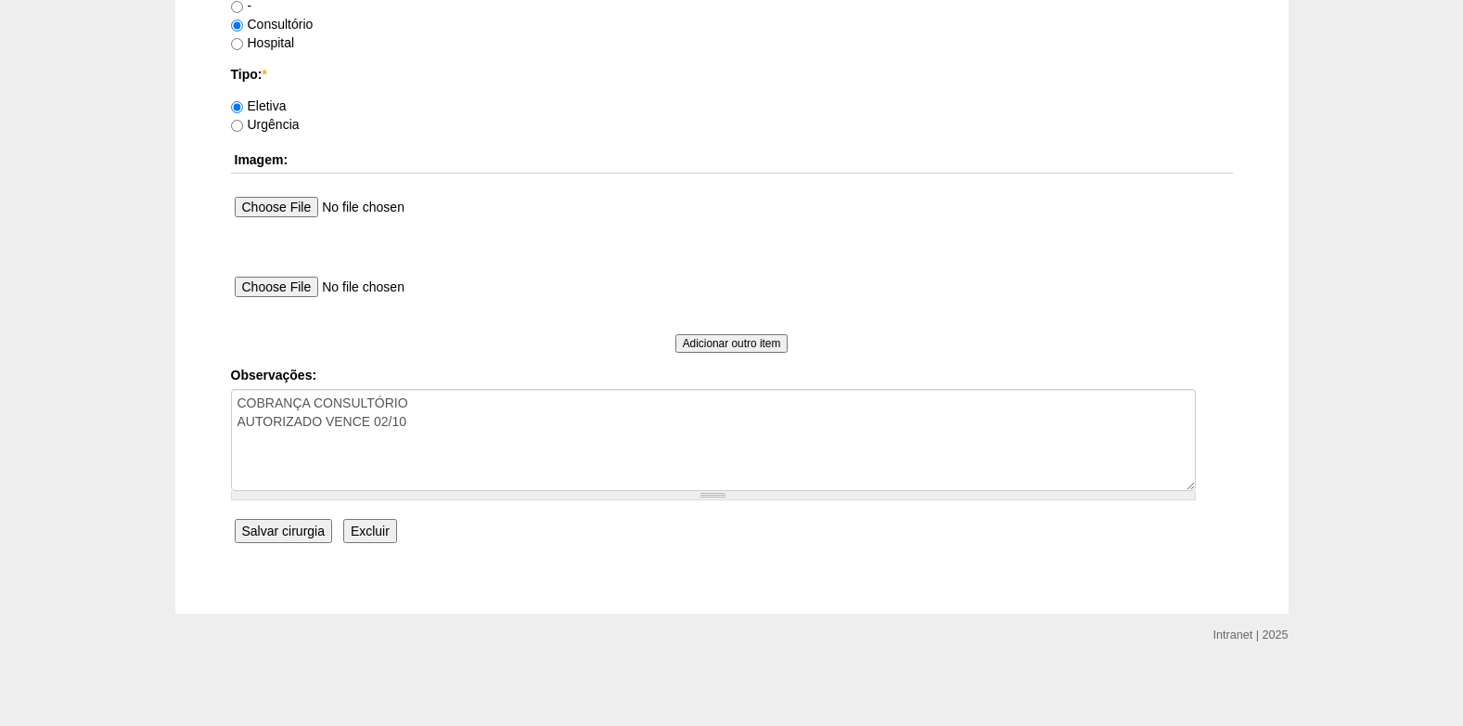
click at [261, 531] on input "Salvar cirurgia" at bounding box center [283, 531] width 97 height 24
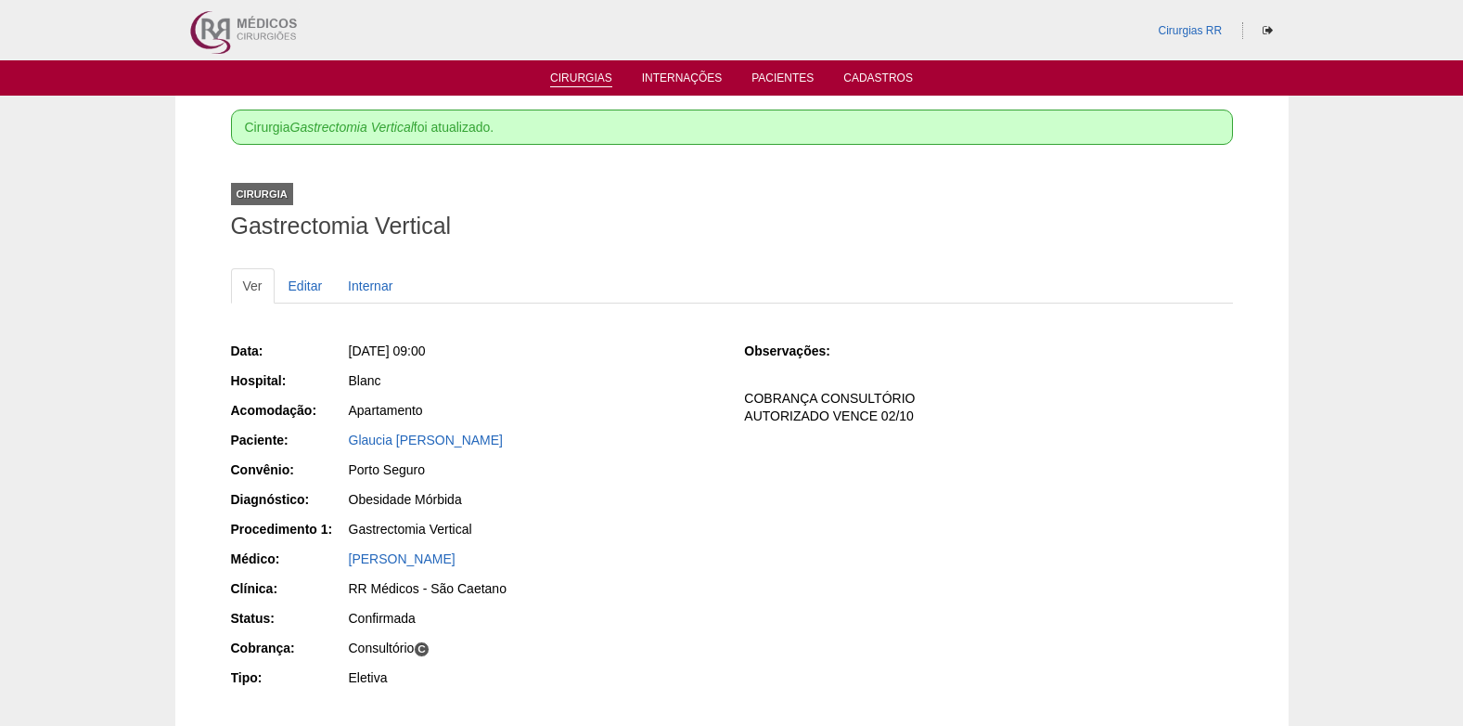
click at [581, 83] on link "Cirurgias" at bounding box center [581, 79] width 62 height 16
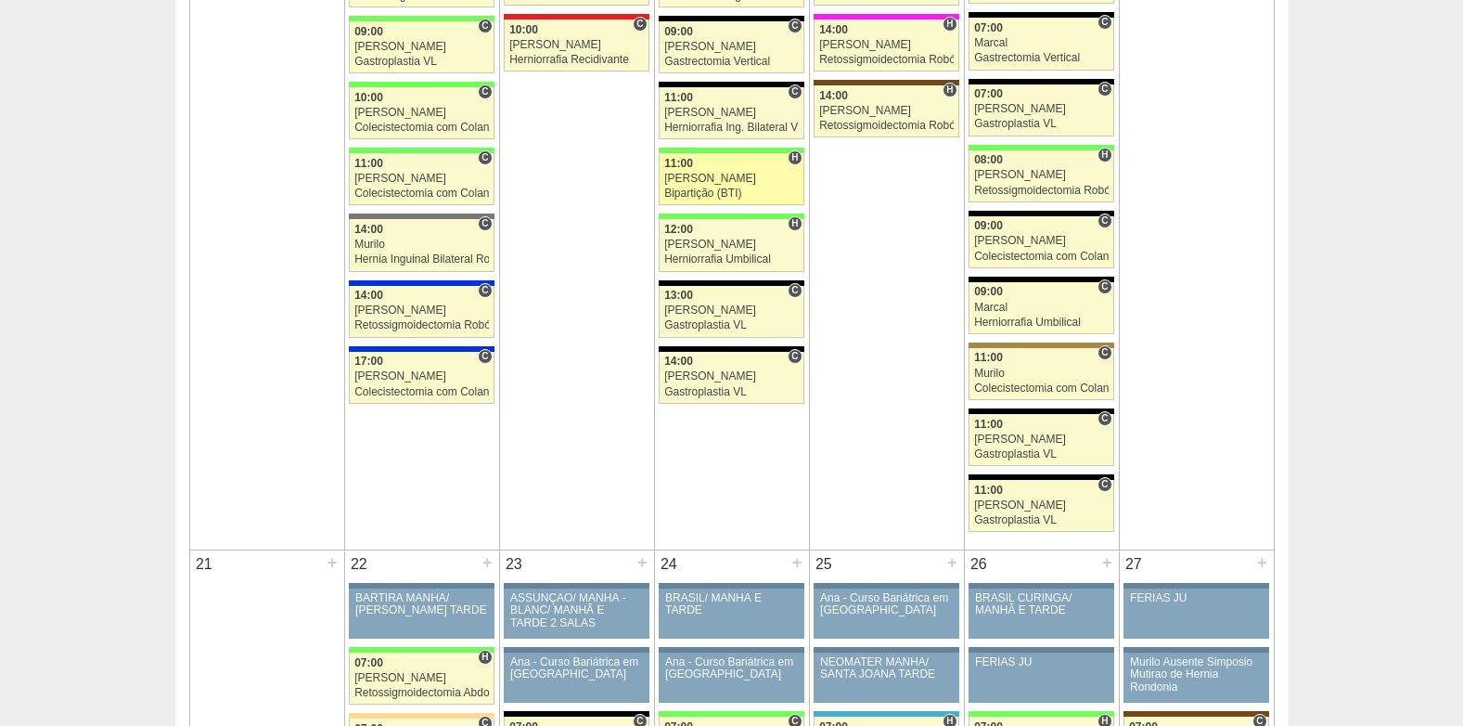
scroll to position [2227, 0]
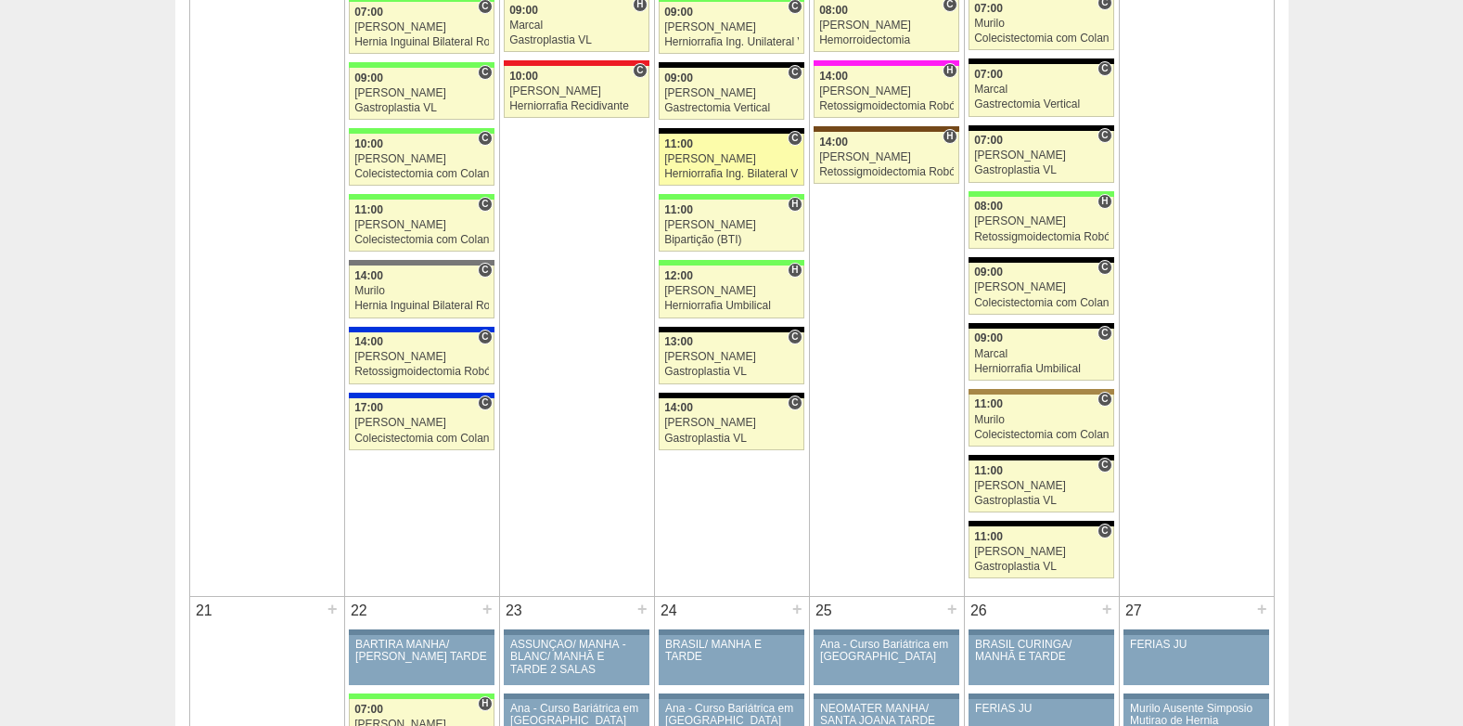
click at [724, 167] on link "88641 Paulo Regina C 11:00 Paulo Regina Herniorrafia Ing. Bilateral VL Hospital…" at bounding box center [731, 160] width 145 height 52
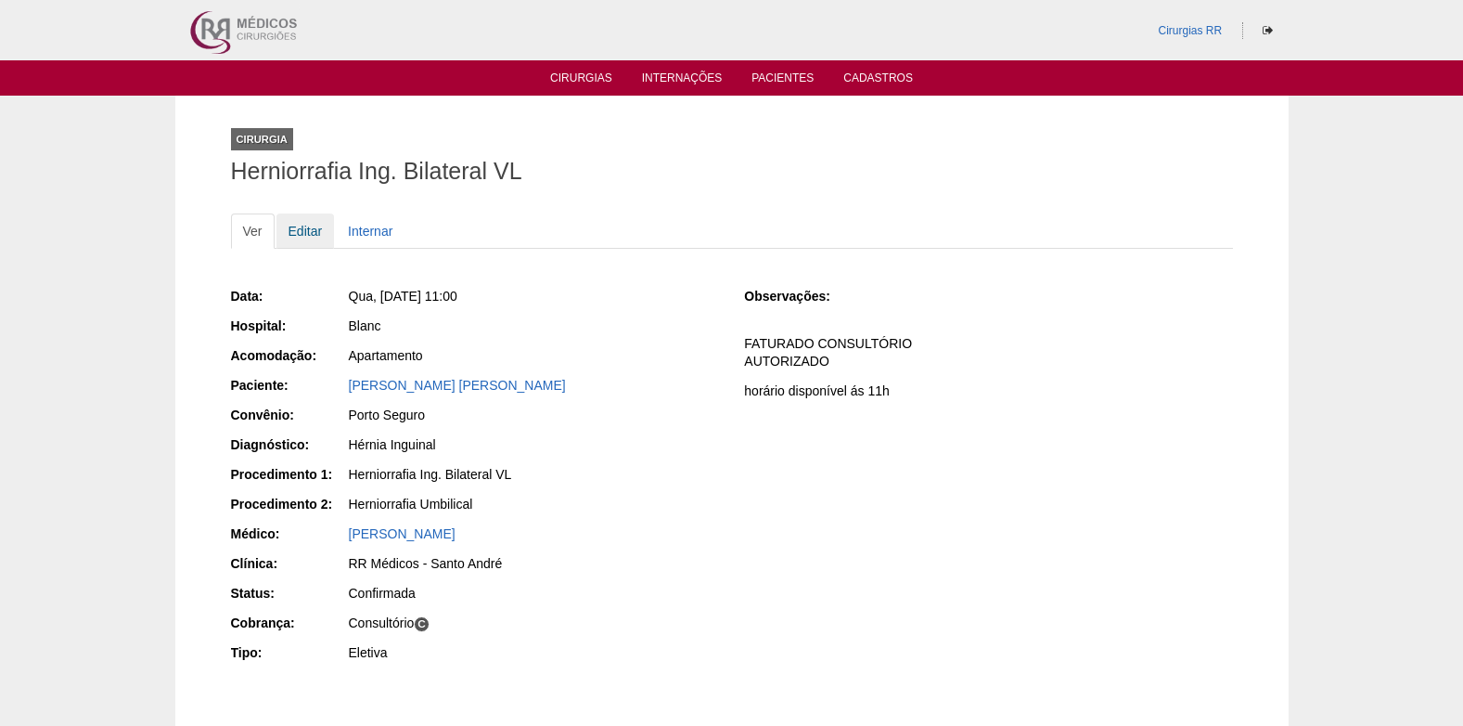
click at [318, 227] on link "Editar" at bounding box center [306, 230] width 58 height 35
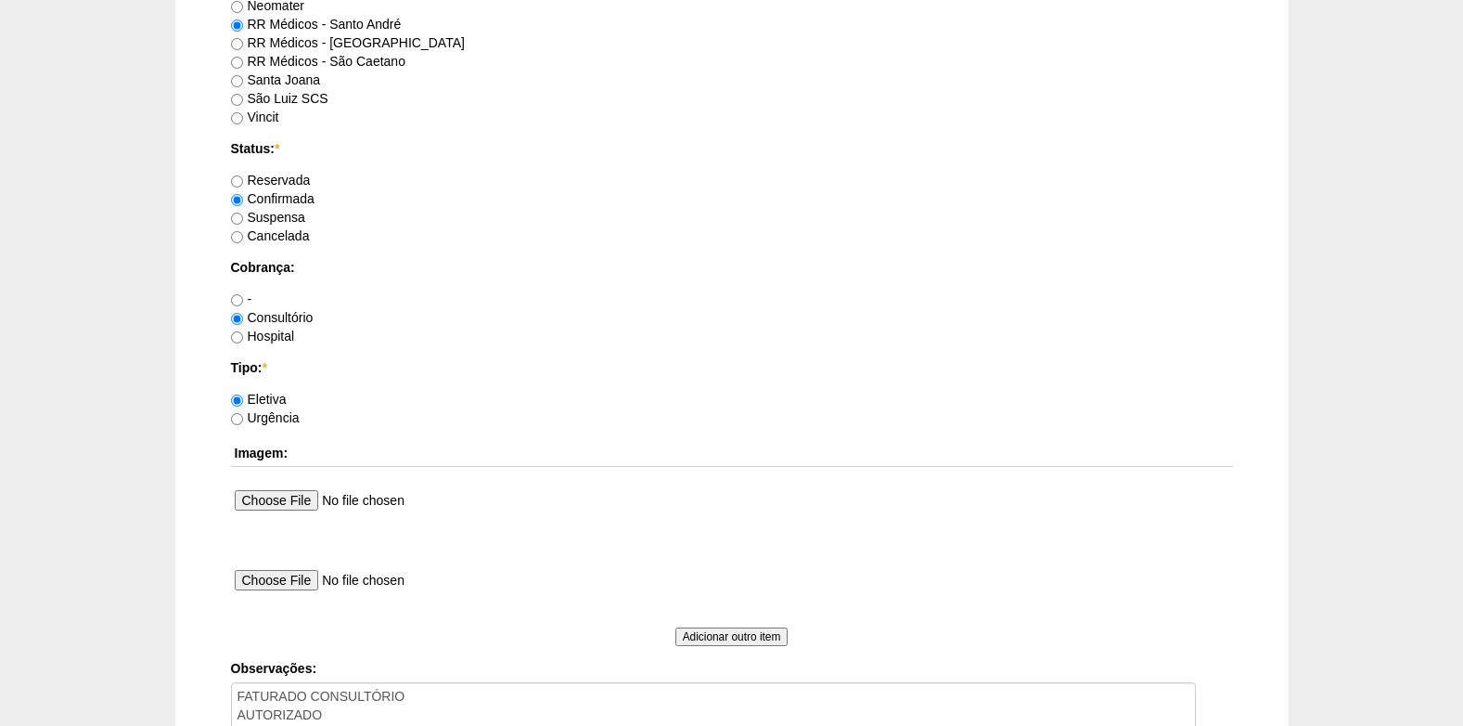
scroll to position [1578, 0]
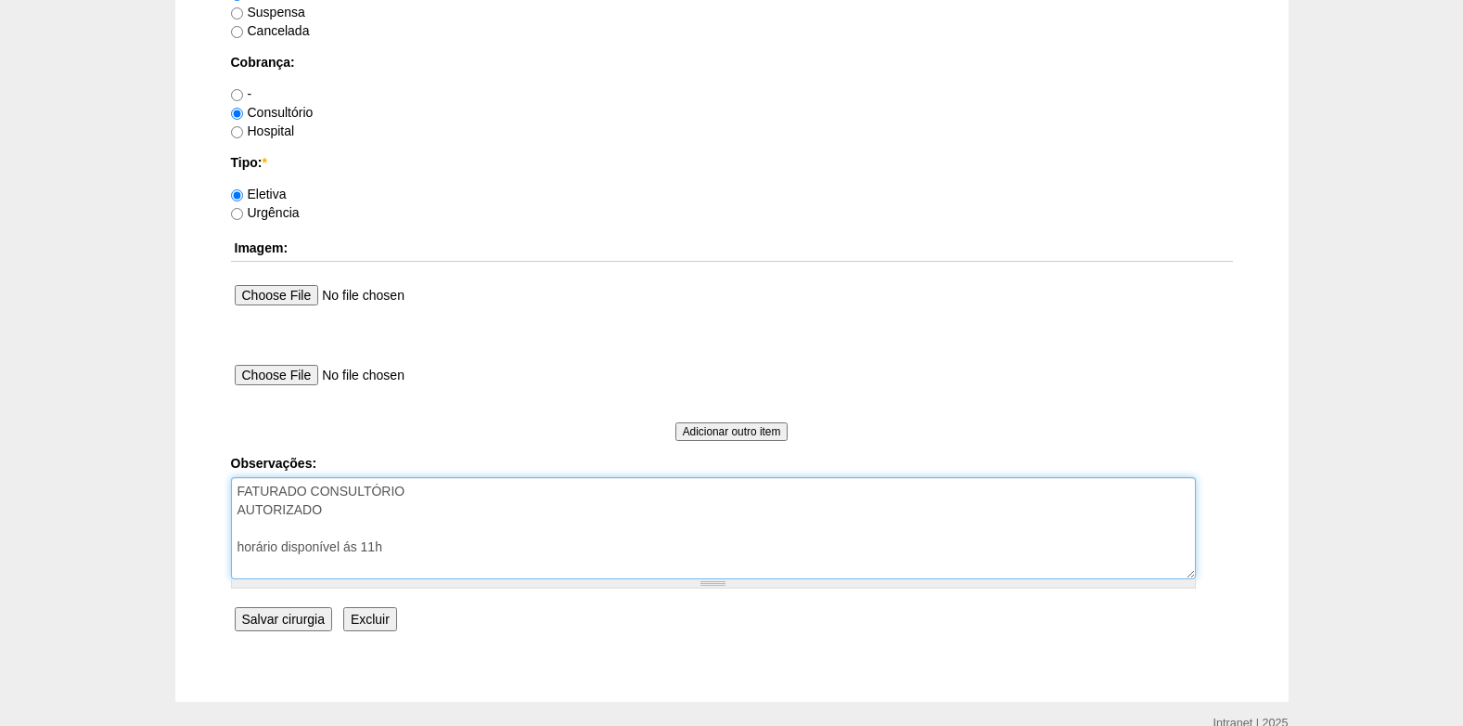
click at [385, 518] on textarea "FATURADO CONSULTÓRIO AUTORIZADO horário disponível ás 11h" at bounding box center [713, 528] width 965 height 102
type textarea "FATURADO CONSULTÓRIO AUTORIZADO VENCE 26/10 horário disponível ás 11h"
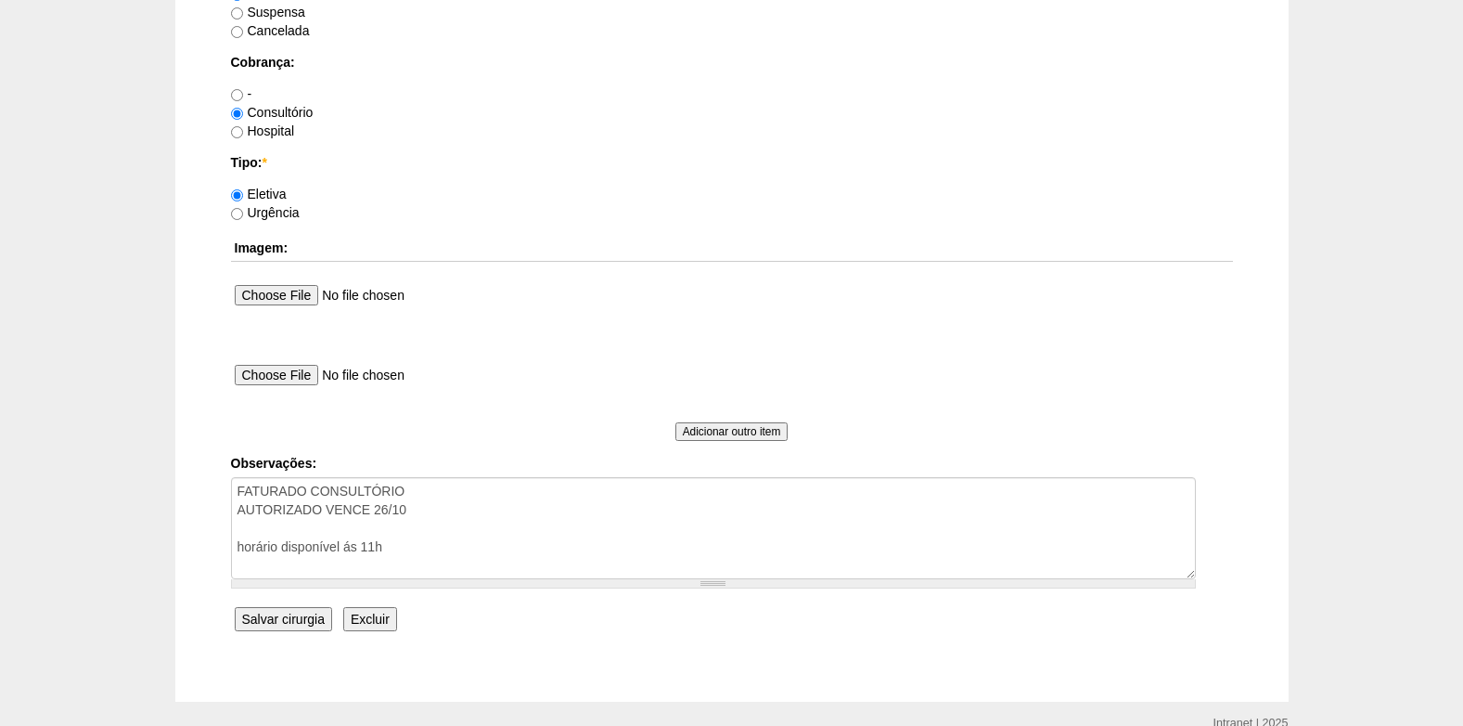
click at [324, 609] on input "Salvar cirurgia" at bounding box center [283, 619] width 97 height 24
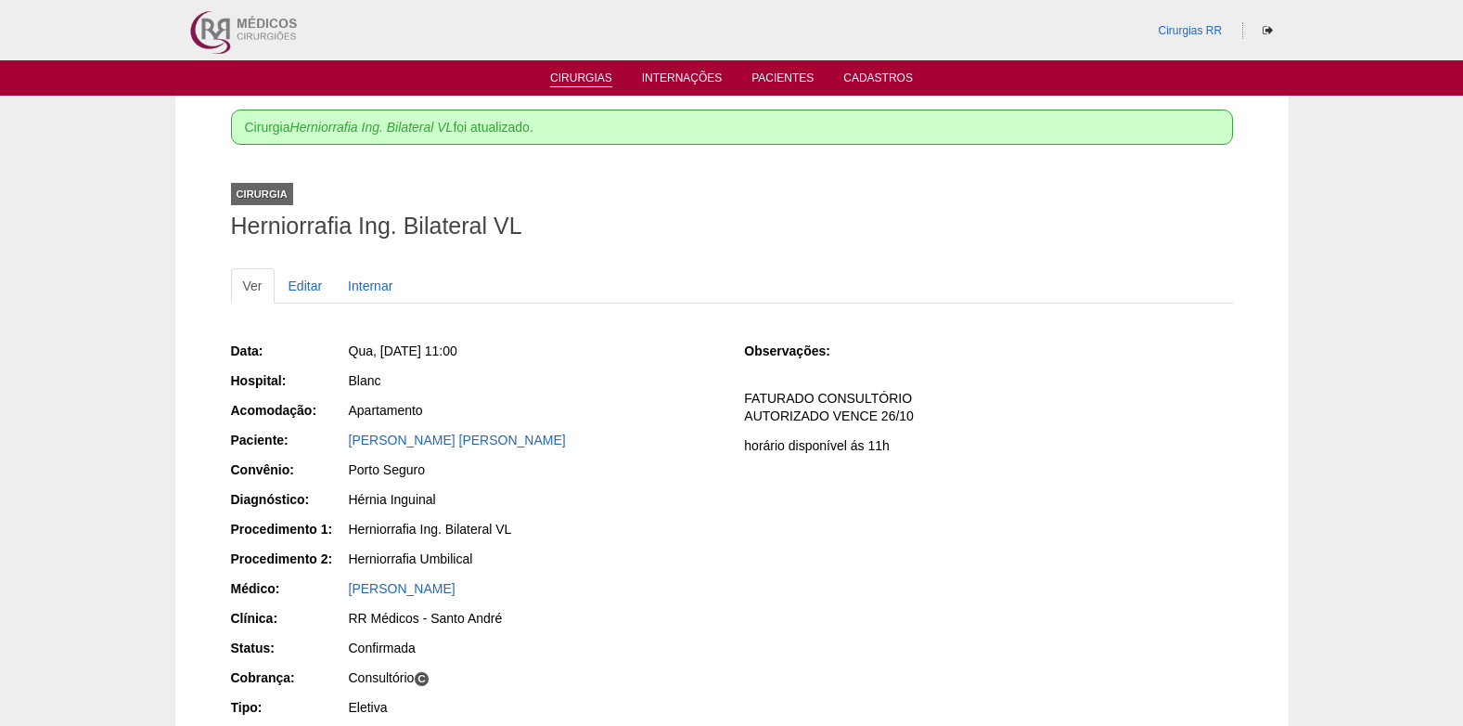
click at [595, 78] on link "Cirurgias" at bounding box center [581, 79] width 62 height 16
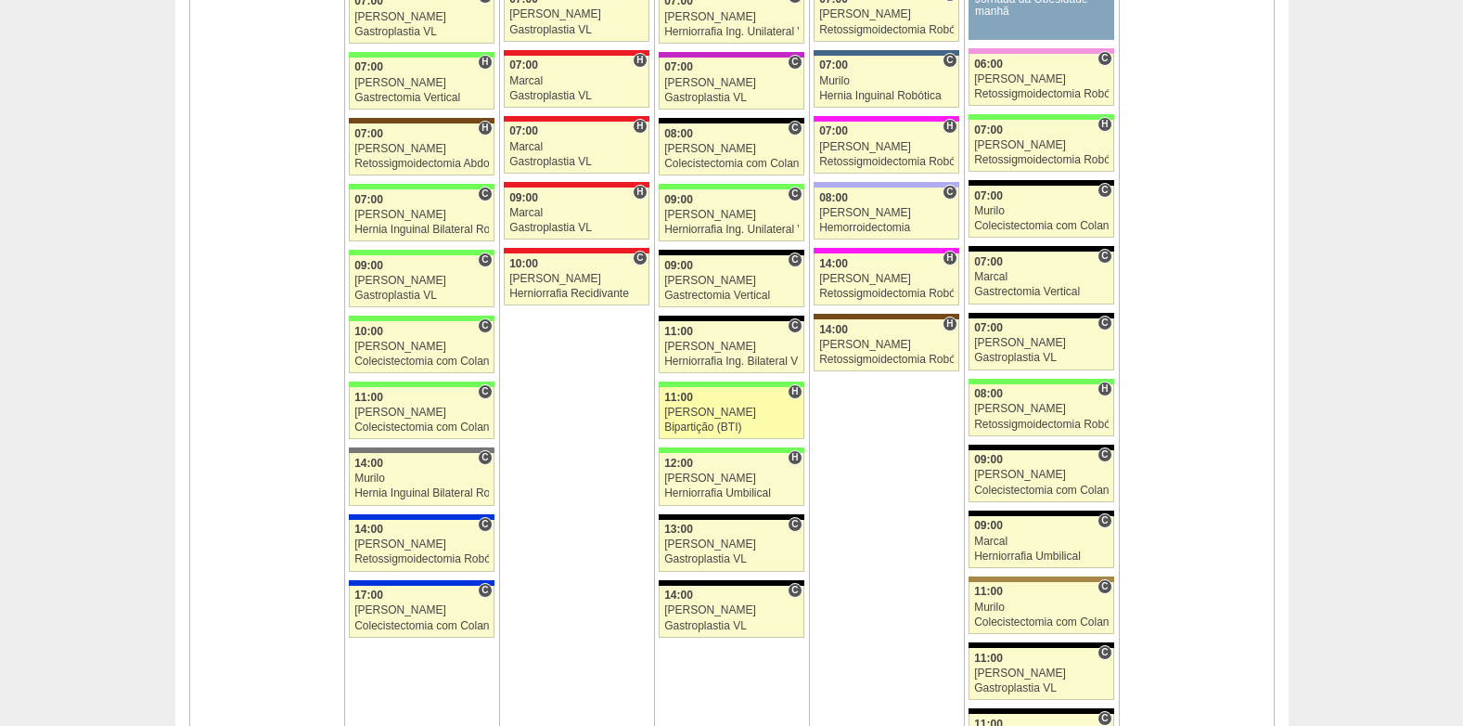
scroll to position [2042, 0]
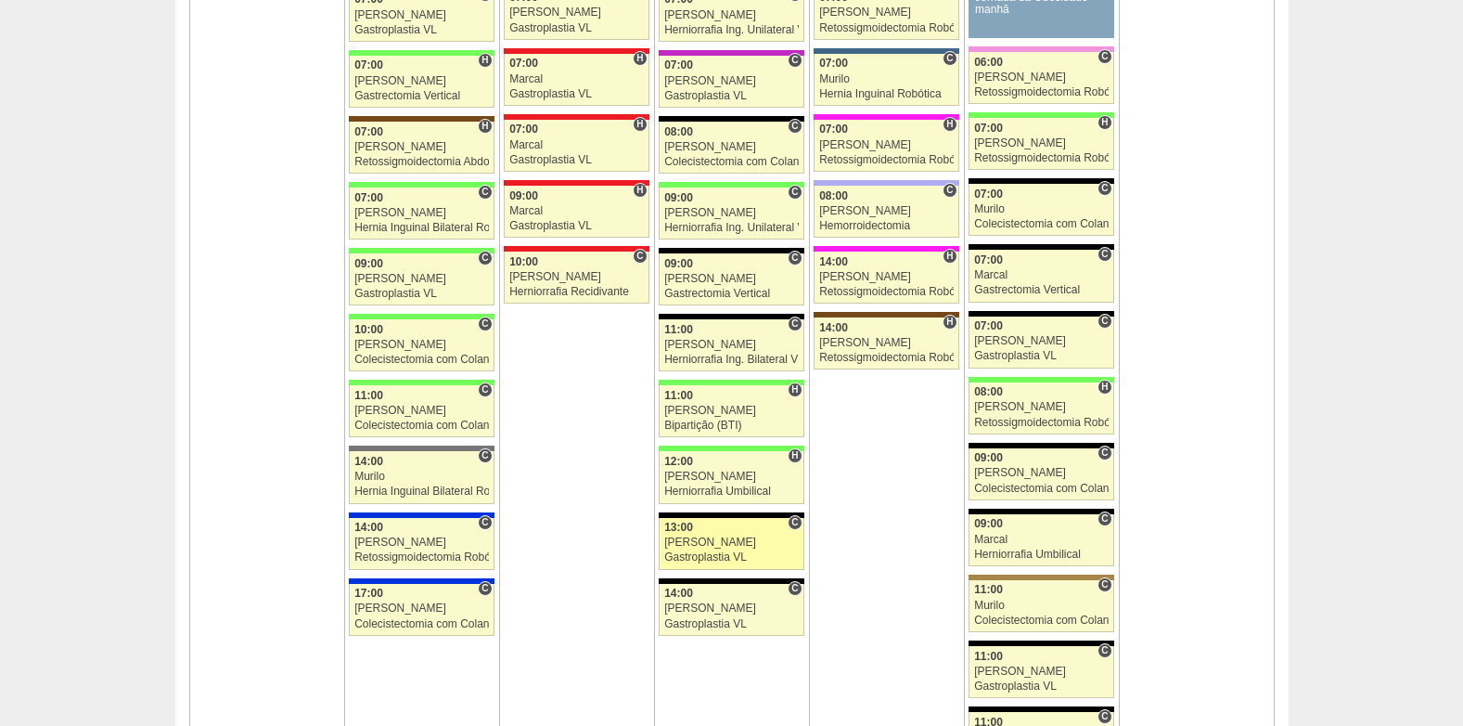
click at [705, 542] on div "[PERSON_NAME]" at bounding box center [731, 542] width 135 height 12
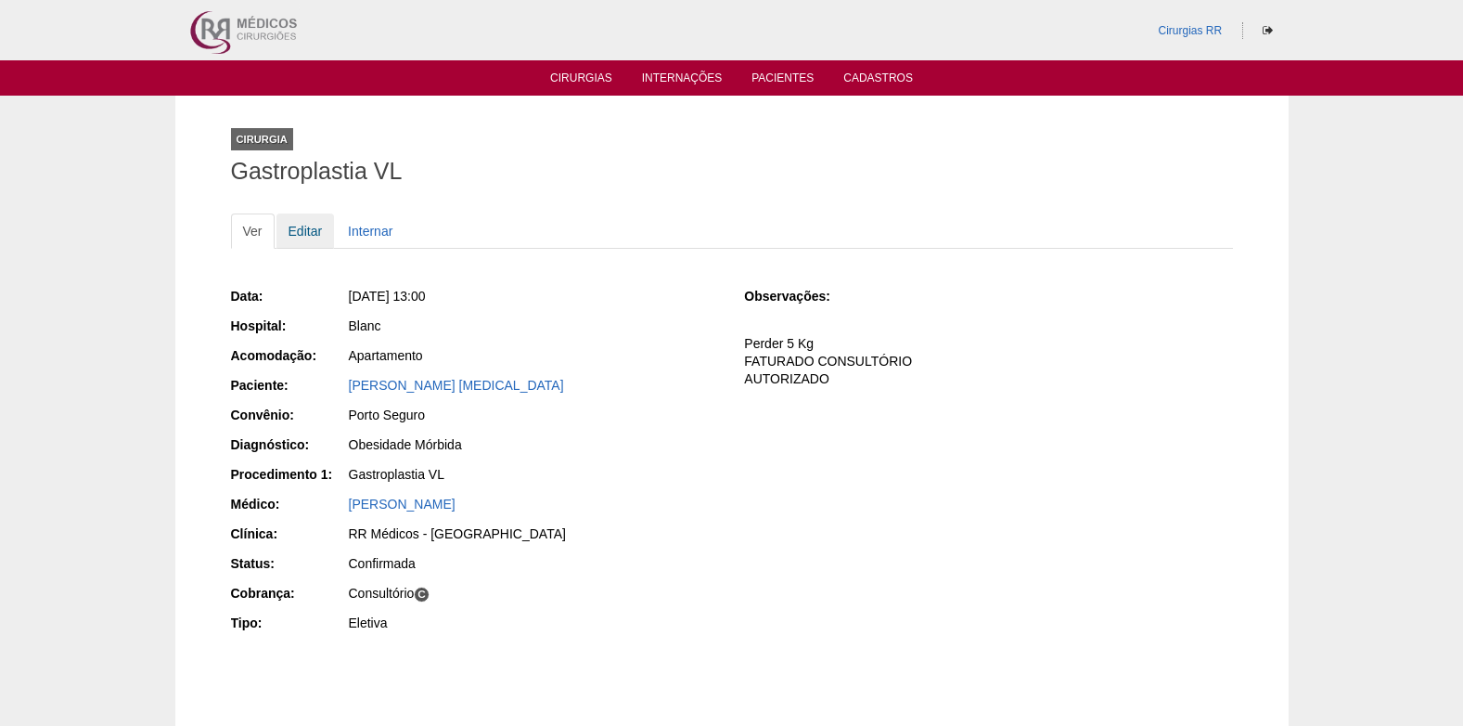
click at [308, 231] on link "Editar" at bounding box center [306, 230] width 58 height 35
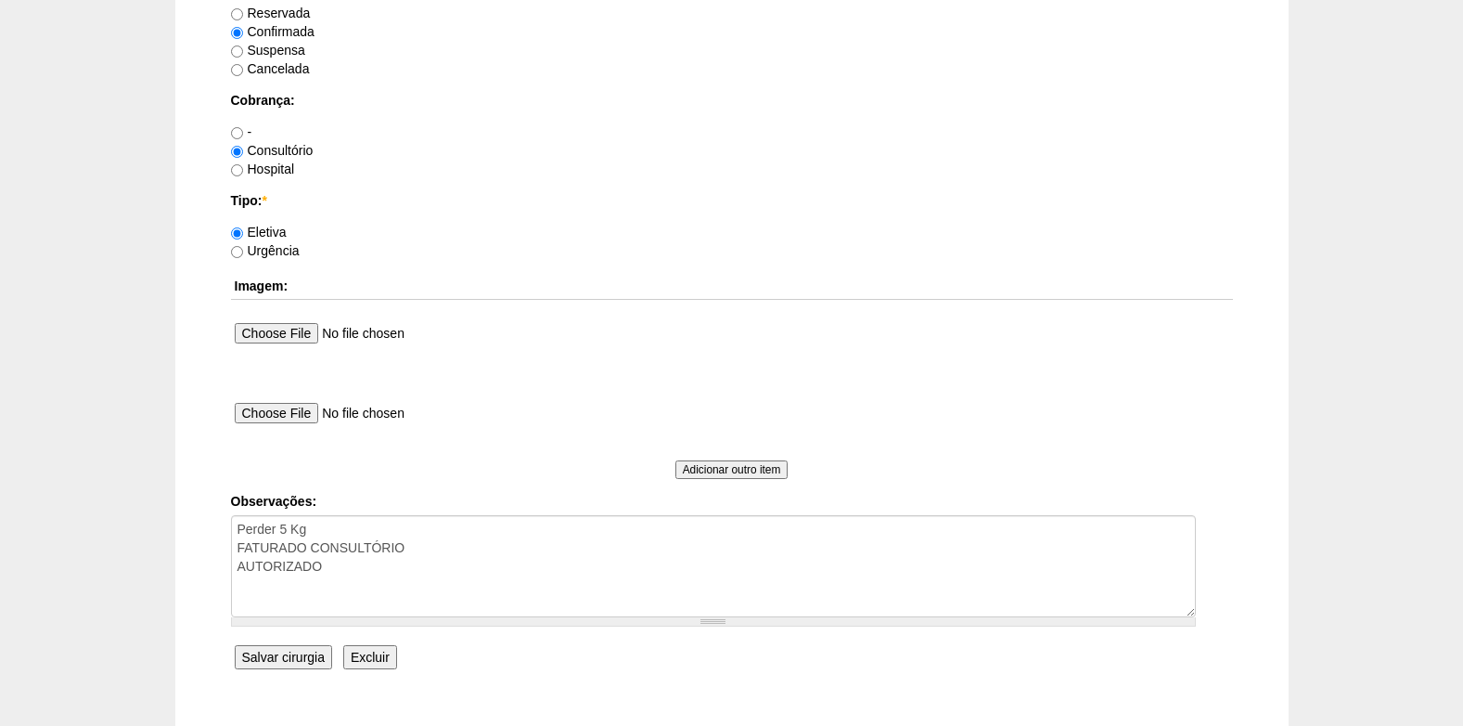
scroll to position [1666, 0]
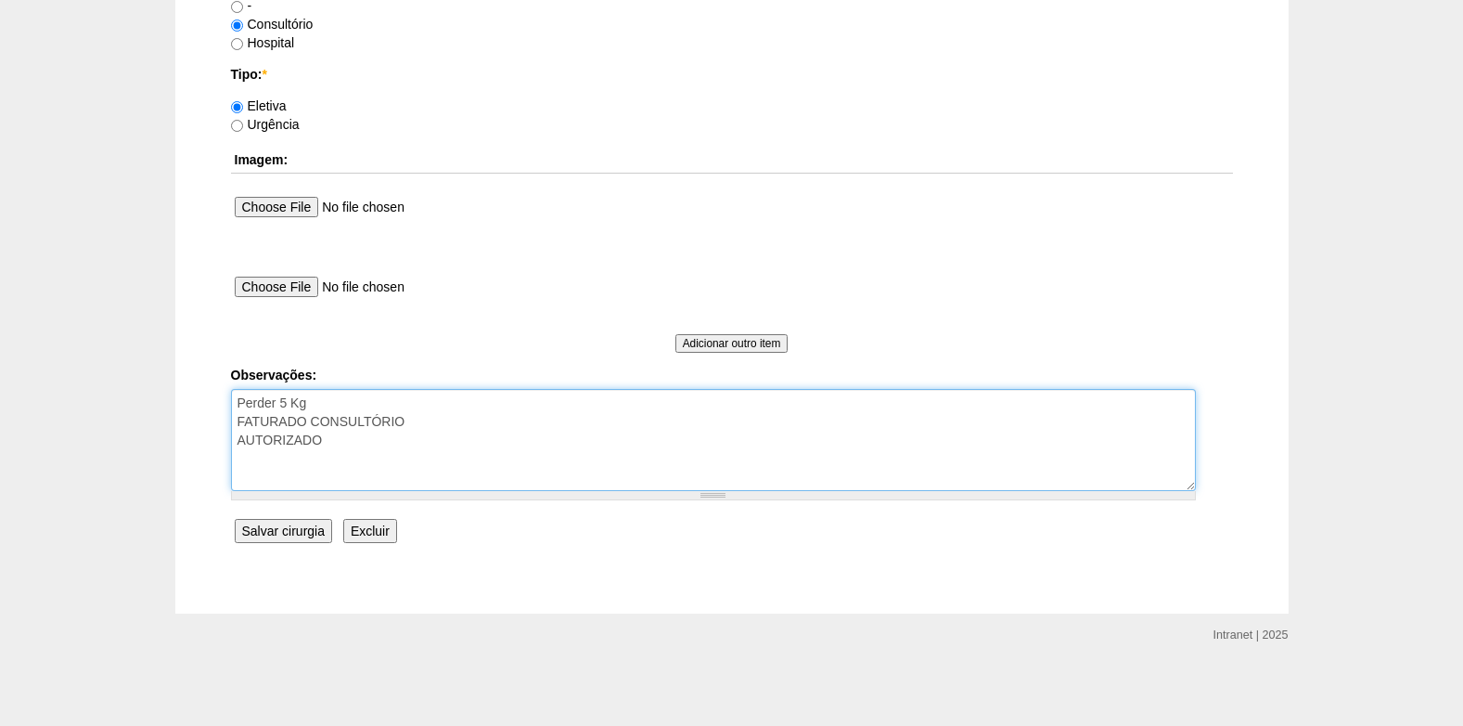
click at [359, 438] on textarea "Perder 5 Kg FATURADO CONSULTÓRIO AUTORIZADO" at bounding box center [713, 440] width 965 height 102
type textarea "Perder 5 Kg FATURADO CONSULTÓRIO AUTORIZADO VENCE 19/10"
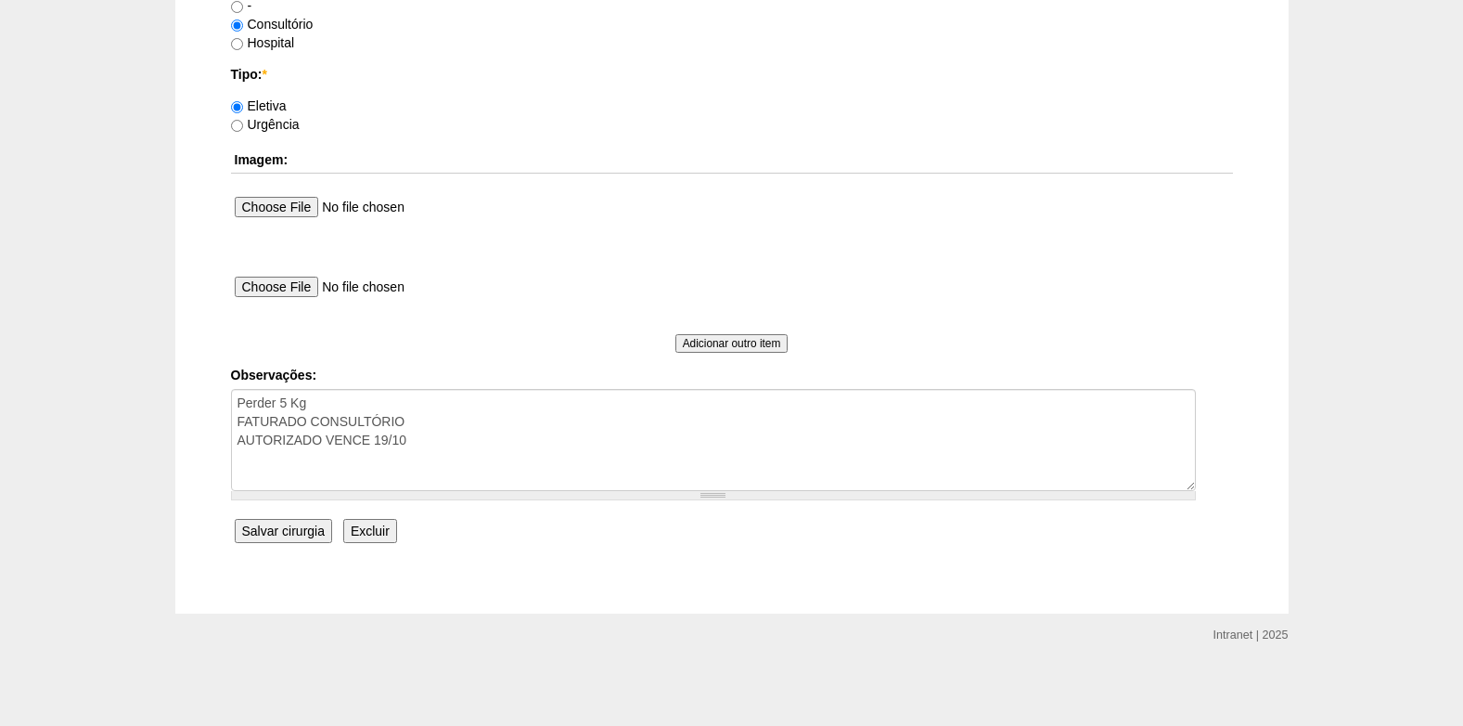
click at [273, 535] on input "Salvar cirurgia" at bounding box center [283, 531] width 97 height 24
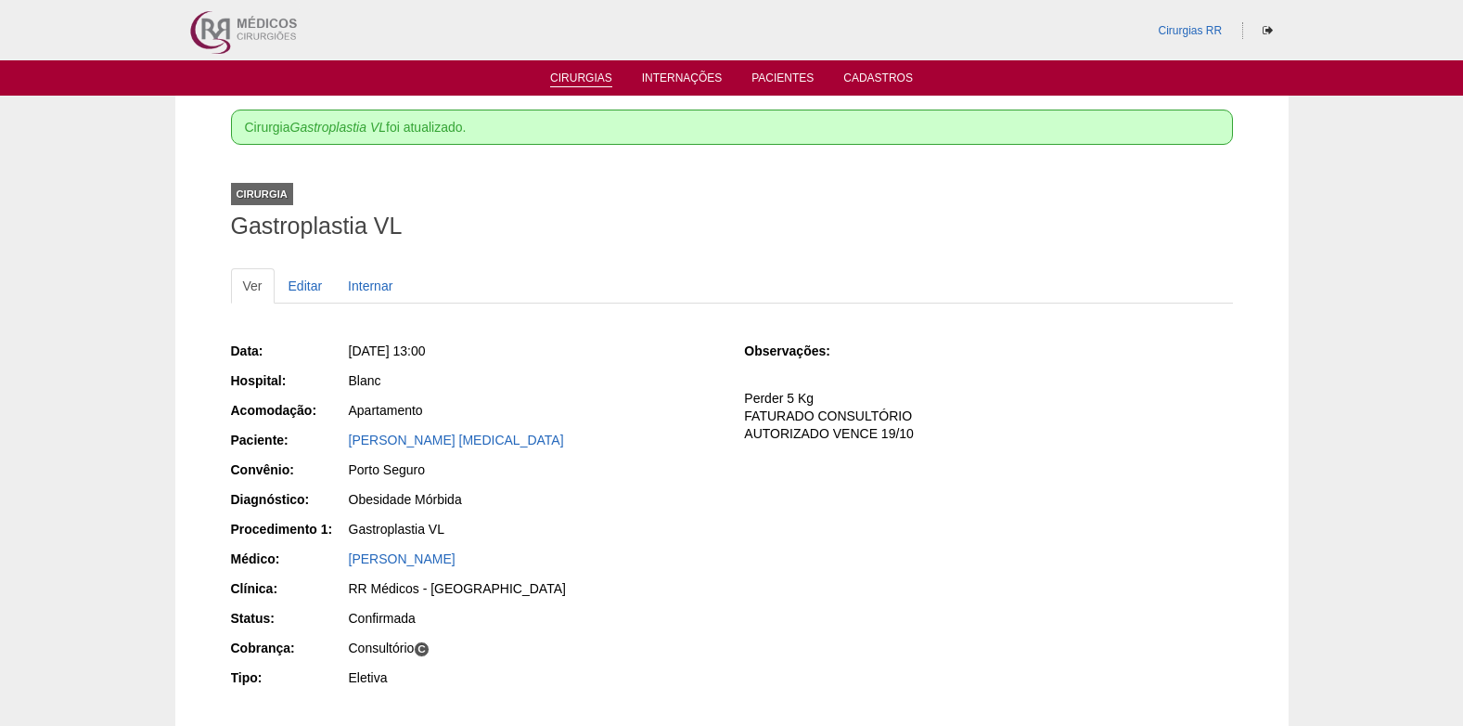
click at [586, 83] on link "Cirurgias" at bounding box center [581, 79] width 62 height 16
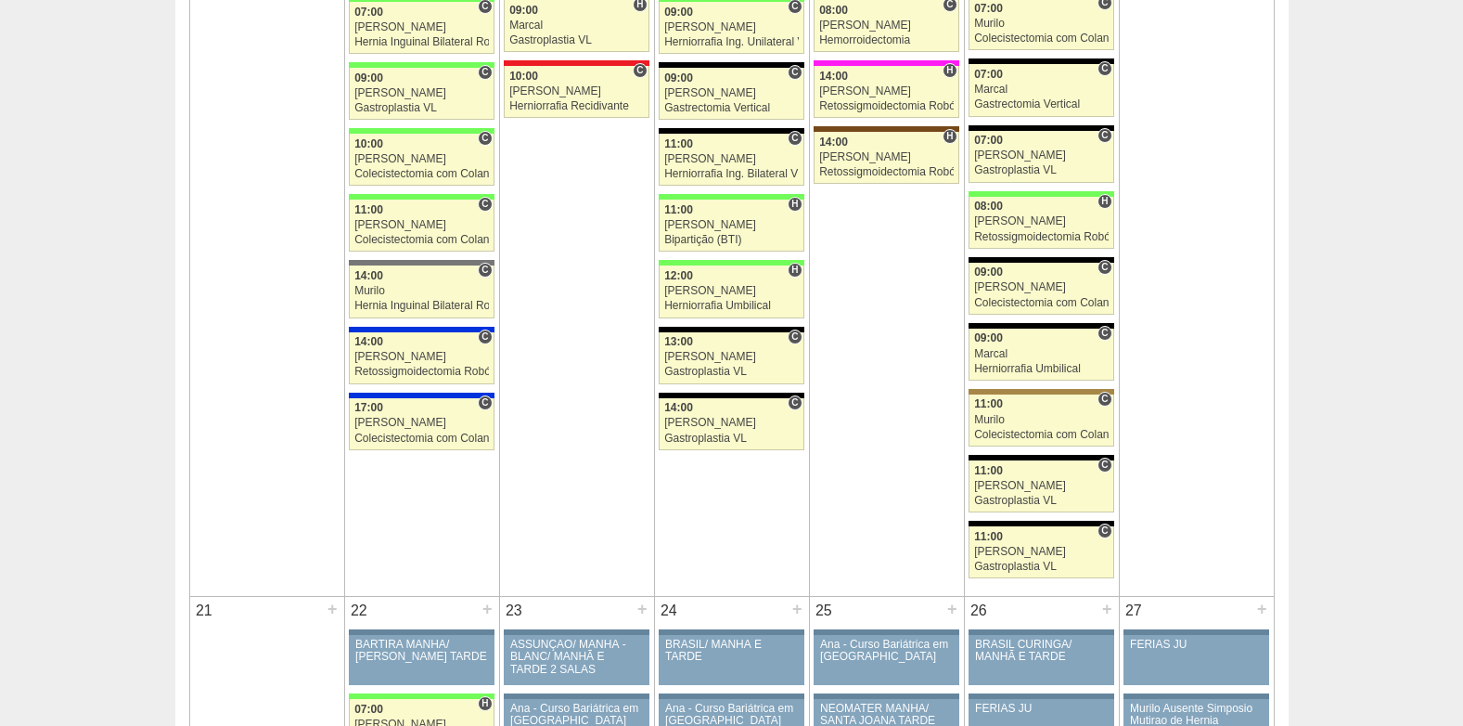
scroll to position [2320, 0]
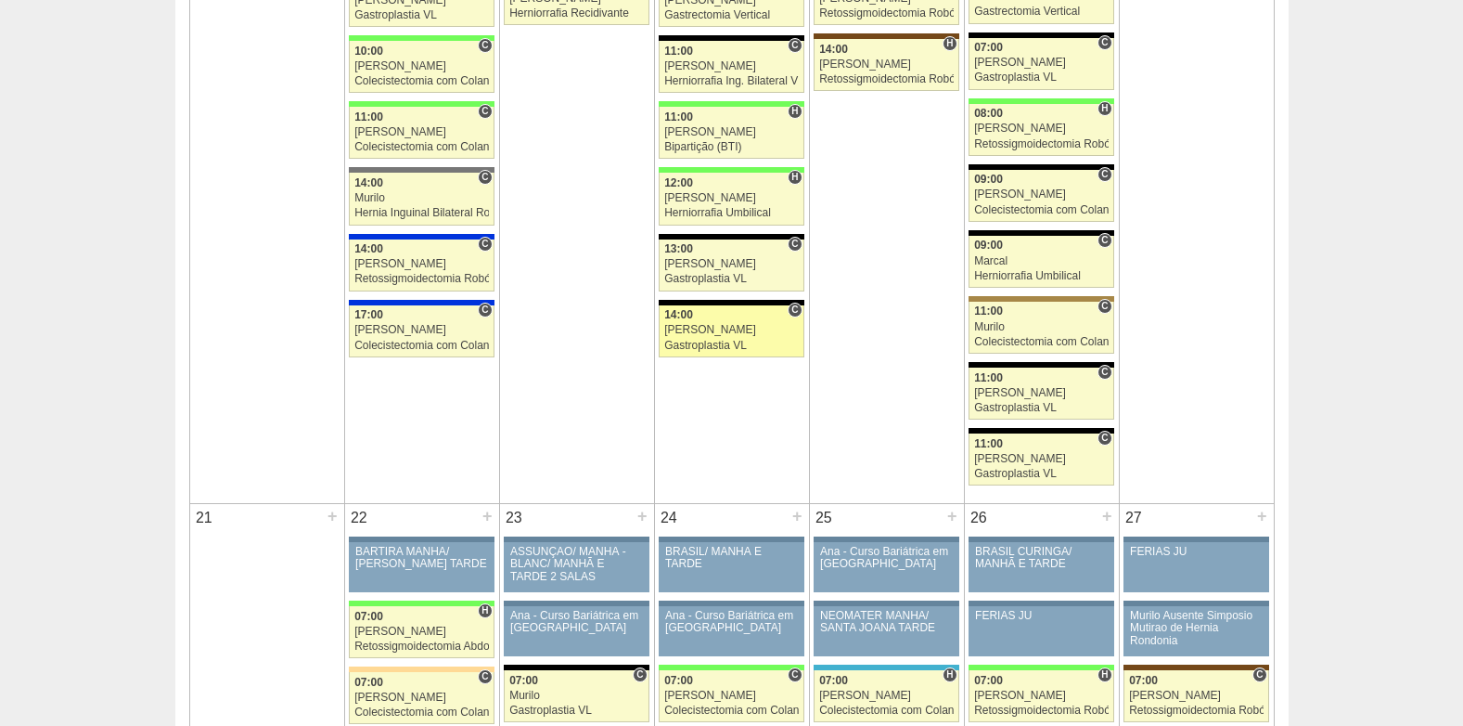
click at [698, 347] on div "Gastroplastia VL" at bounding box center [731, 346] width 135 height 12
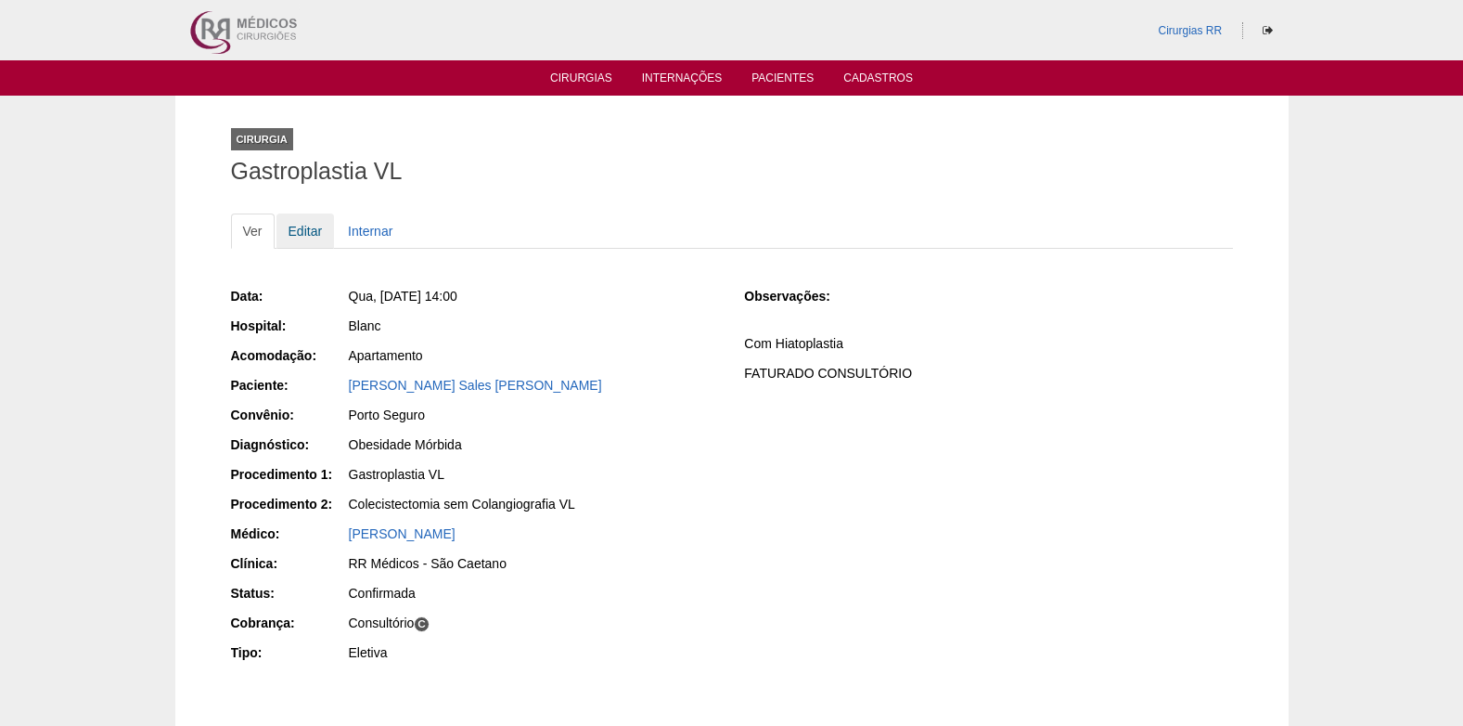
click at [292, 231] on link "Editar" at bounding box center [306, 230] width 58 height 35
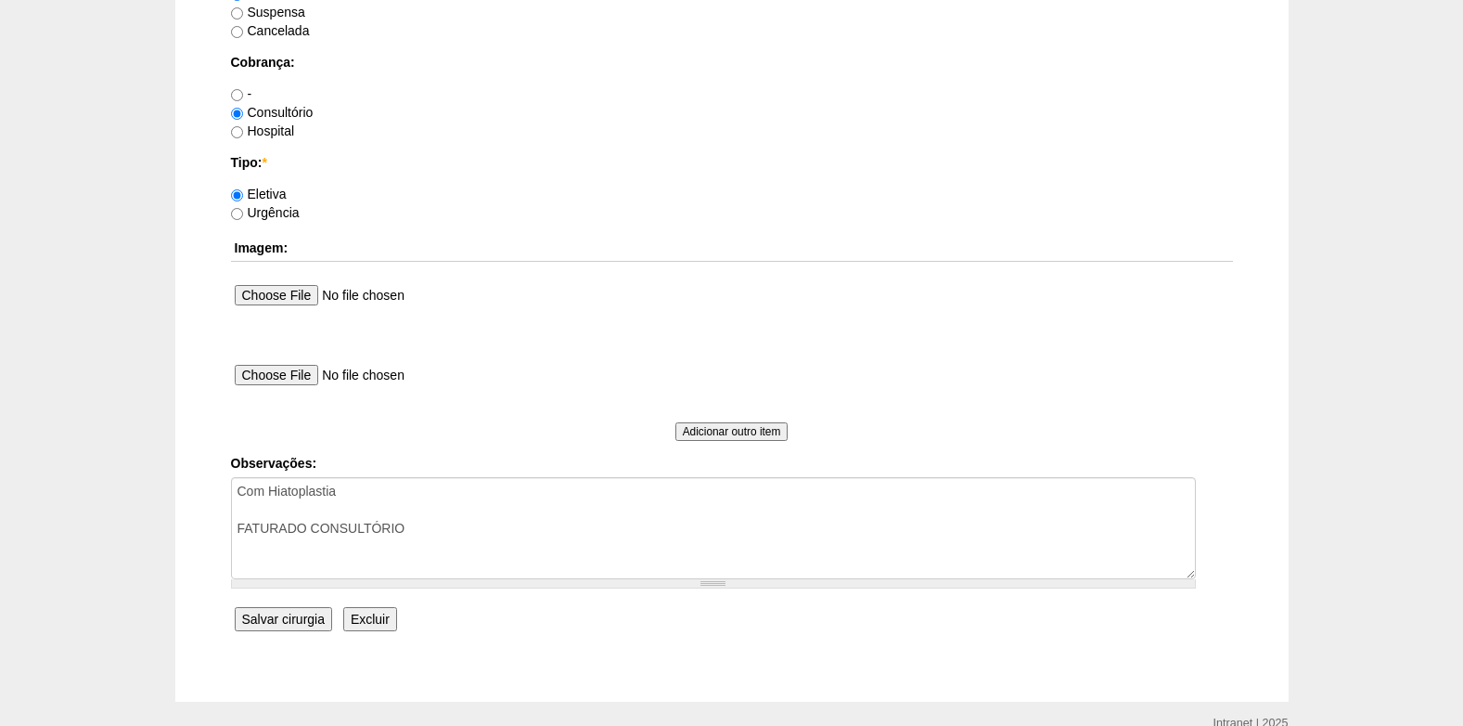
scroll to position [1666, 0]
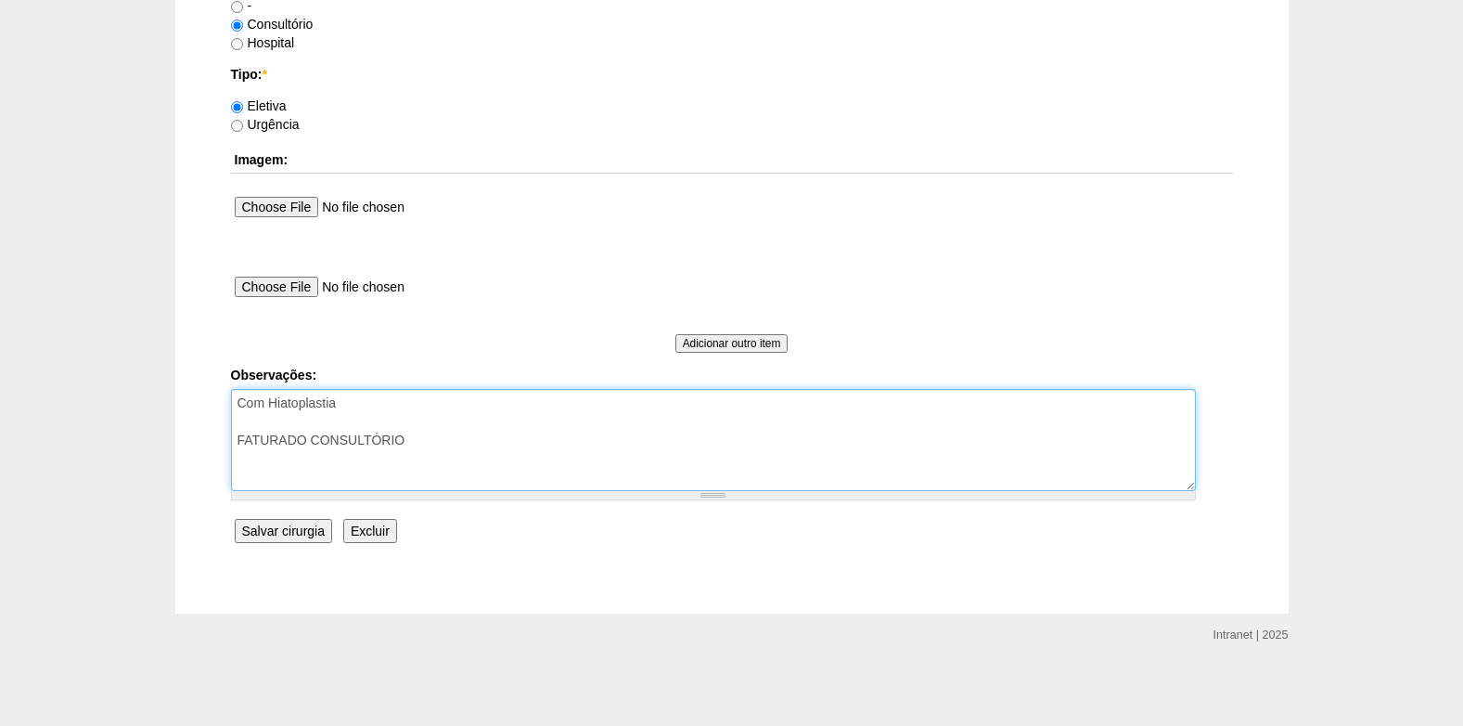
click at [439, 453] on textarea "Com Hiatoplastia FATURADO CONSULTÓRIO" at bounding box center [713, 440] width 965 height 102
type textarea "Com Hiatoplastia FATURADO CONSULTÓRIO AUTORIZADO VENCE 17/10"
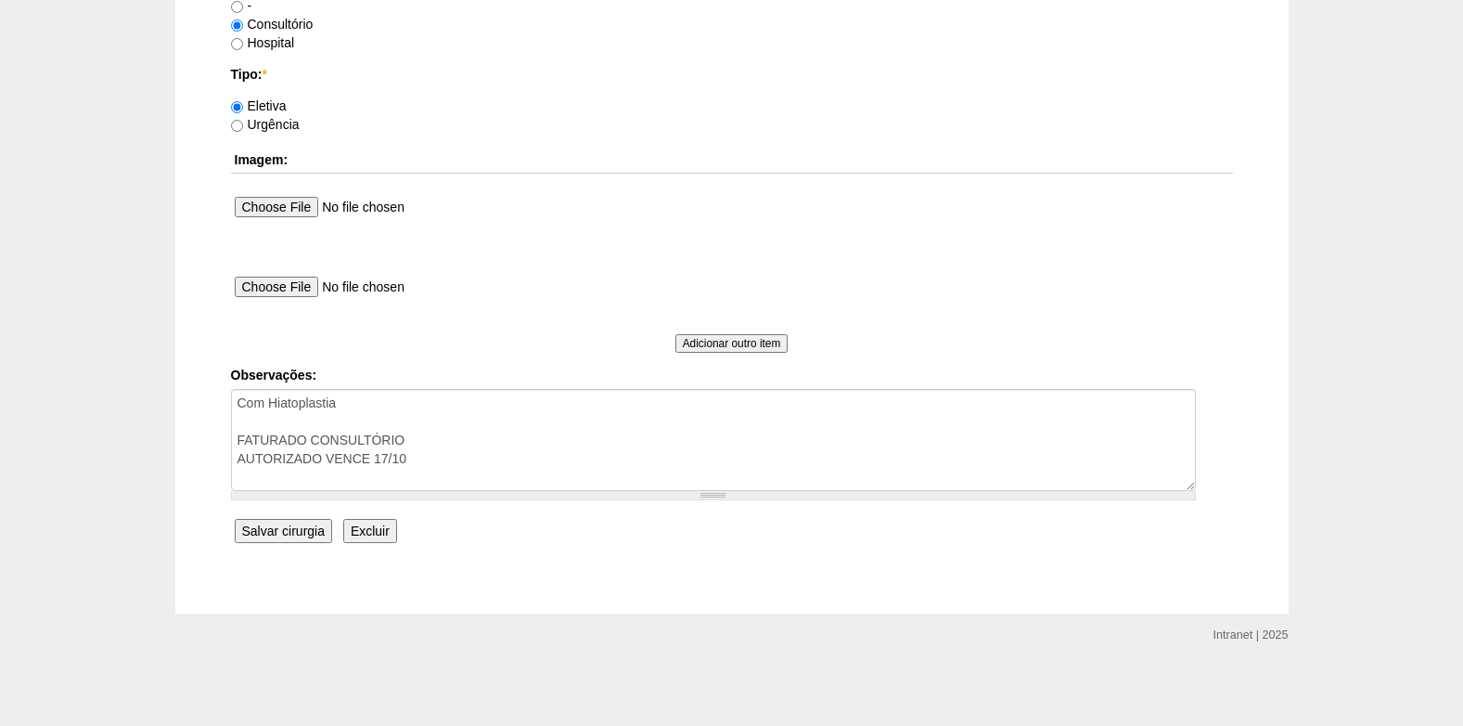
click at [285, 530] on input "Salvar cirurgia" at bounding box center [283, 531] width 97 height 24
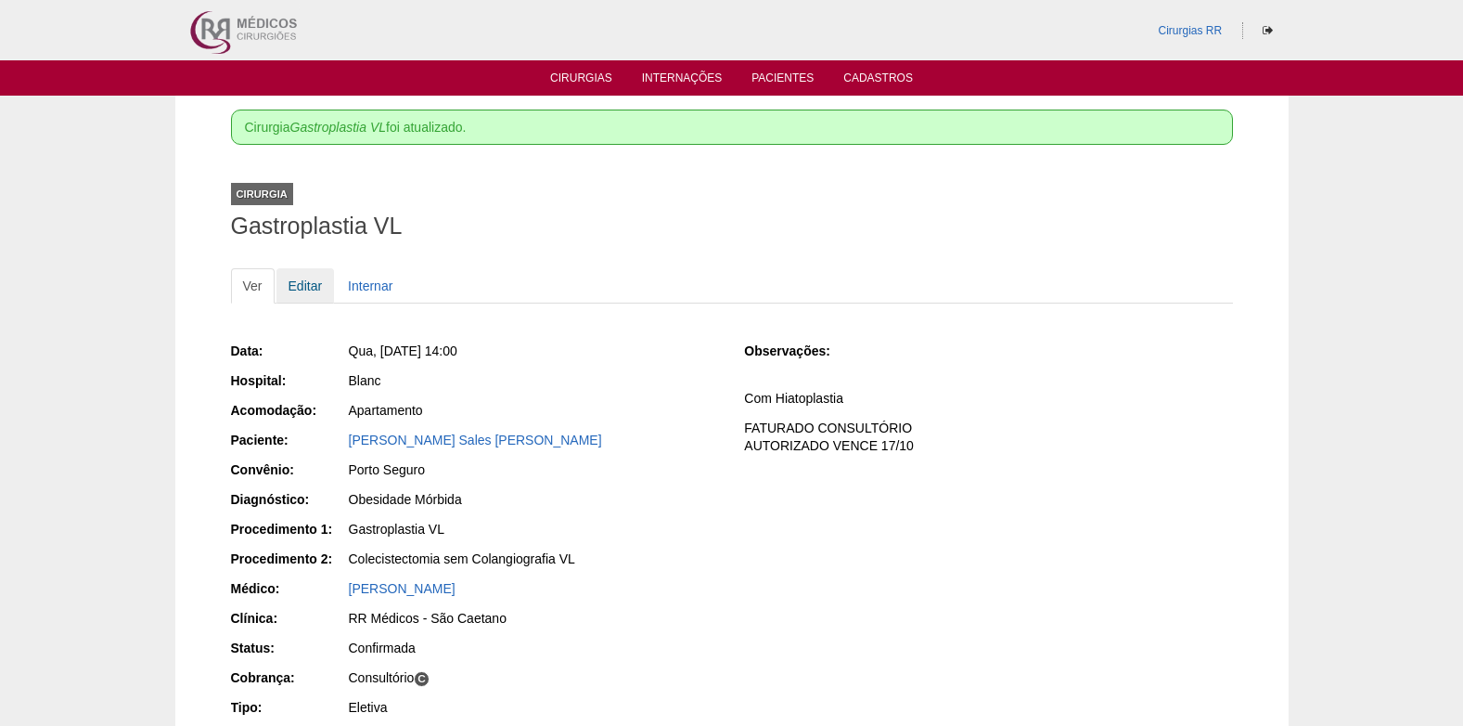
click at [299, 287] on link "Editar" at bounding box center [306, 285] width 58 height 35
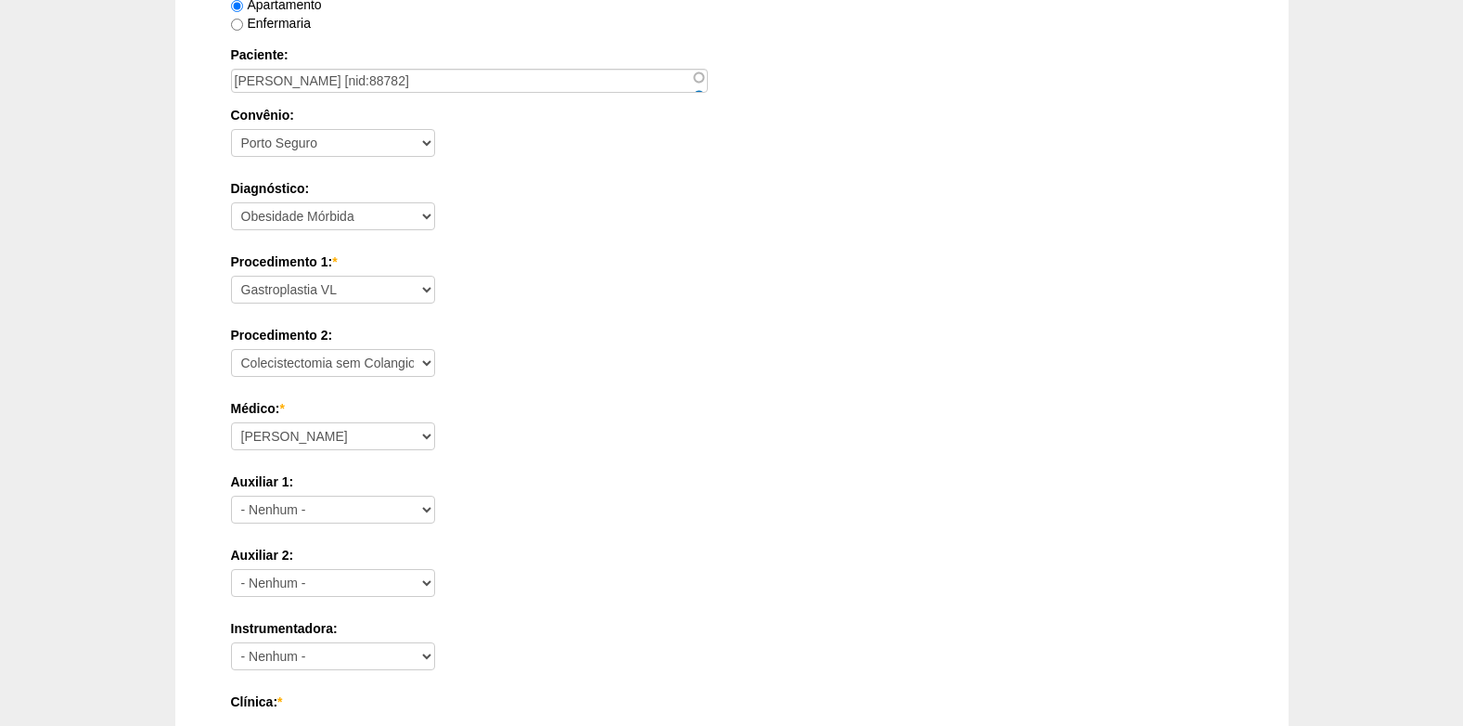
scroll to position [181, 0]
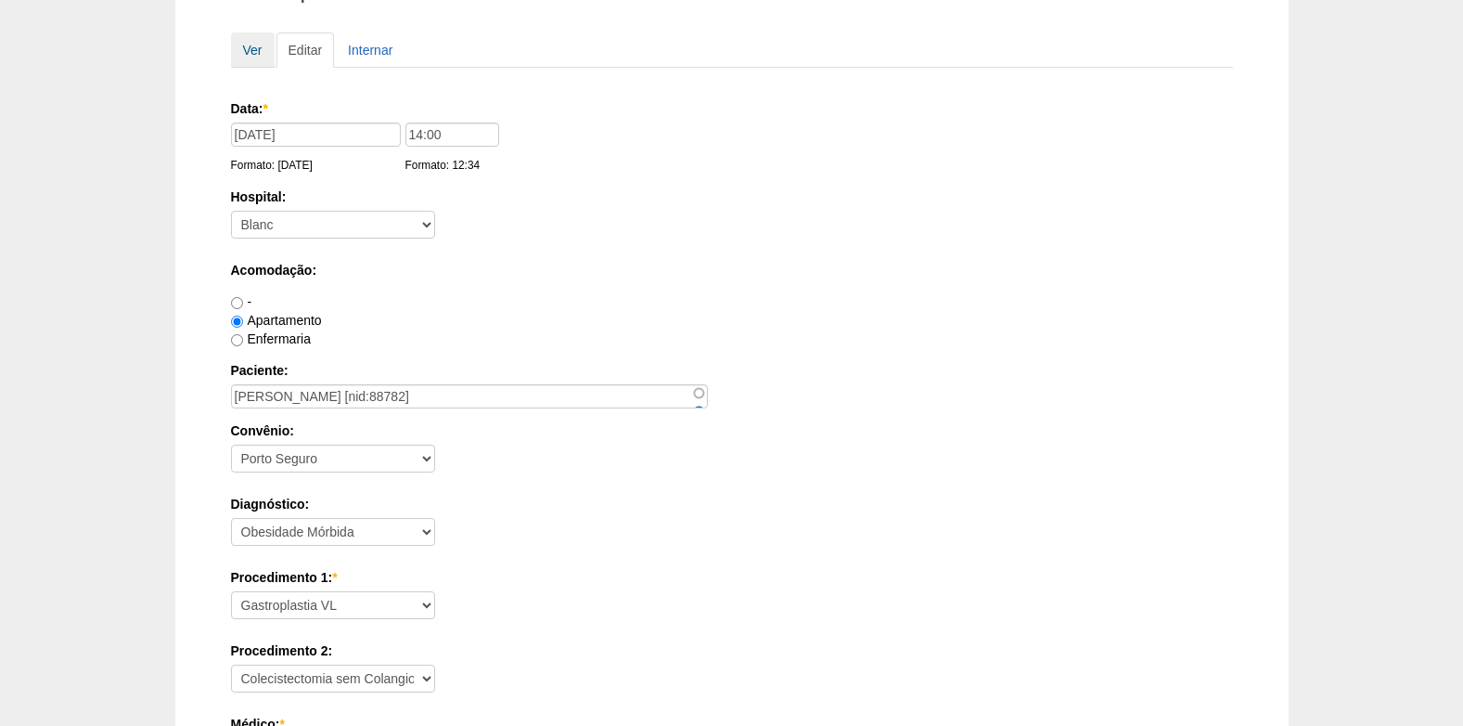
click at [254, 50] on link "Ver" at bounding box center [253, 49] width 44 height 35
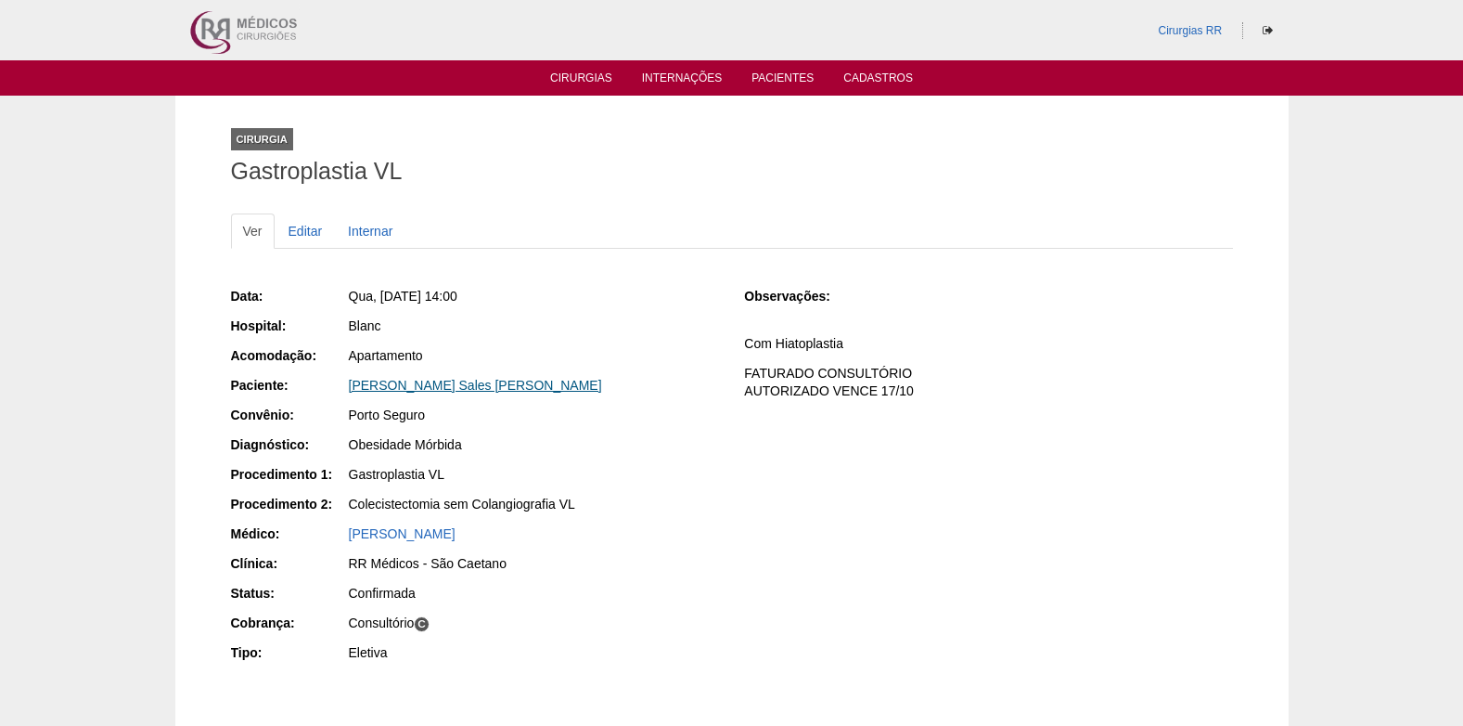
click at [379, 387] on link "Luiza Sales Menezes" at bounding box center [475, 385] width 253 height 15
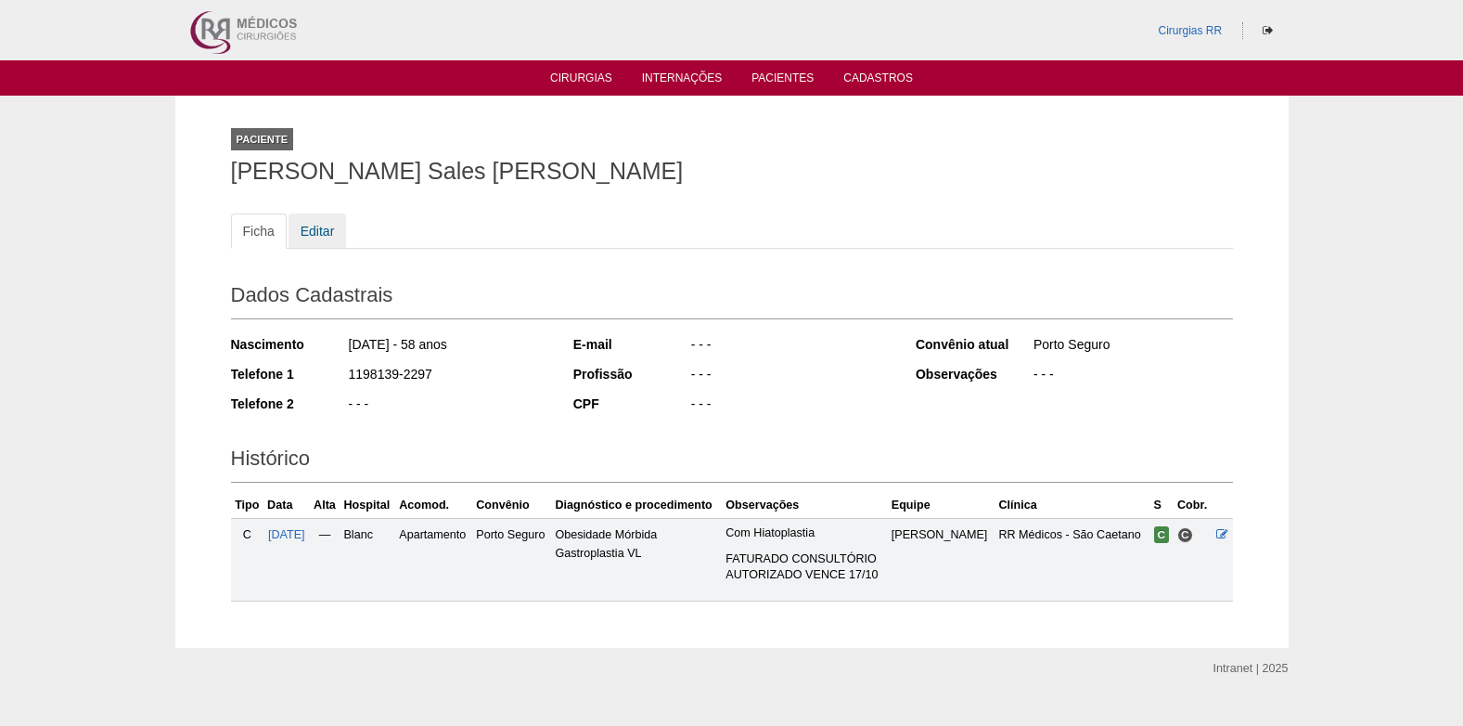
click at [325, 230] on link "Editar" at bounding box center [318, 230] width 58 height 35
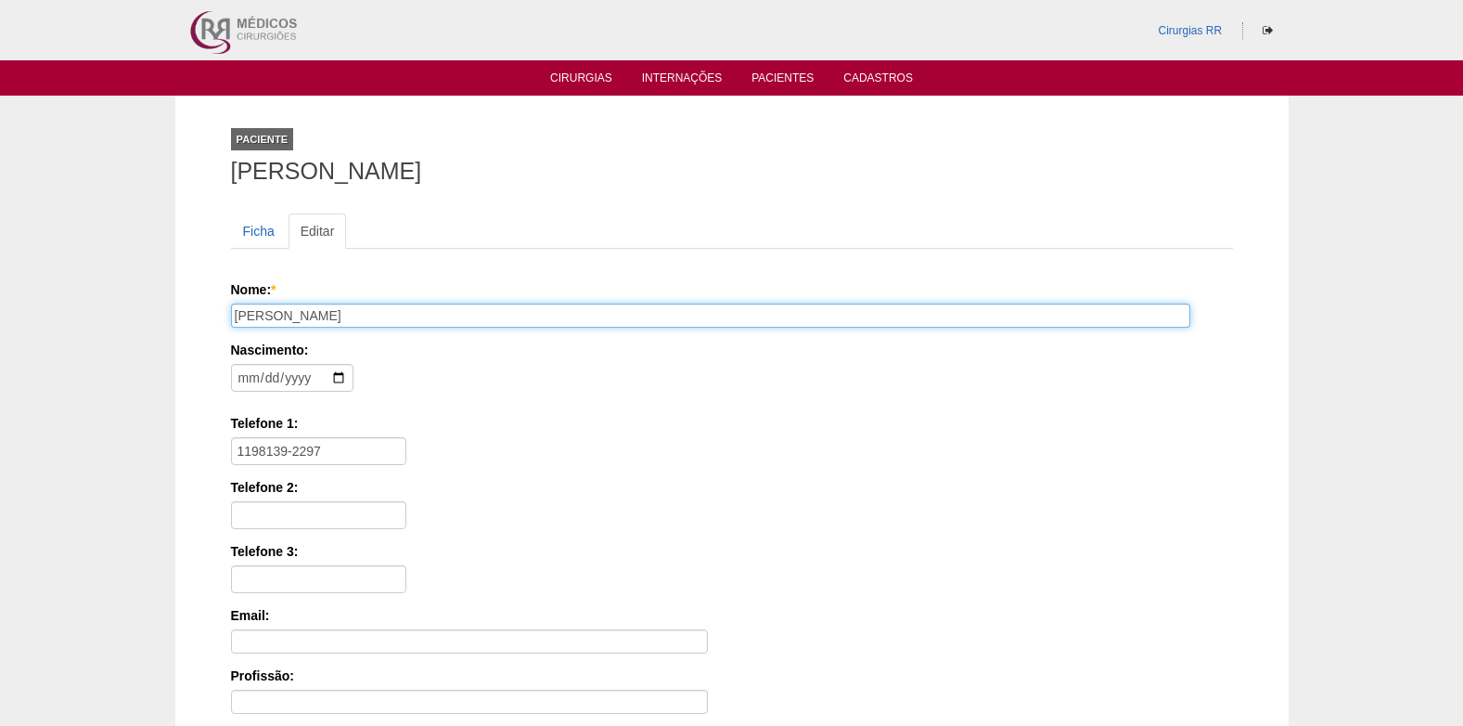
click at [251, 321] on input "Luiza Sales Menezes" at bounding box center [711, 315] width 960 height 24
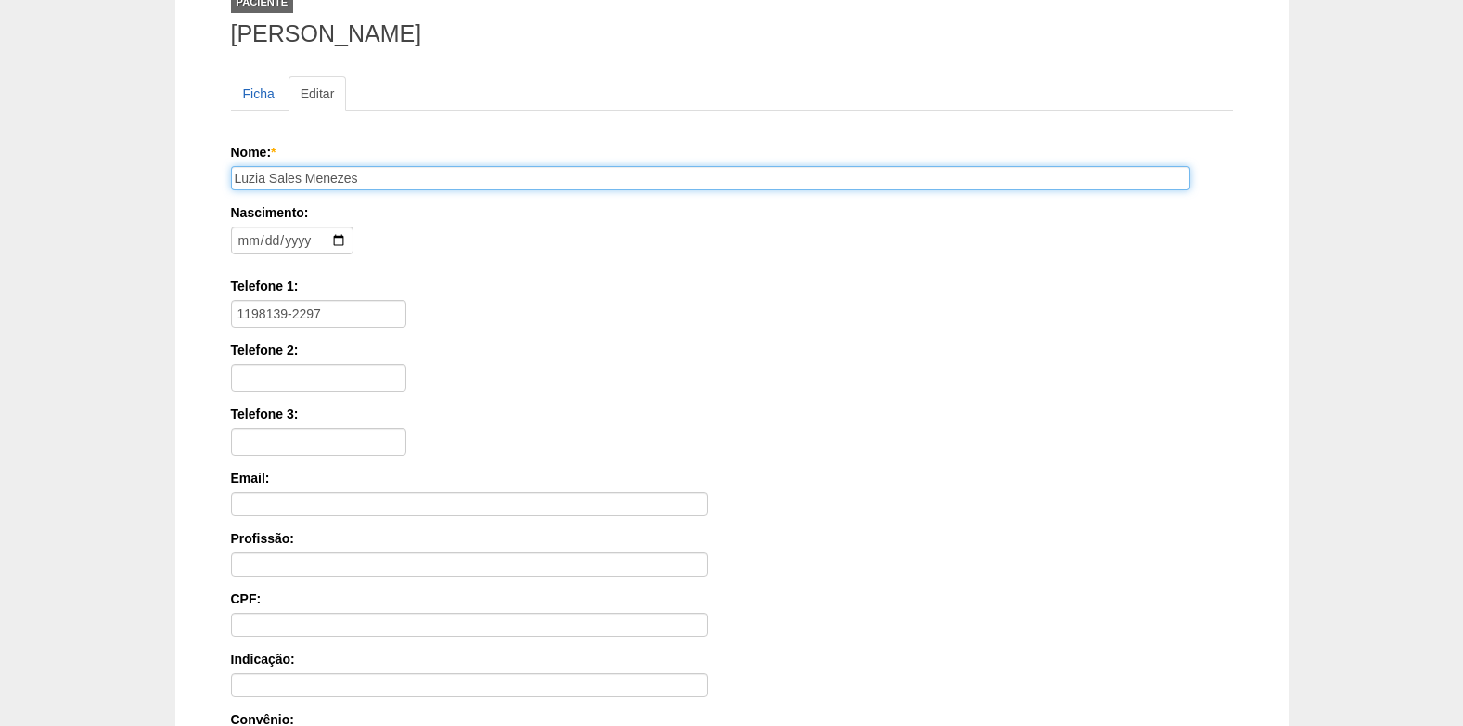
scroll to position [407, 0]
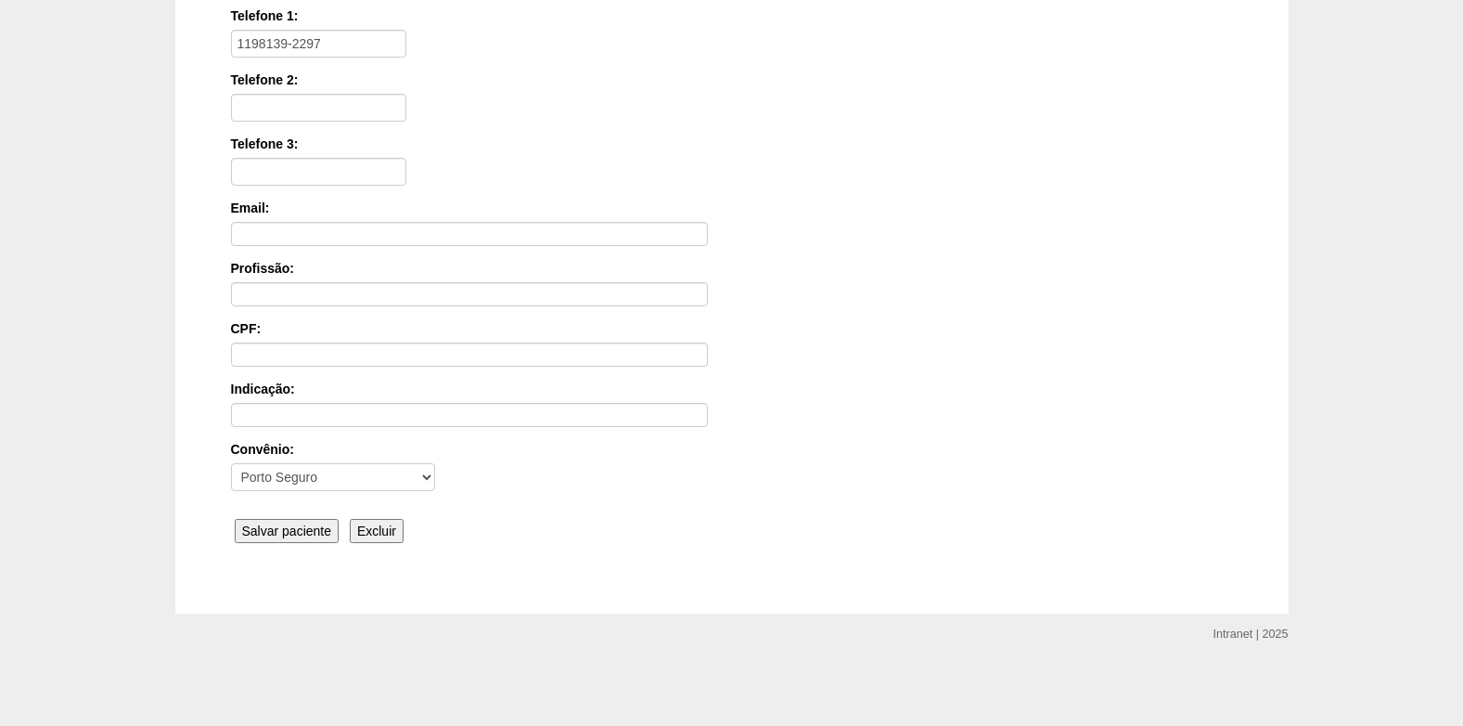
type input "Luzia Sales Menezes"
click at [286, 526] on input "Salvar paciente" at bounding box center [287, 531] width 105 height 24
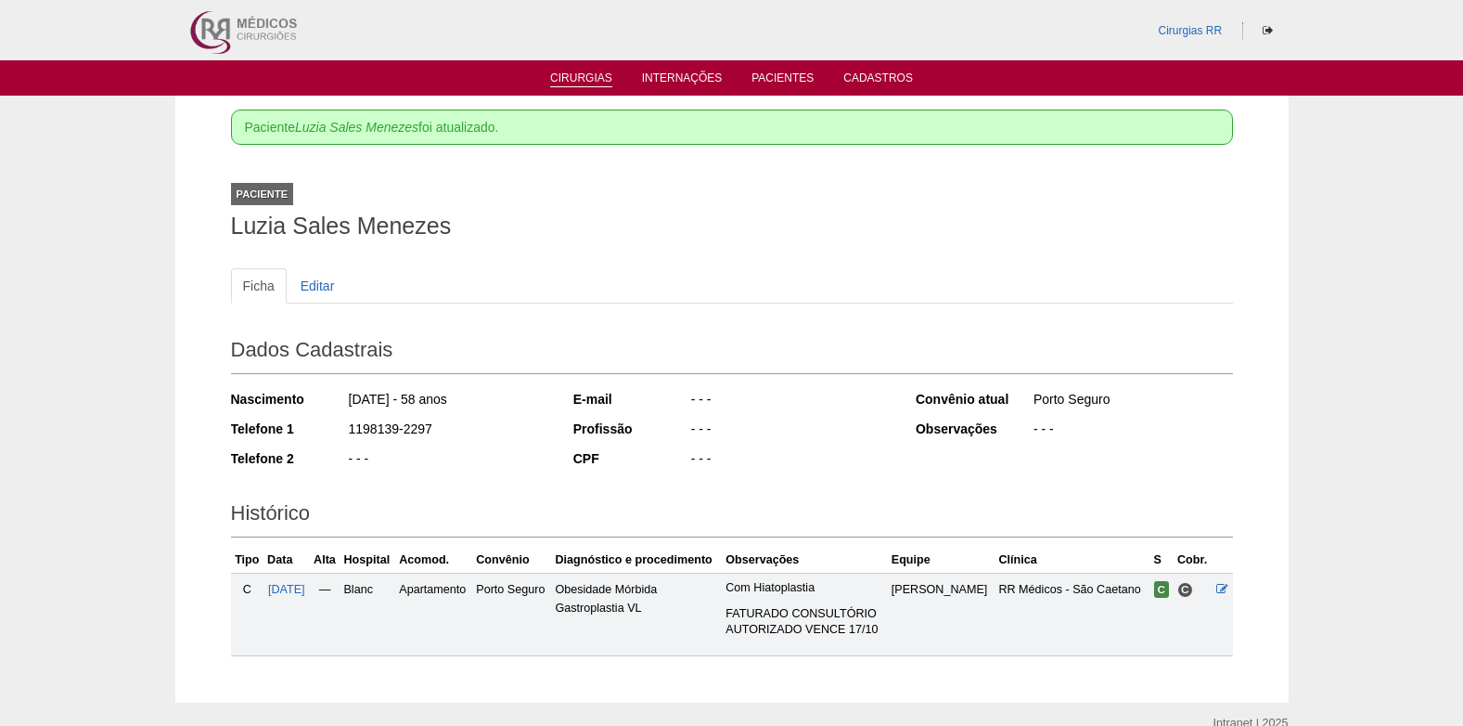
click at [605, 79] on link "Cirurgias" at bounding box center [581, 79] width 62 height 16
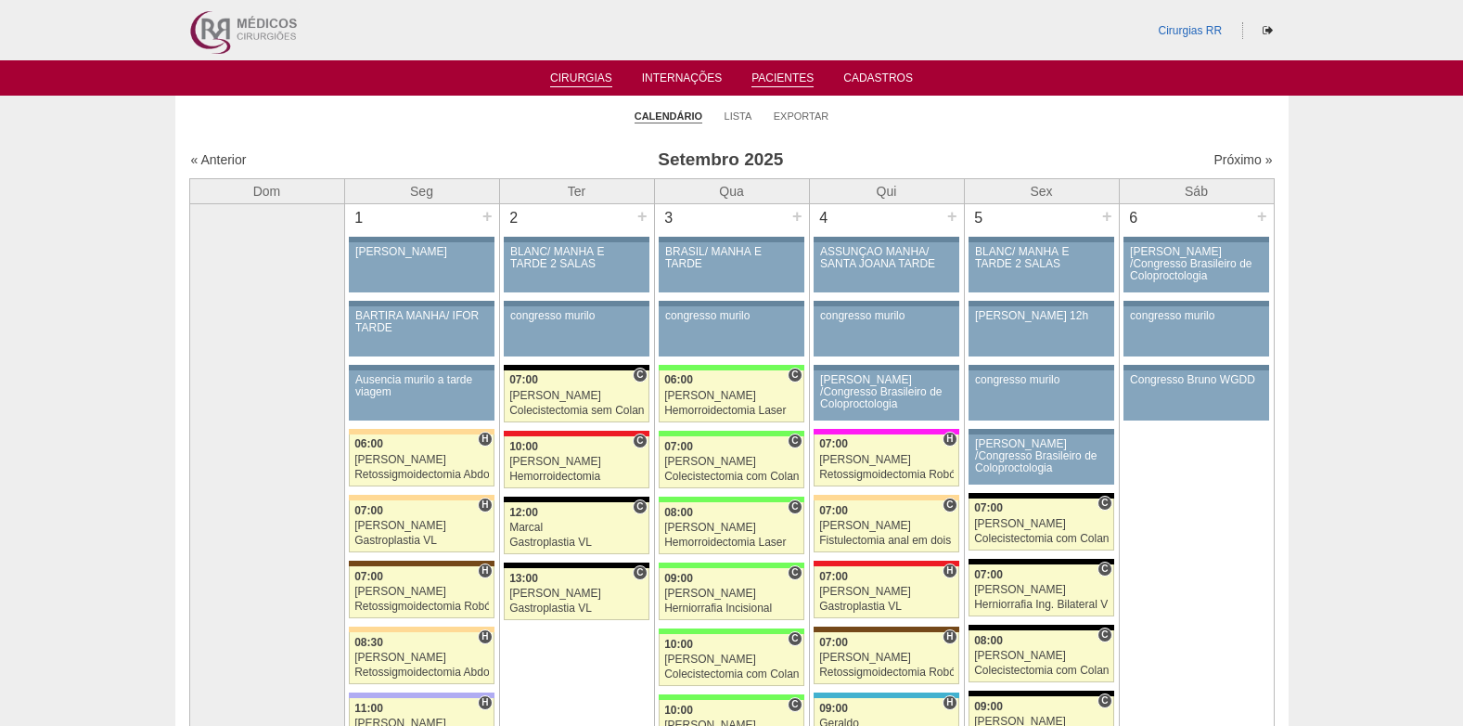
click at [773, 75] on link "Pacientes" at bounding box center [783, 79] width 62 height 16
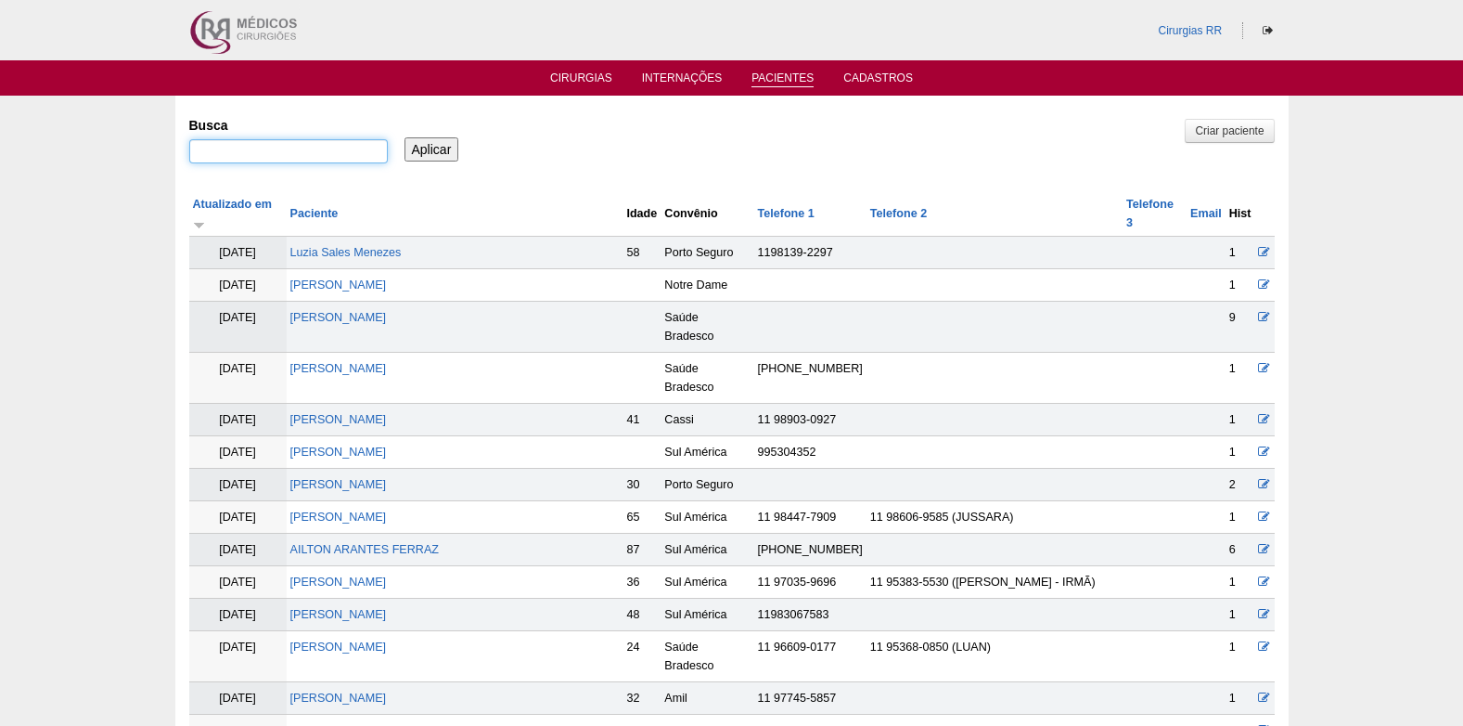
click at [333, 161] on input "Busca" at bounding box center [288, 151] width 199 height 24
type input "rafael gambeta"
click at [427, 145] on input "Aplicar" at bounding box center [432, 149] width 55 height 24
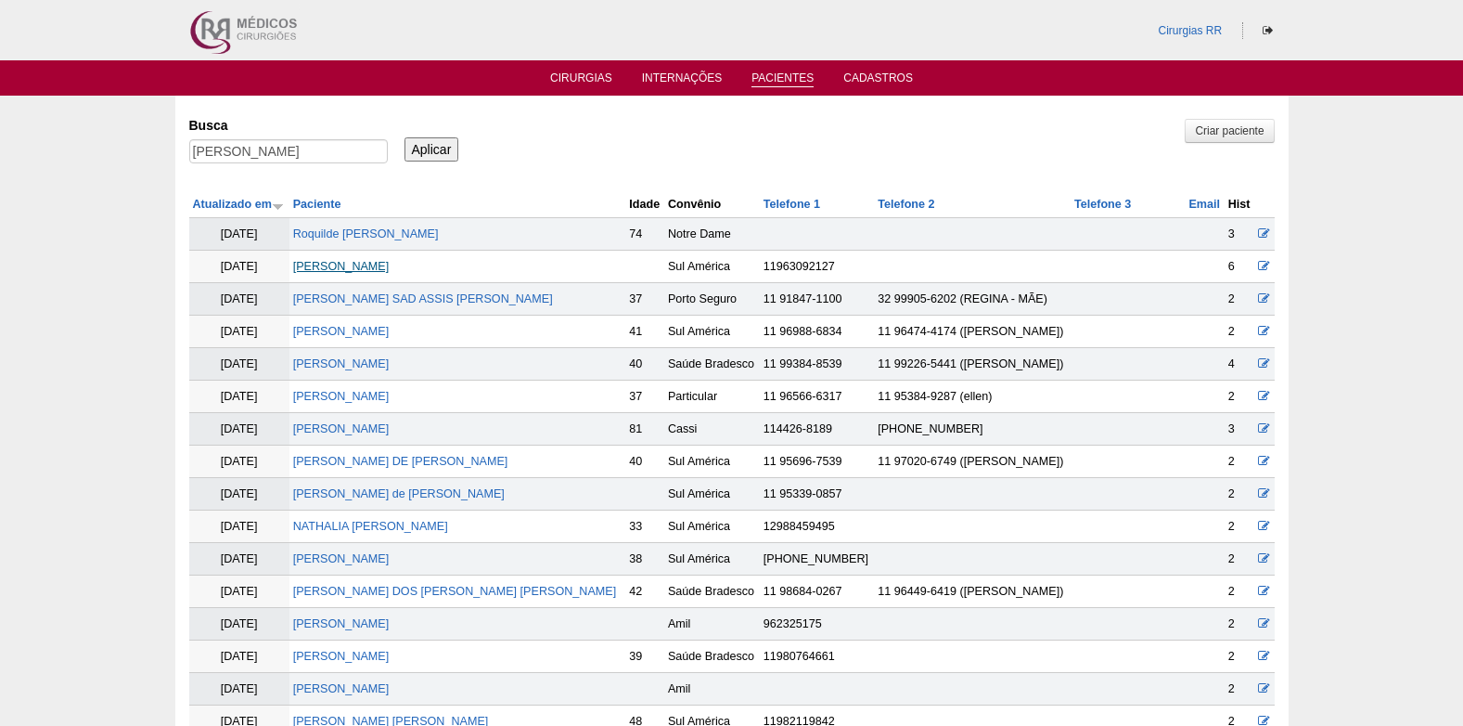
click at [386, 265] on link "[PERSON_NAME]" at bounding box center [341, 266] width 97 height 13
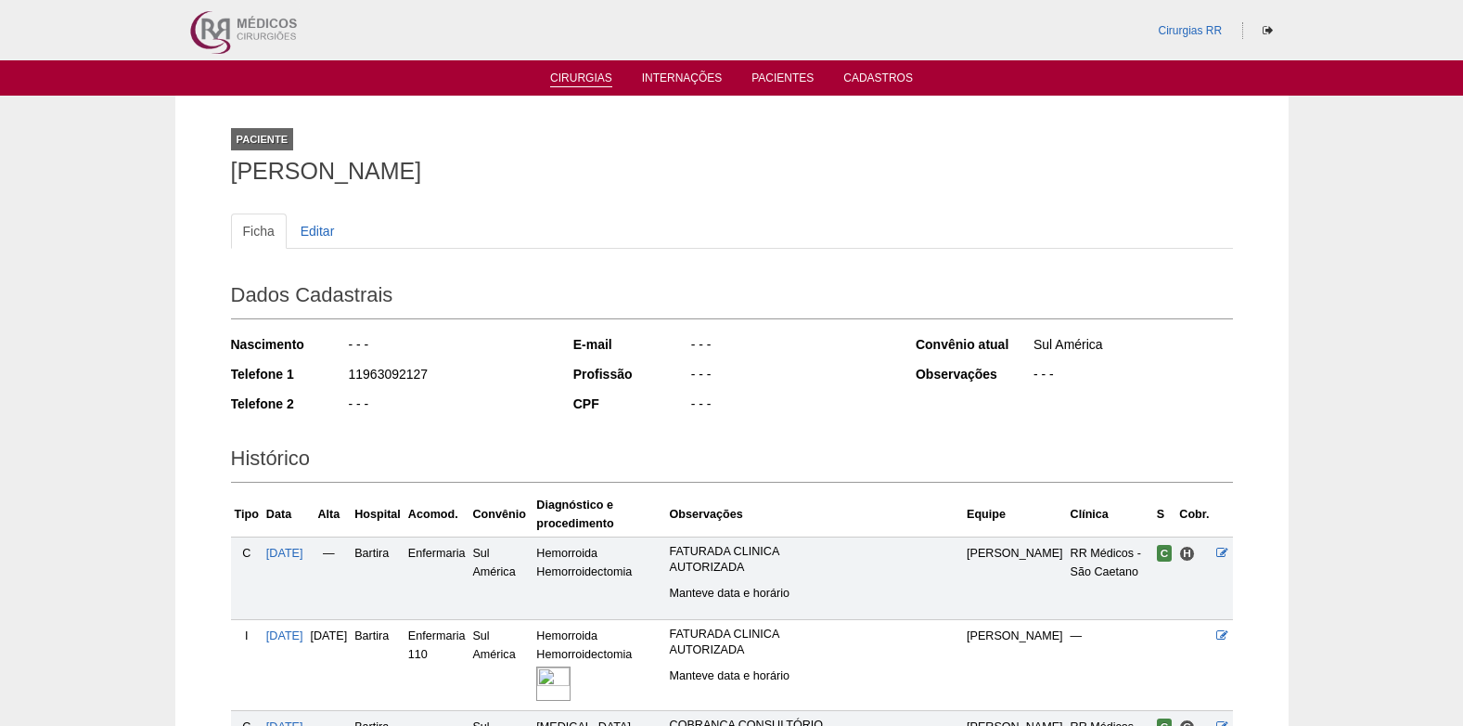
click at [578, 75] on link "Cirurgias" at bounding box center [581, 79] width 62 height 16
